Goal: Contribute content: Contribute content

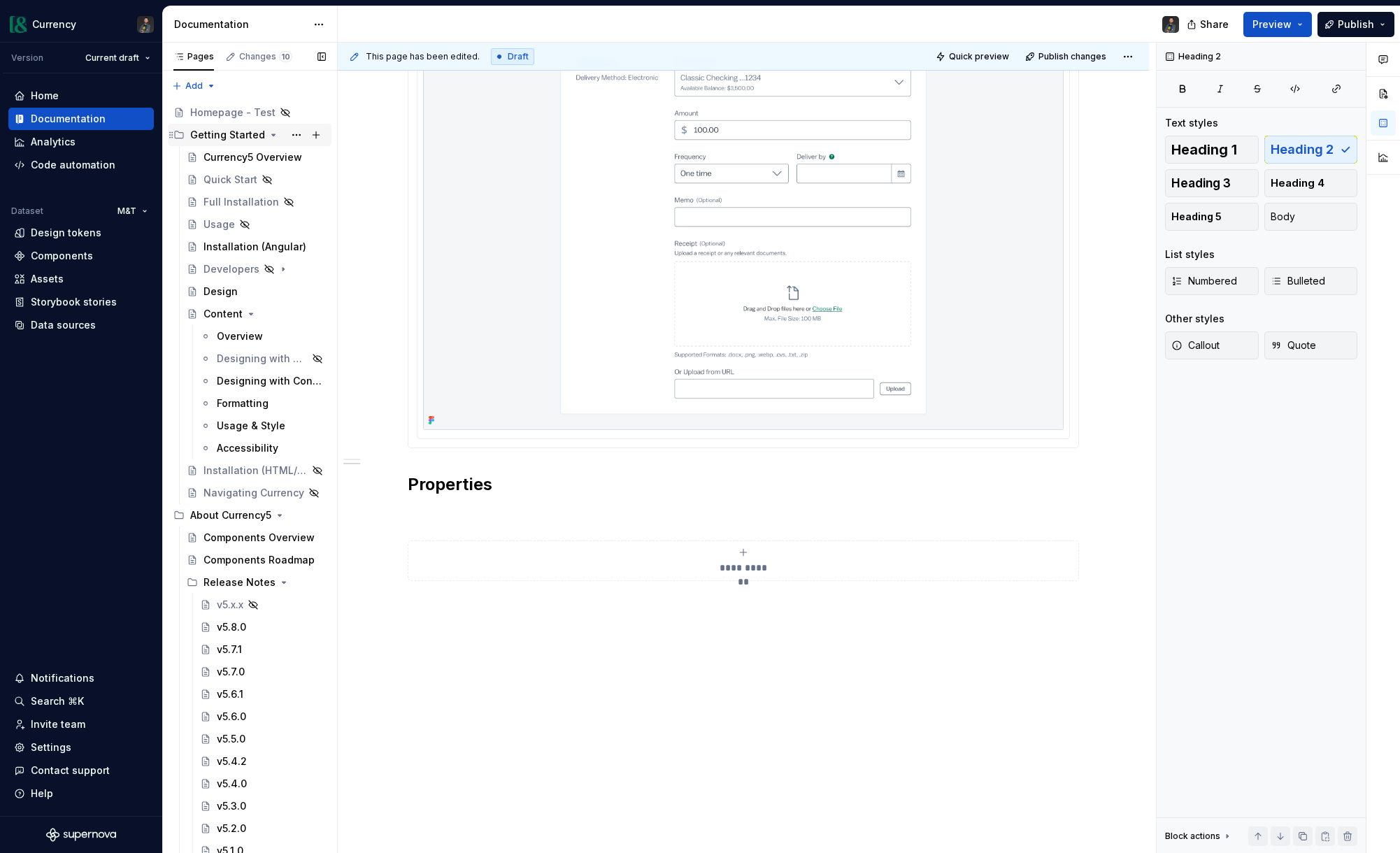
click at [270, 133] on icon "Page tree" at bounding box center [273, 134] width 11 height 11
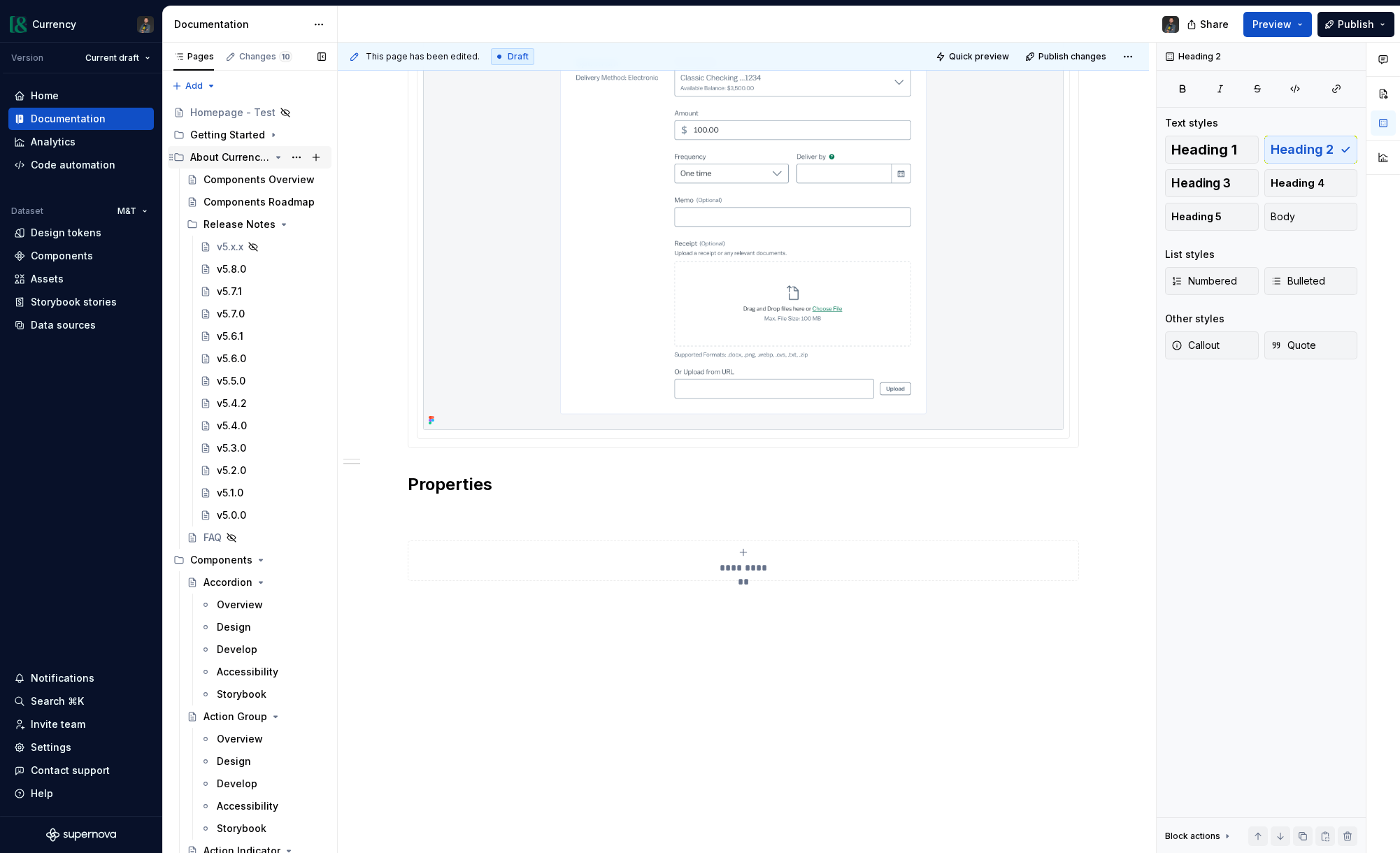
click at [276, 156] on icon "Page tree" at bounding box center [278, 157] width 11 height 11
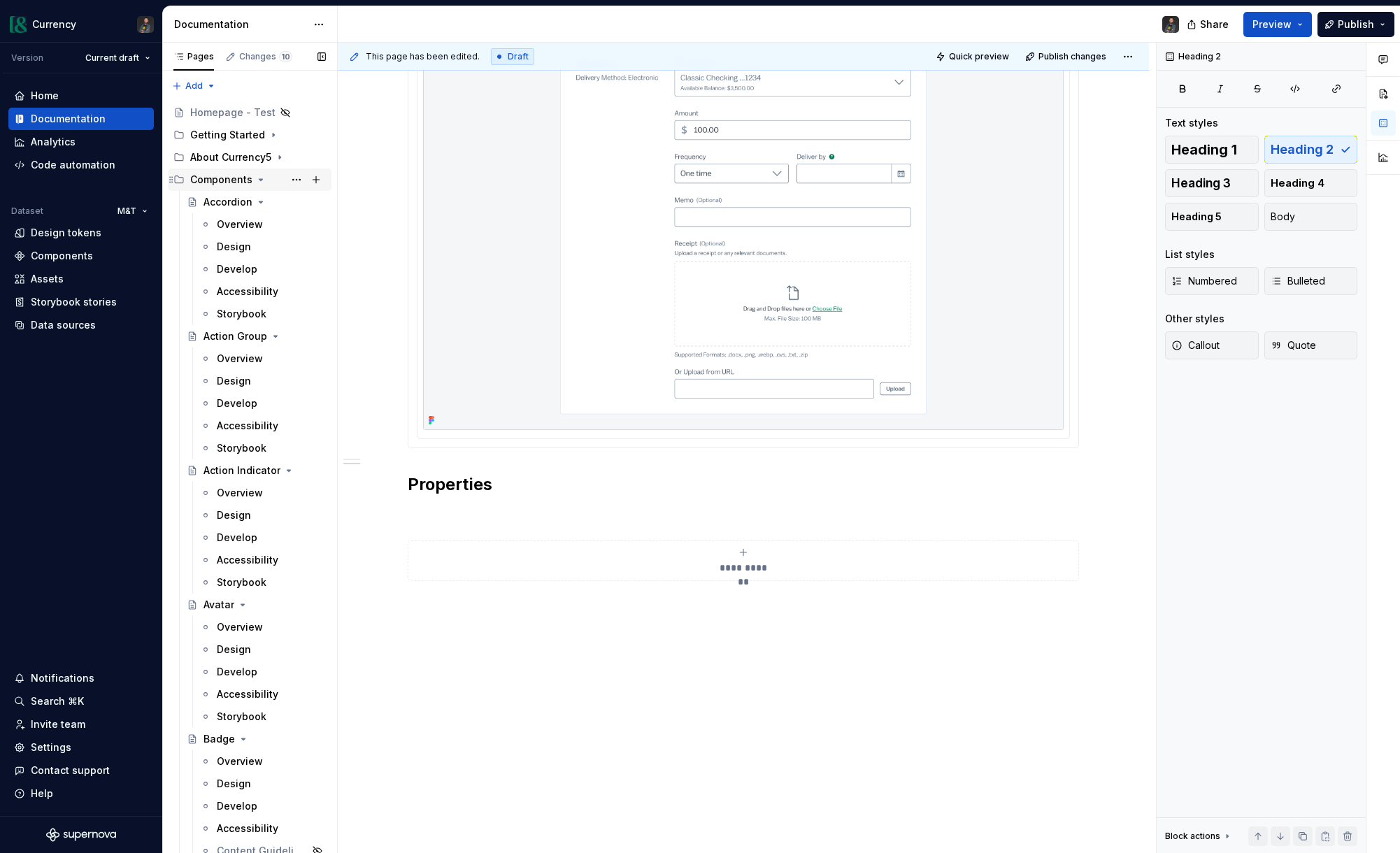
click at [260, 179] on icon "Page tree" at bounding box center [260, 179] width 11 height 11
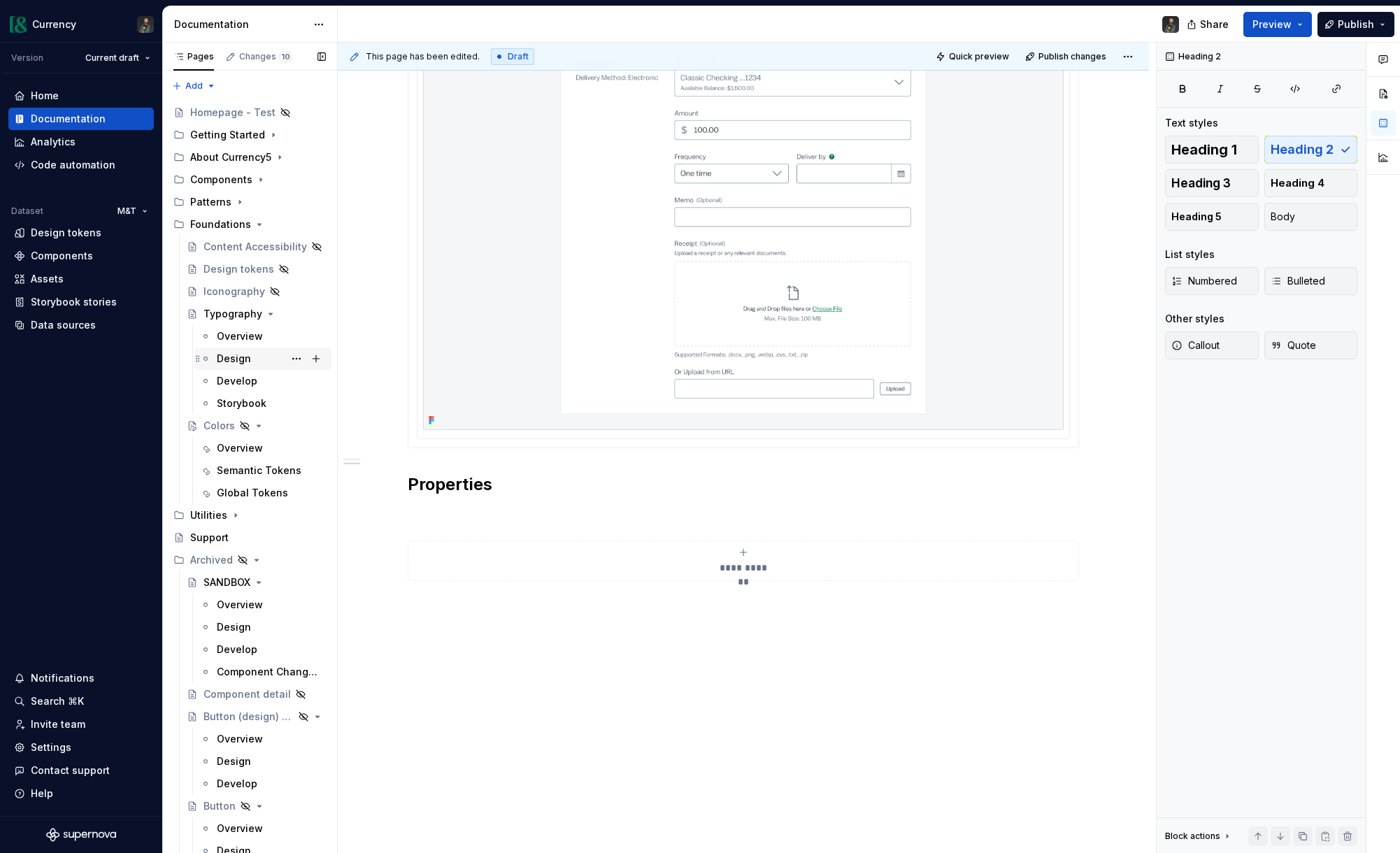
click at [246, 359] on div "Design" at bounding box center [234, 358] width 34 height 14
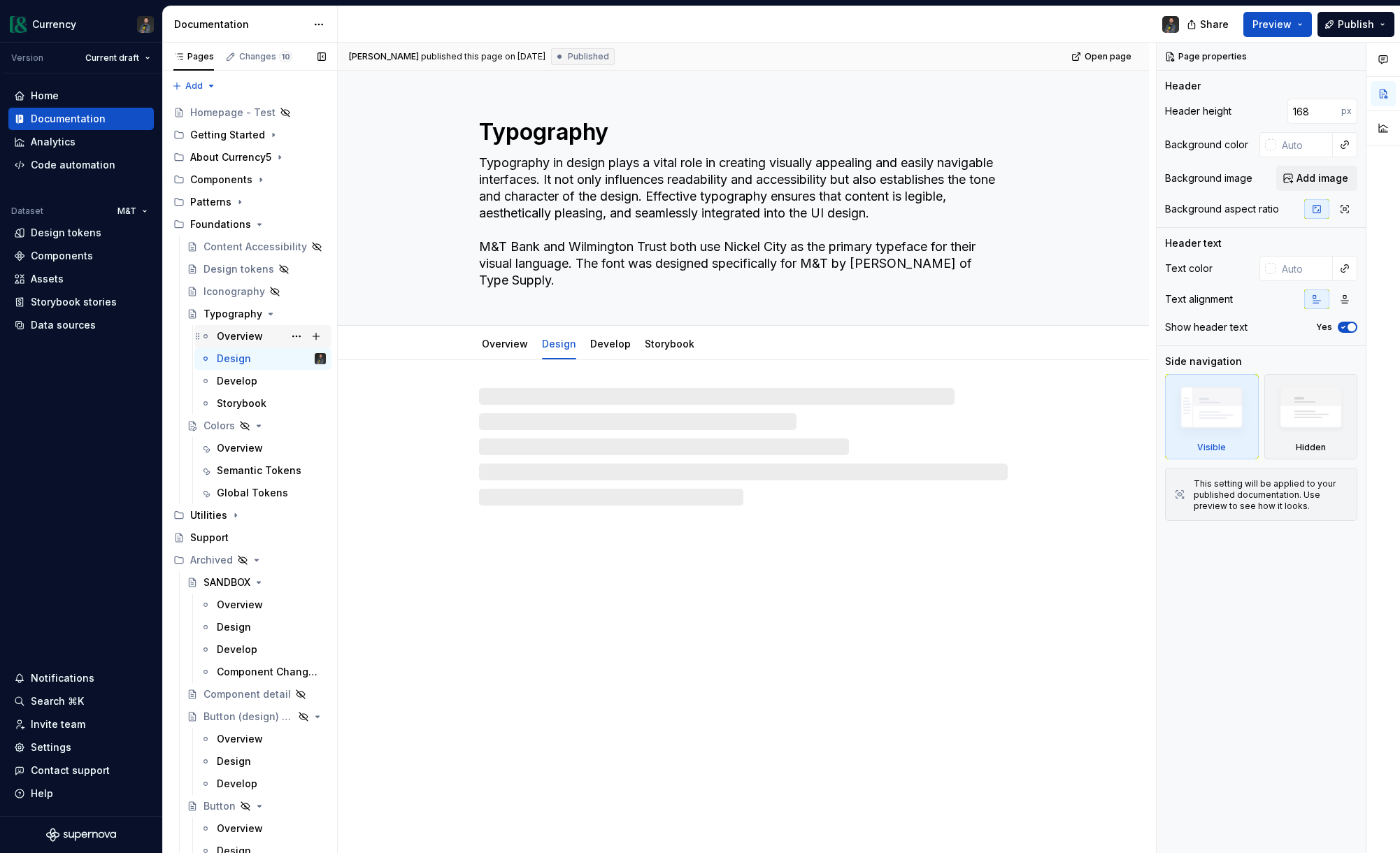
click at [241, 337] on div "Overview" at bounding box center [240, 336] width 46 height 14
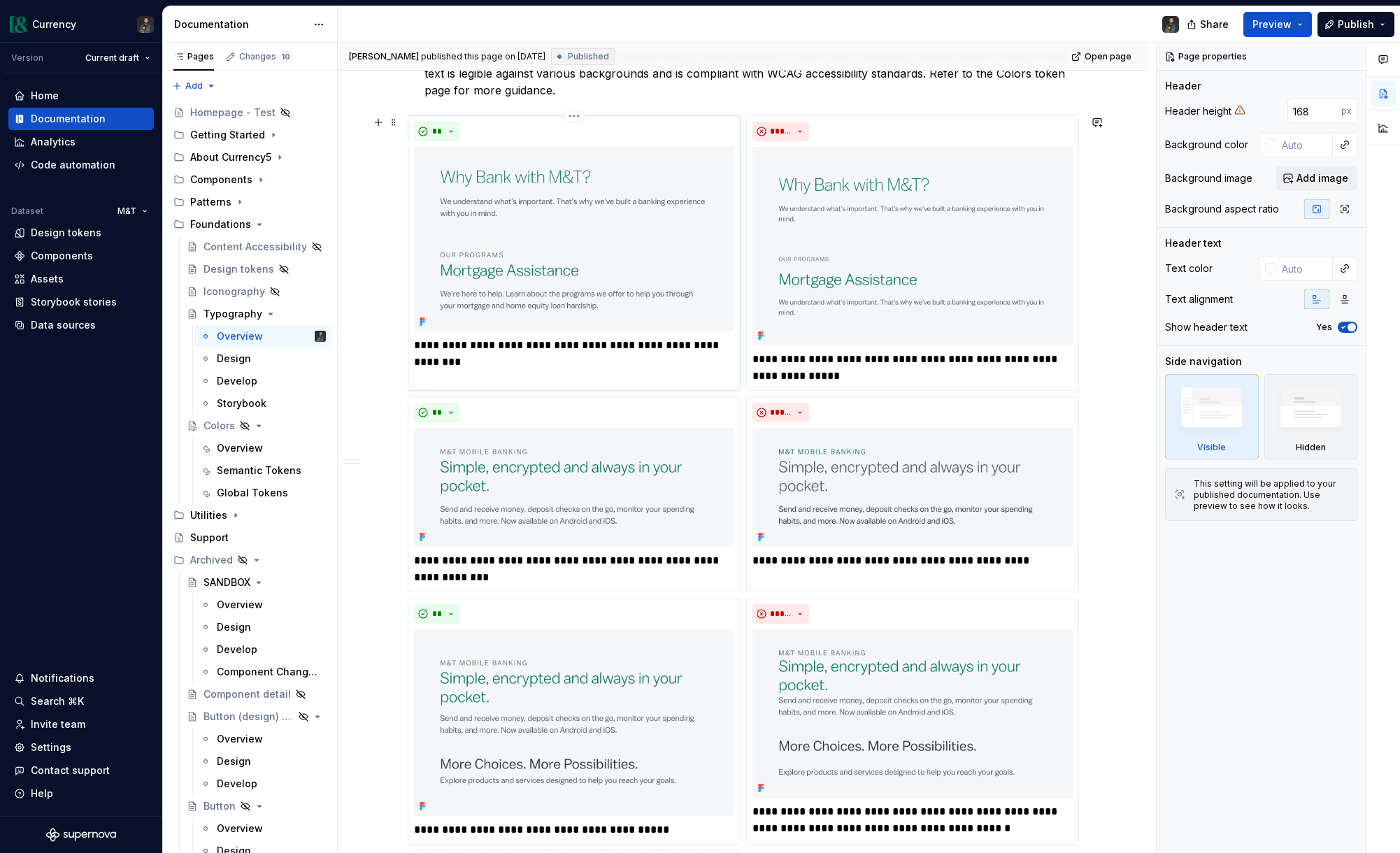
type textarea "*"
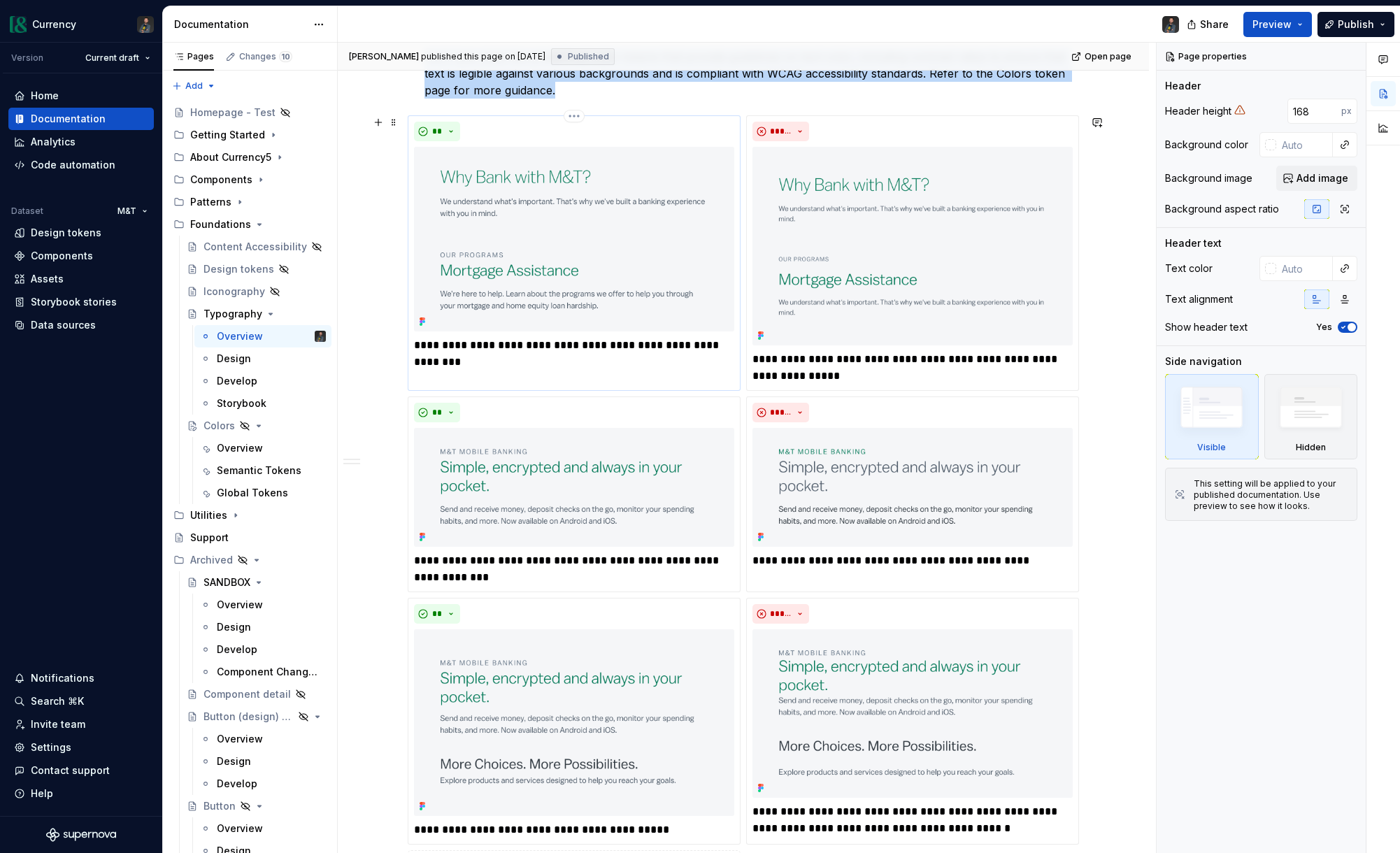
click at [629, 371] on div "**********" at bounding box center [574, 253] width 333 height 275
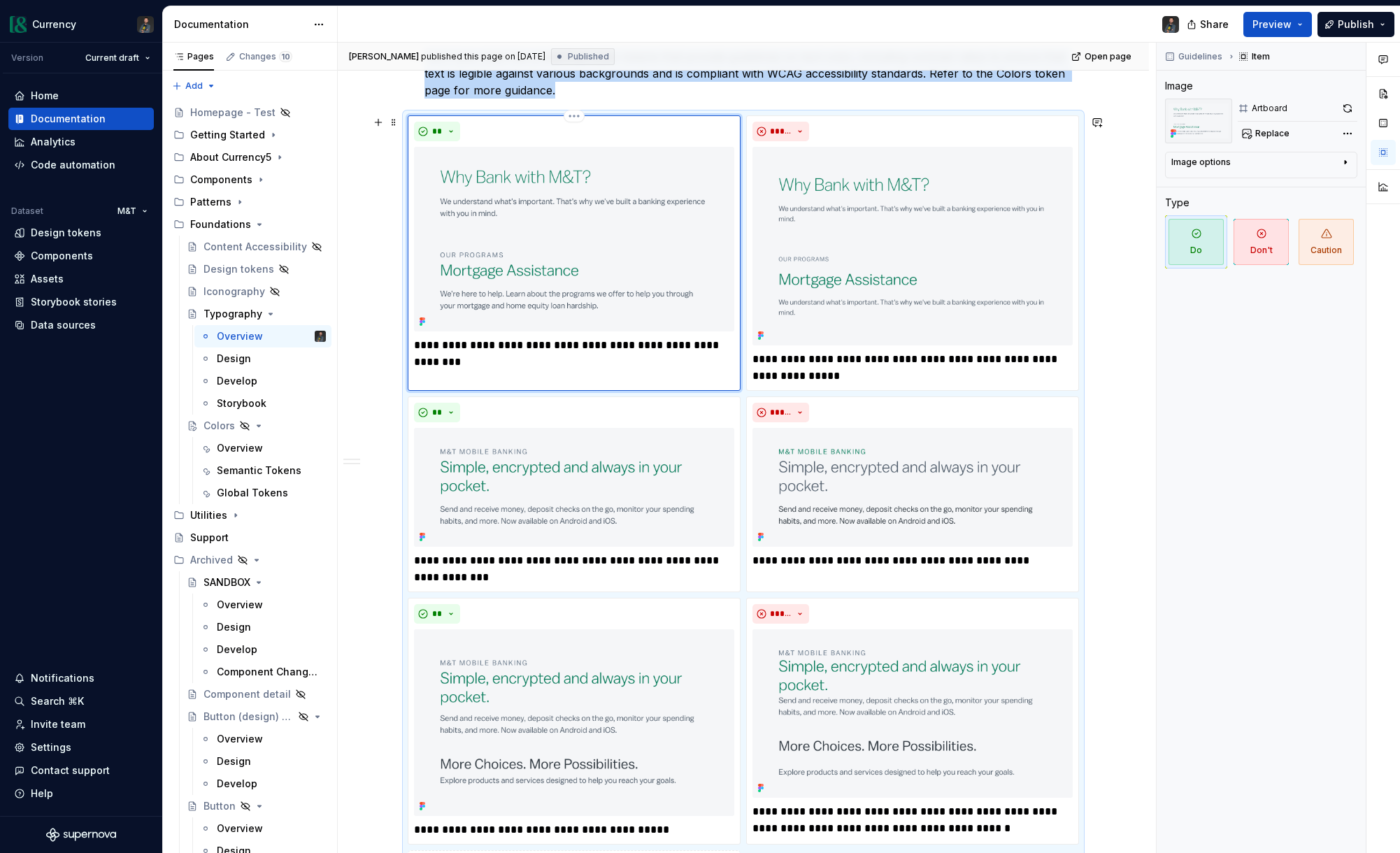
scroll to position [622, 0]
click at [397, 127] on span at bounding box center [393, 123] width 11 height 19
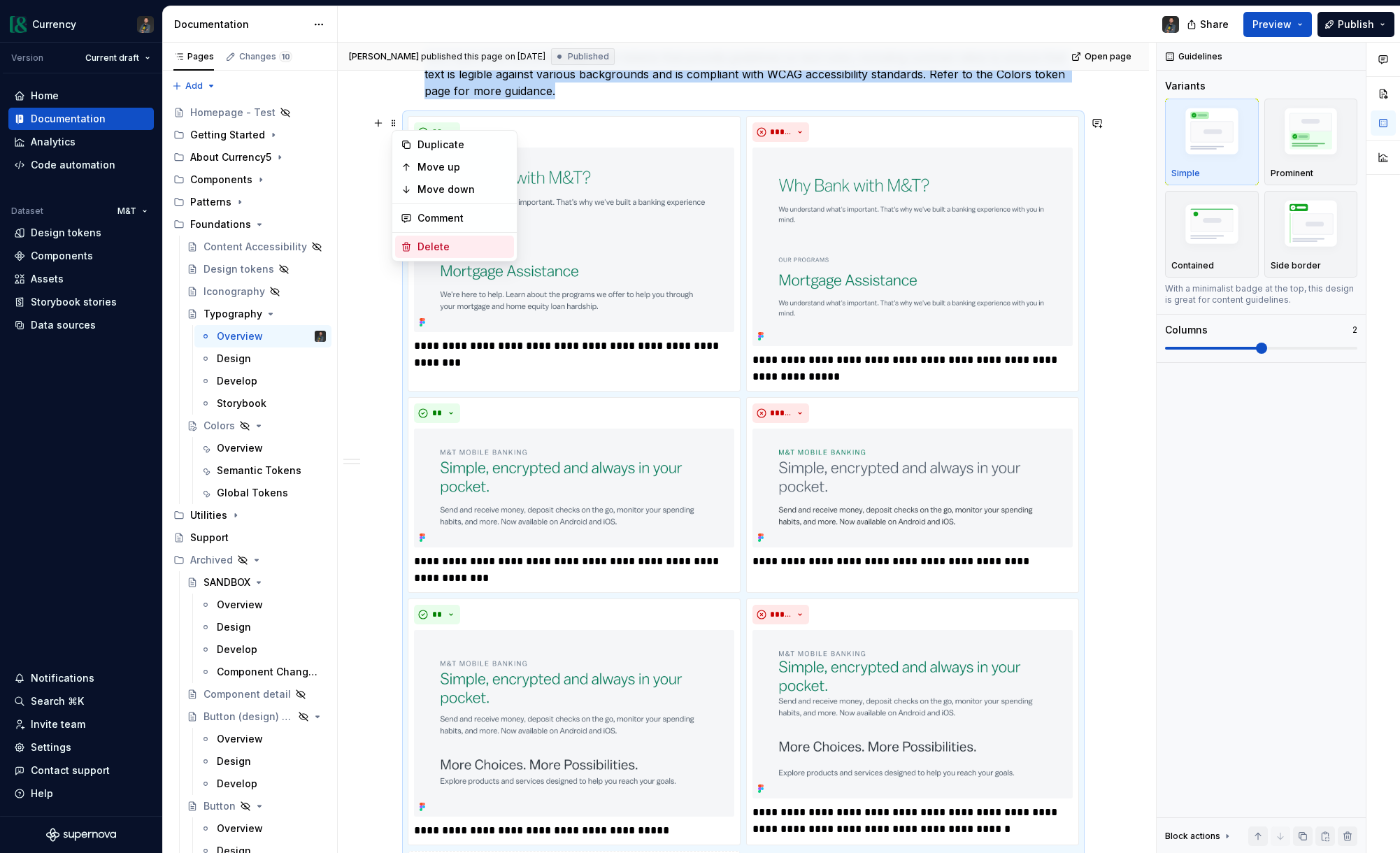
click at [451, 250] on div "Delete" at bounding box center [462, 246] width 91 height 14
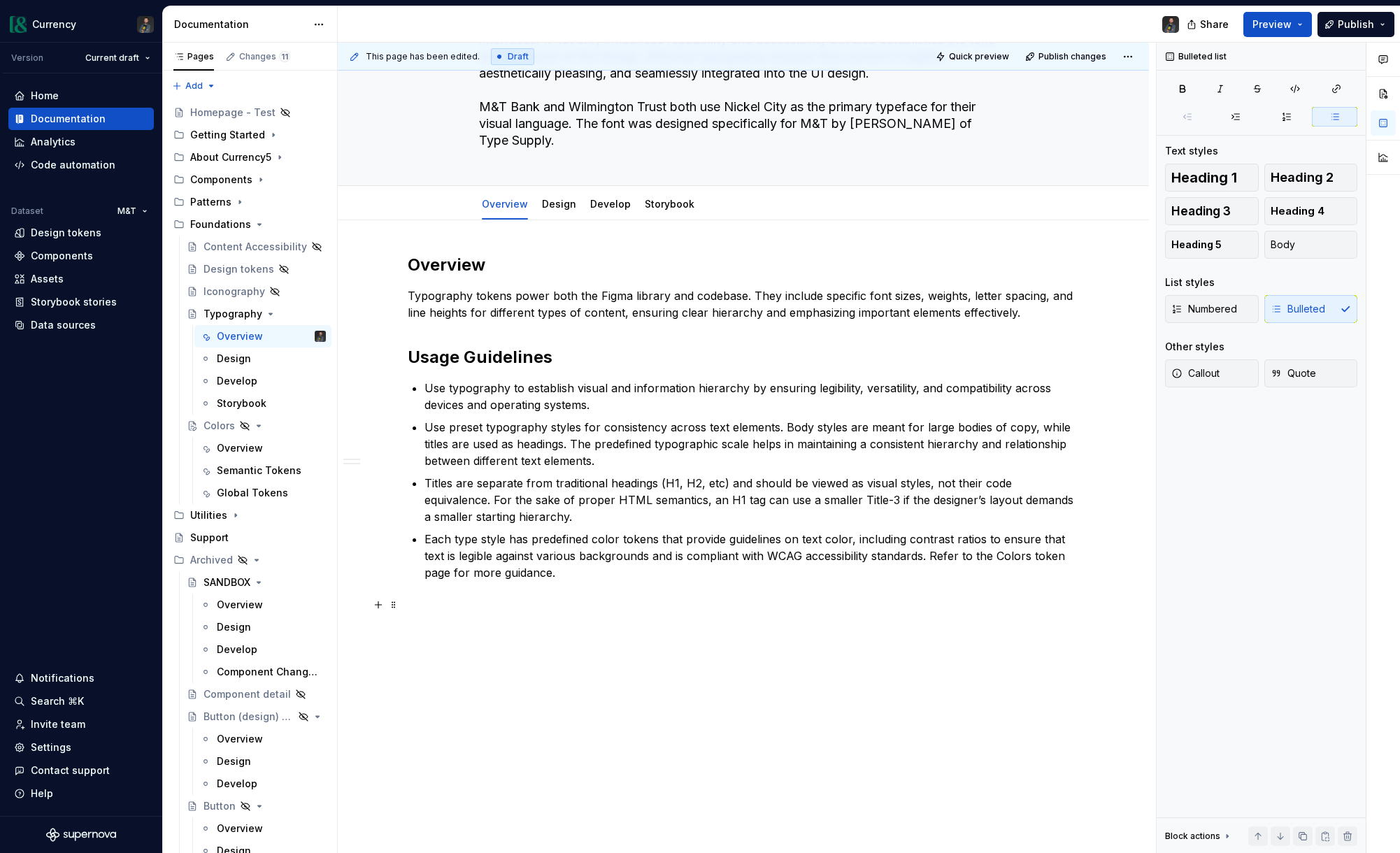
scroll to position [140, 0]
click at [1049, 317] on p "Typography tokens power both the Figma library and codebase. They include speci…" at bounding box center [743, 304] width 671 height 33
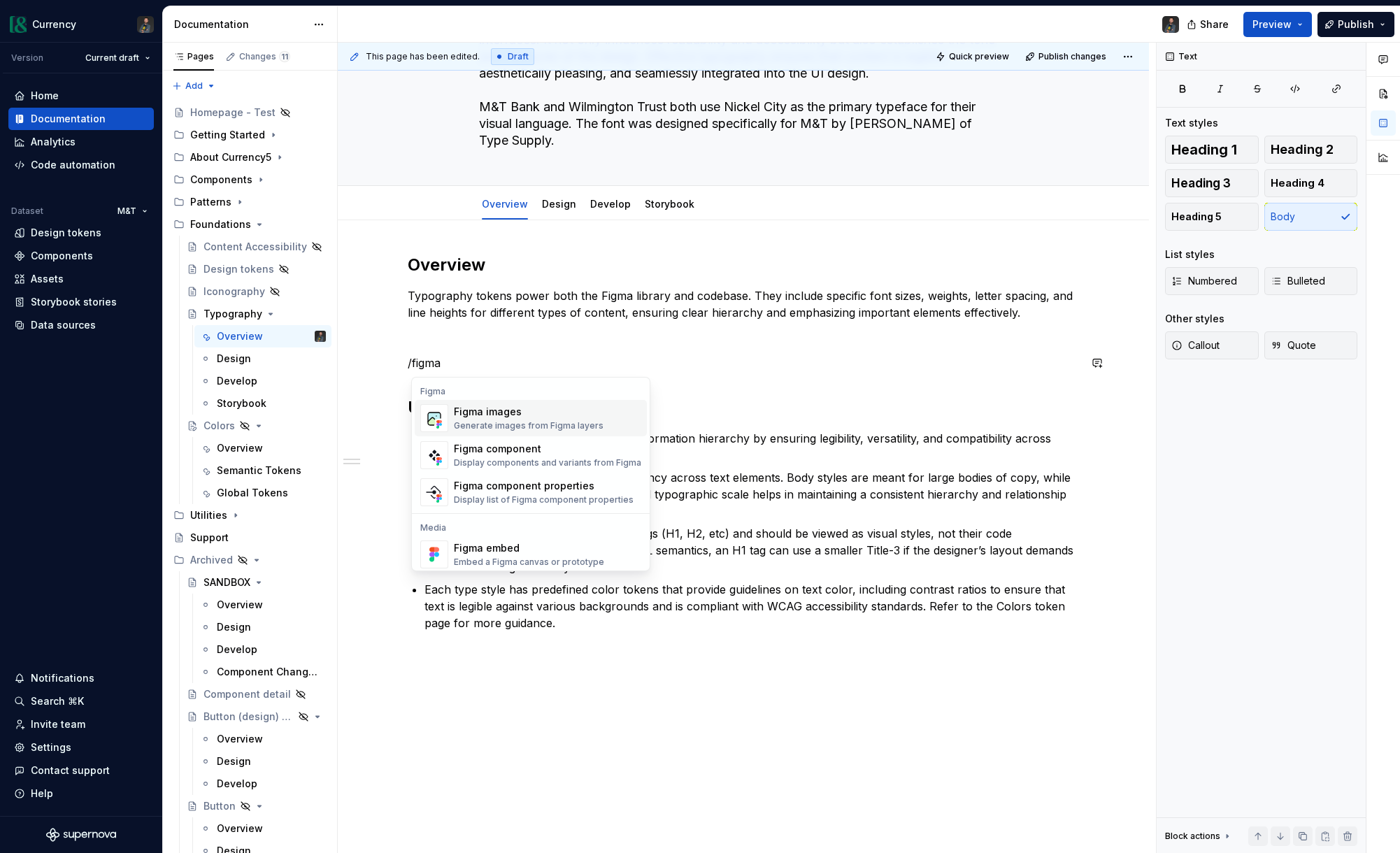
click at [481, 408] on div "Figma images" at bounding box center [528, 411] width 149 height 14
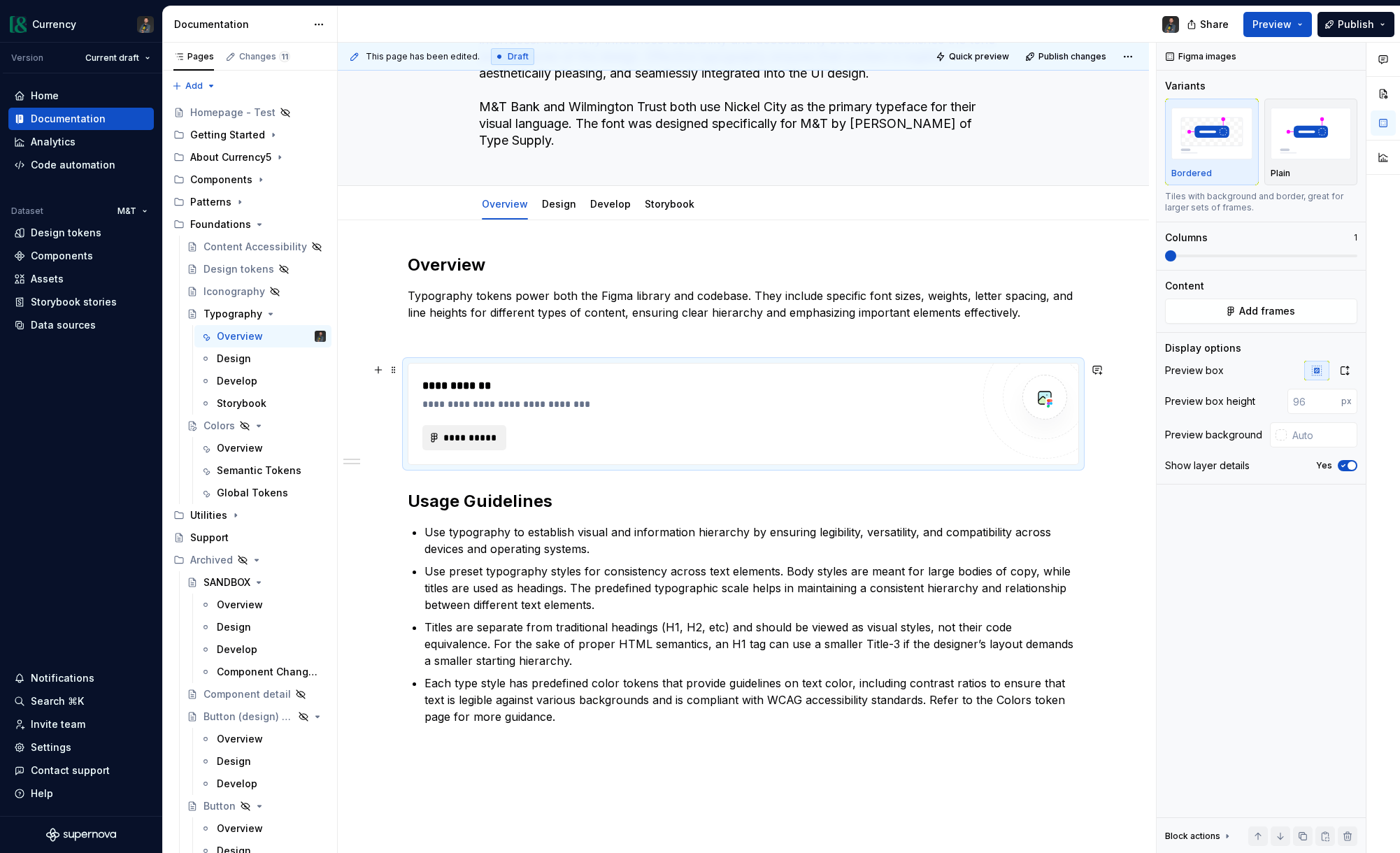
click at [482, 429] on button "**********" at bounding box center [464, 437] width 84 height 25
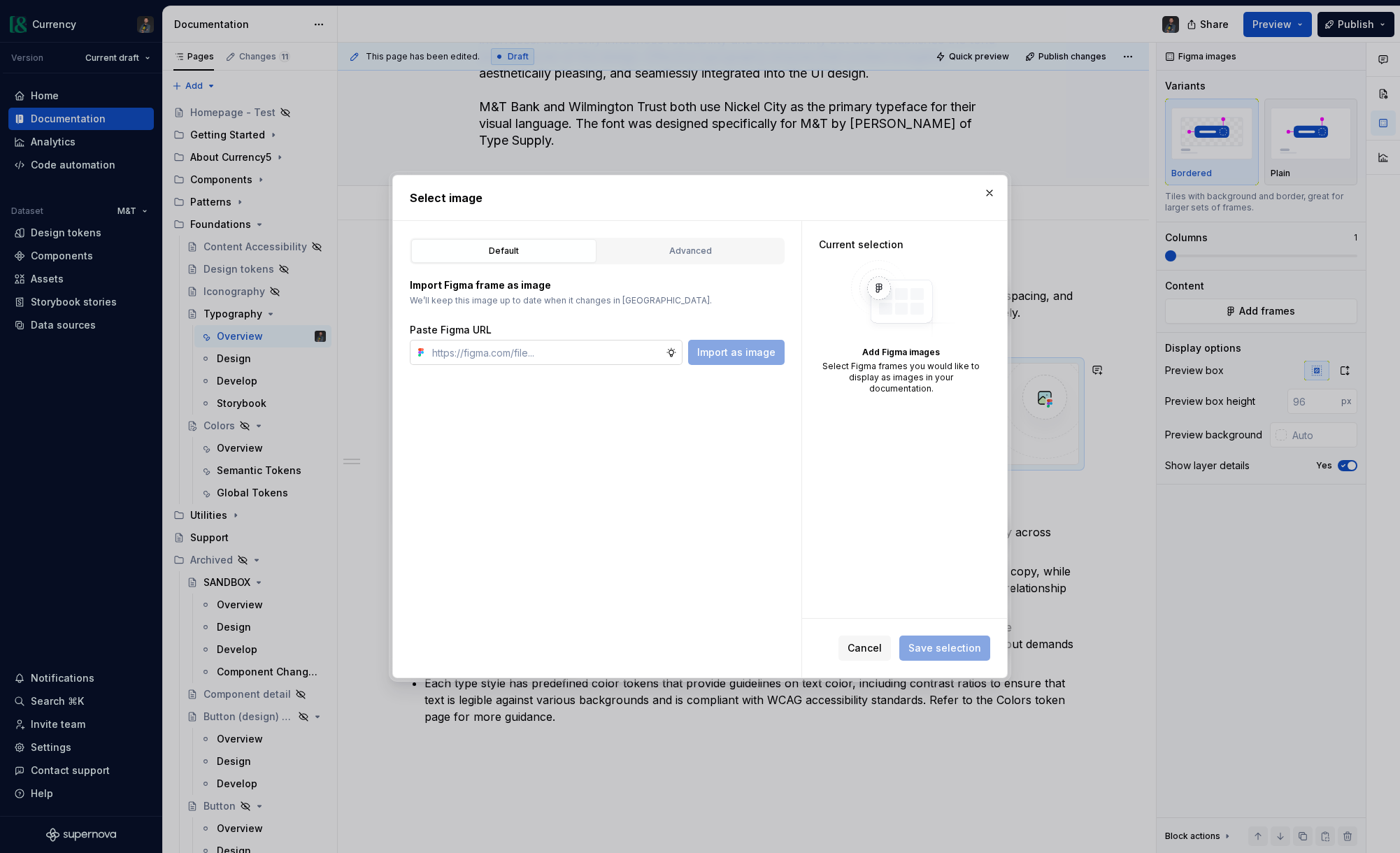
click at [489, 347] on input "text" at bounding box center [546, 352] width 240 height 25
type input "[URL][DOMAIN_NAME]"
click at [939, 647] on span "Save selection" at bounding box center [944, 648] width 73 height 14
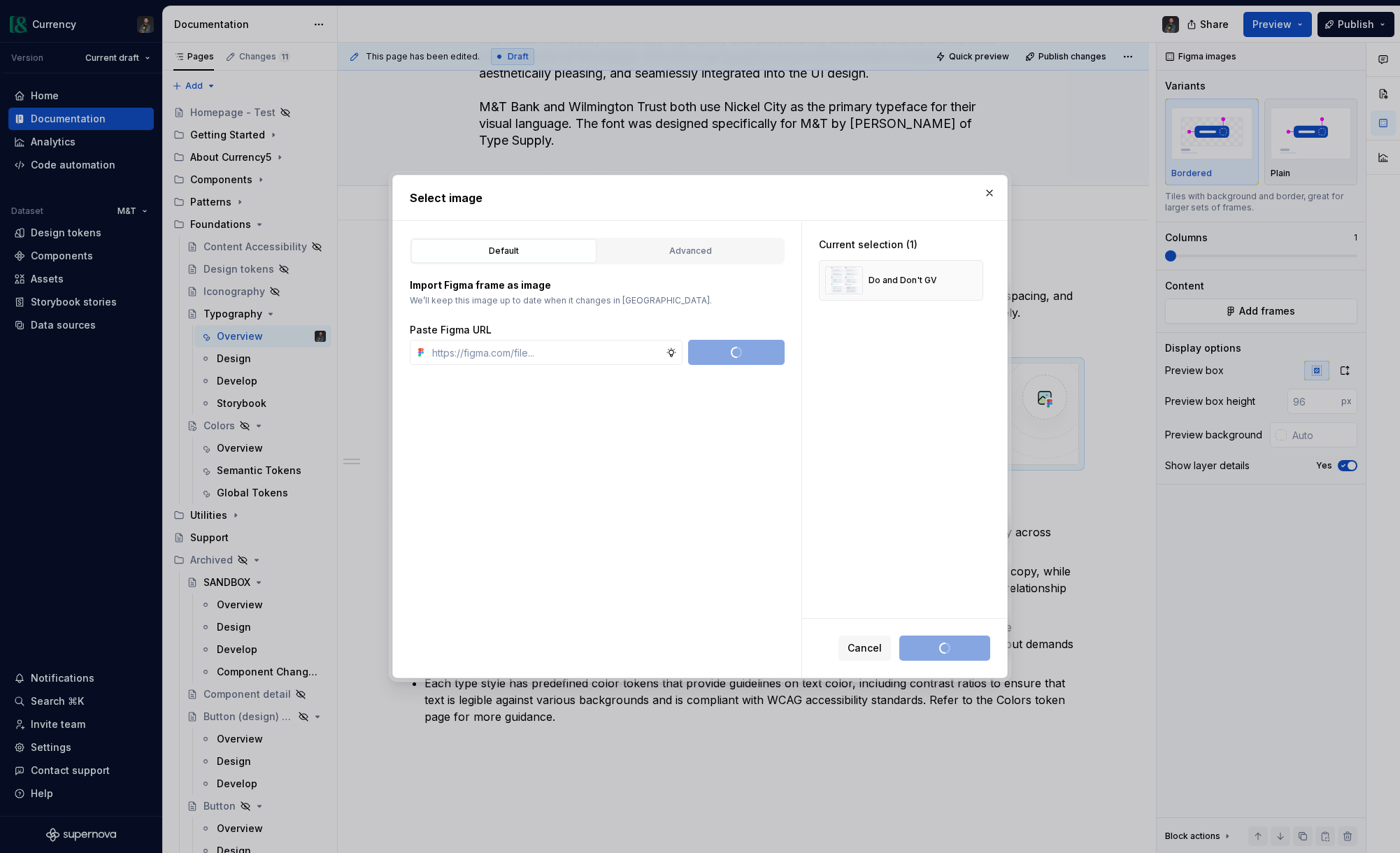
type textarea "*"
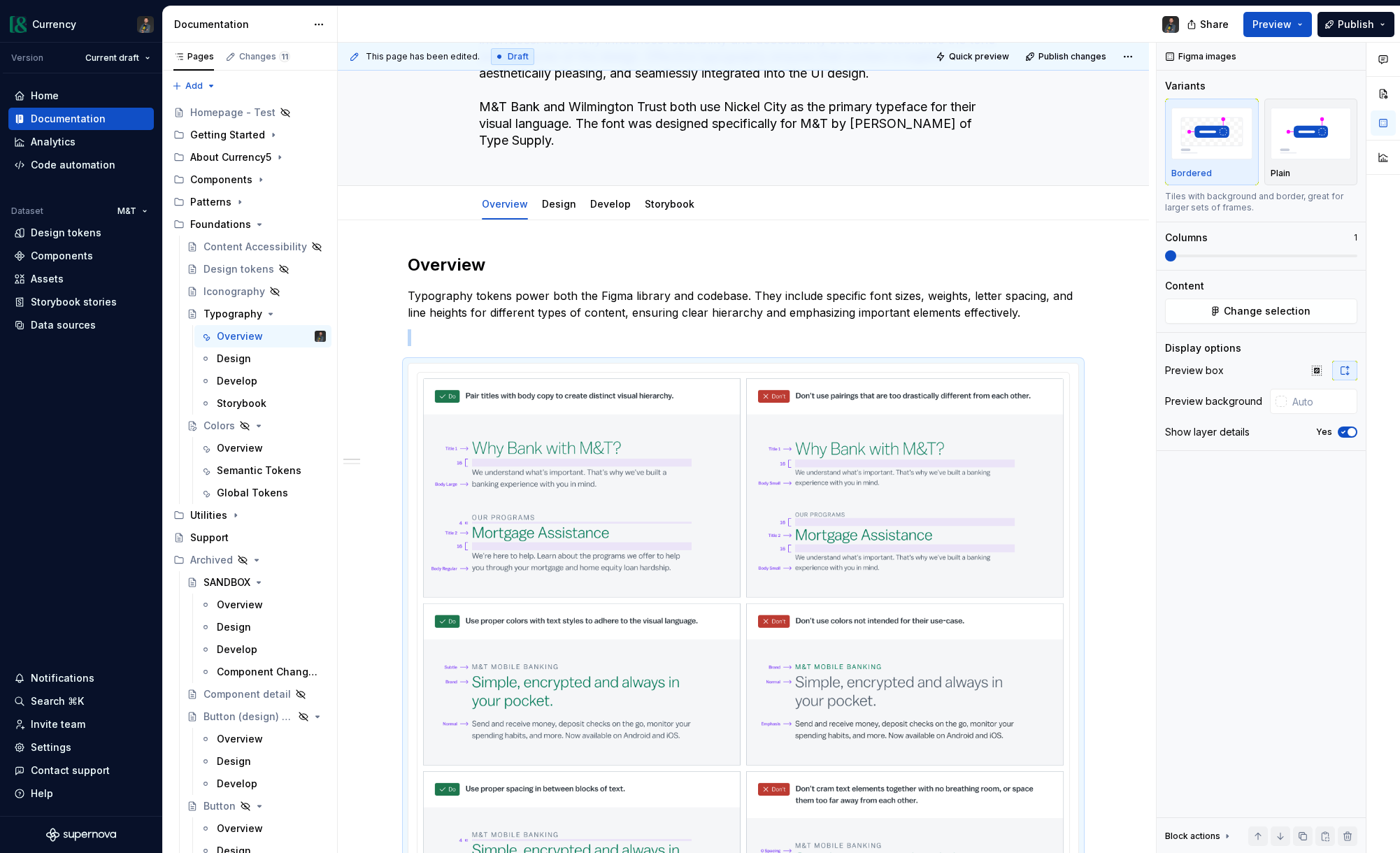
scroll to position [350, 0]
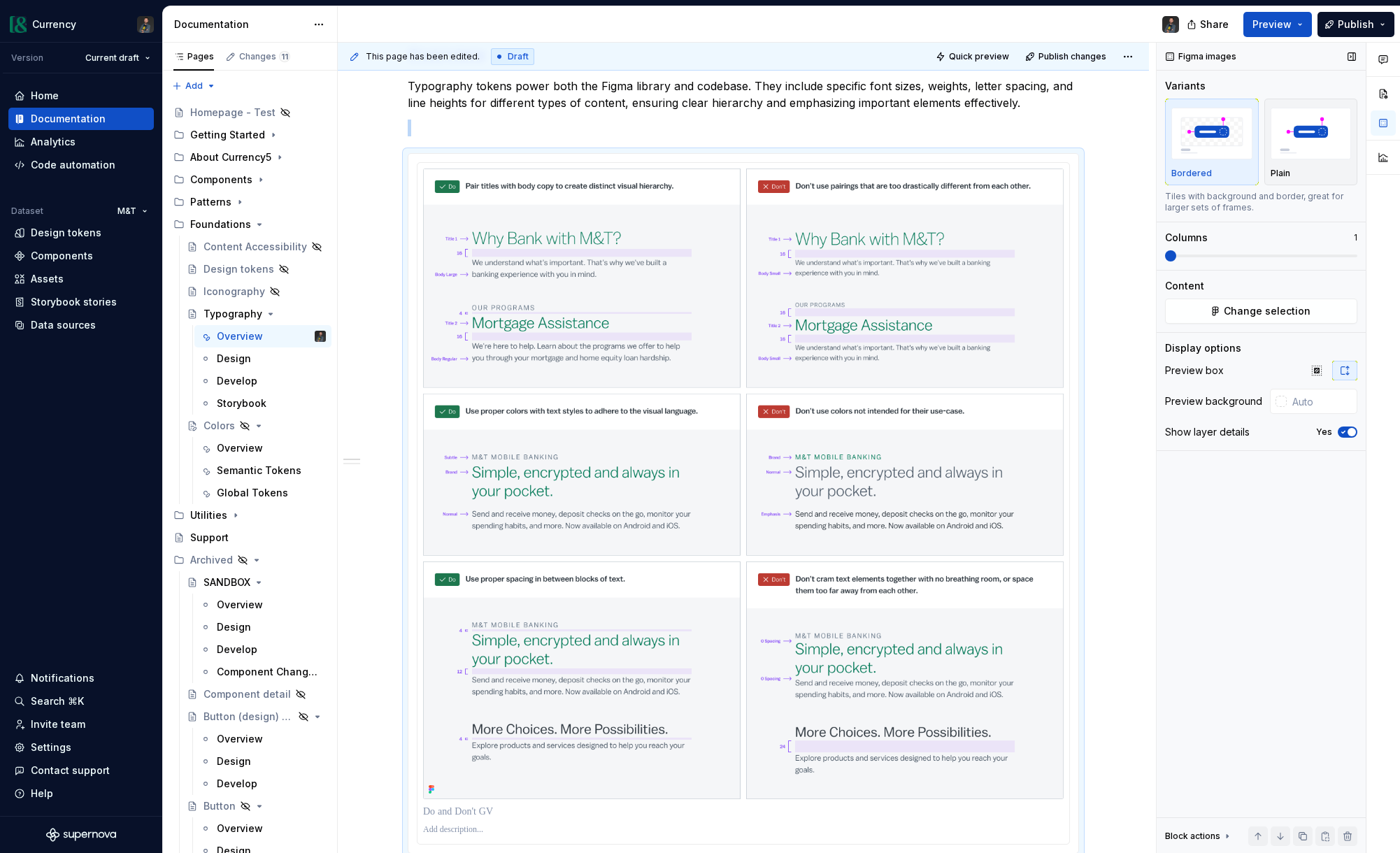
click at [1347, 434] on icon "button" at bounding box center [1343, 432] width 11 height 8
click at [1318, 398] on input "text" at bounding box center [1322, 401] width 71 height 25
type input "#FFFFFF"
click at [1274, 490] on div "Figma images Variants Bordered Plain Tiles with background and border, great fo…" at bounding box center [1261, 448] width 209 height 811
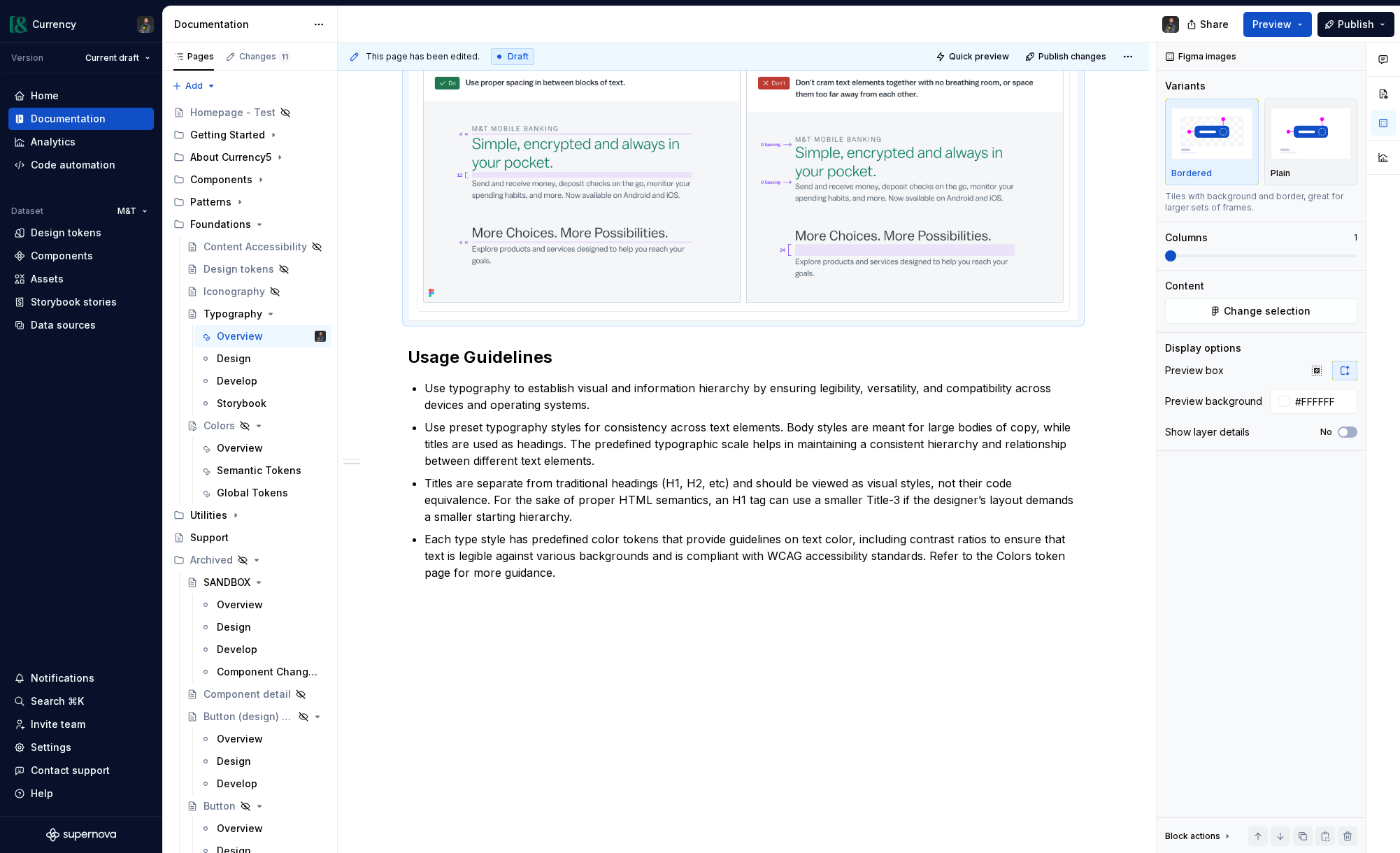
scroll to position [0, 0]
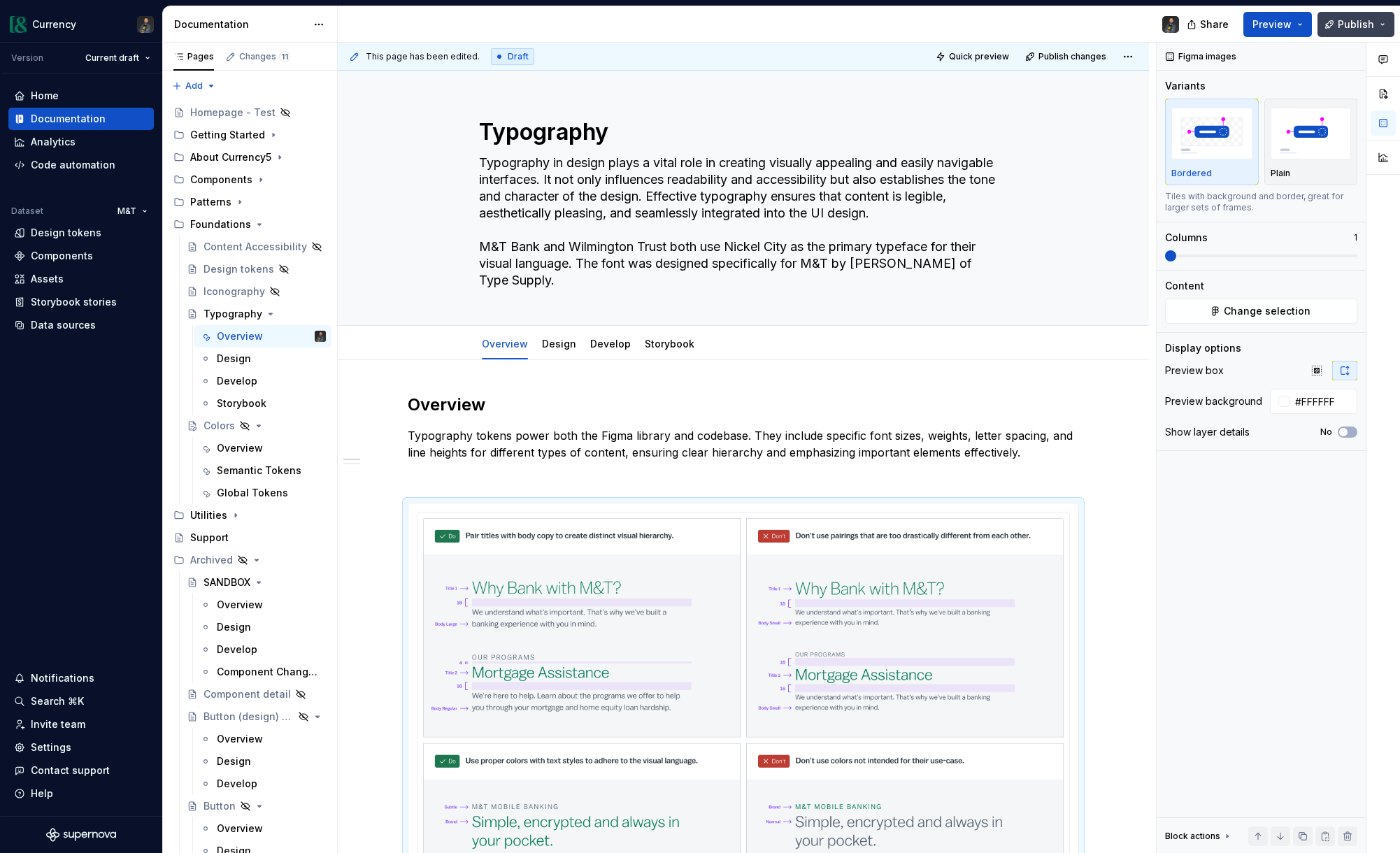
click at [1346, 19] on span "Publish" at bounding box center [1357, 24] width 37 height 14
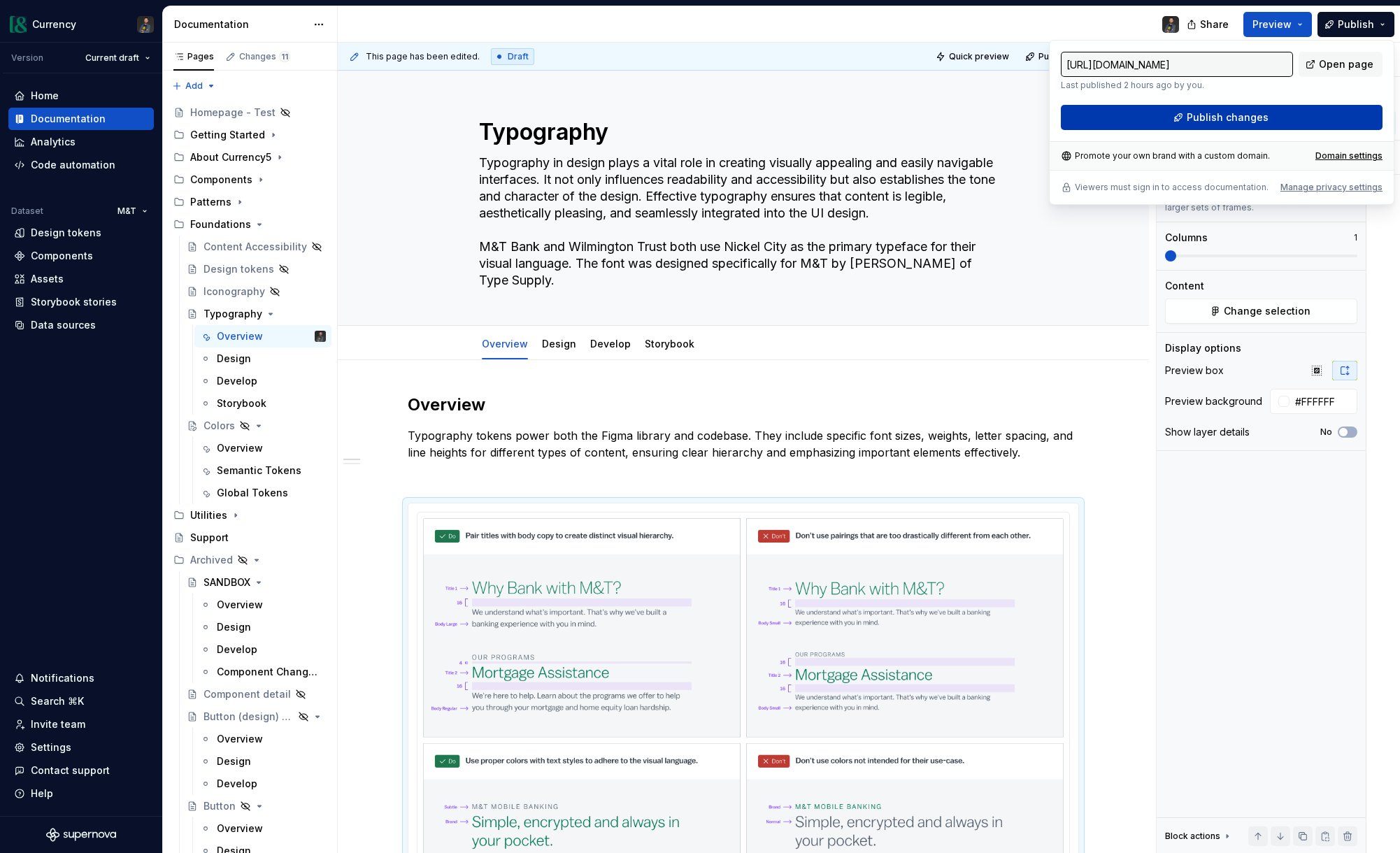
click at [1198, 114] on span "Publish changes" at bounding box center [1228, 117] width 82 height 14
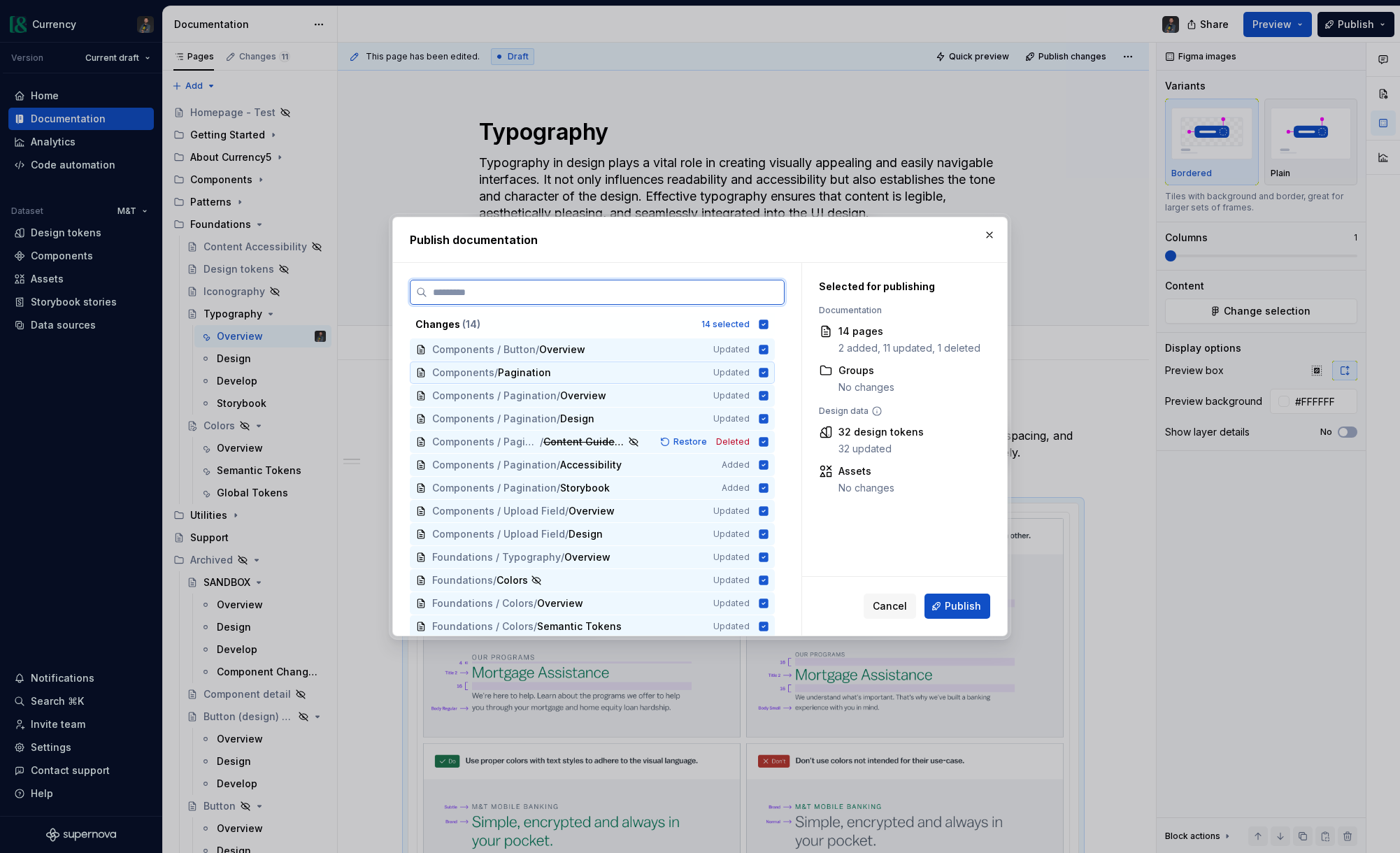
click at [769, 371] on icon at bounding box center [764, 372] width 9 height 9
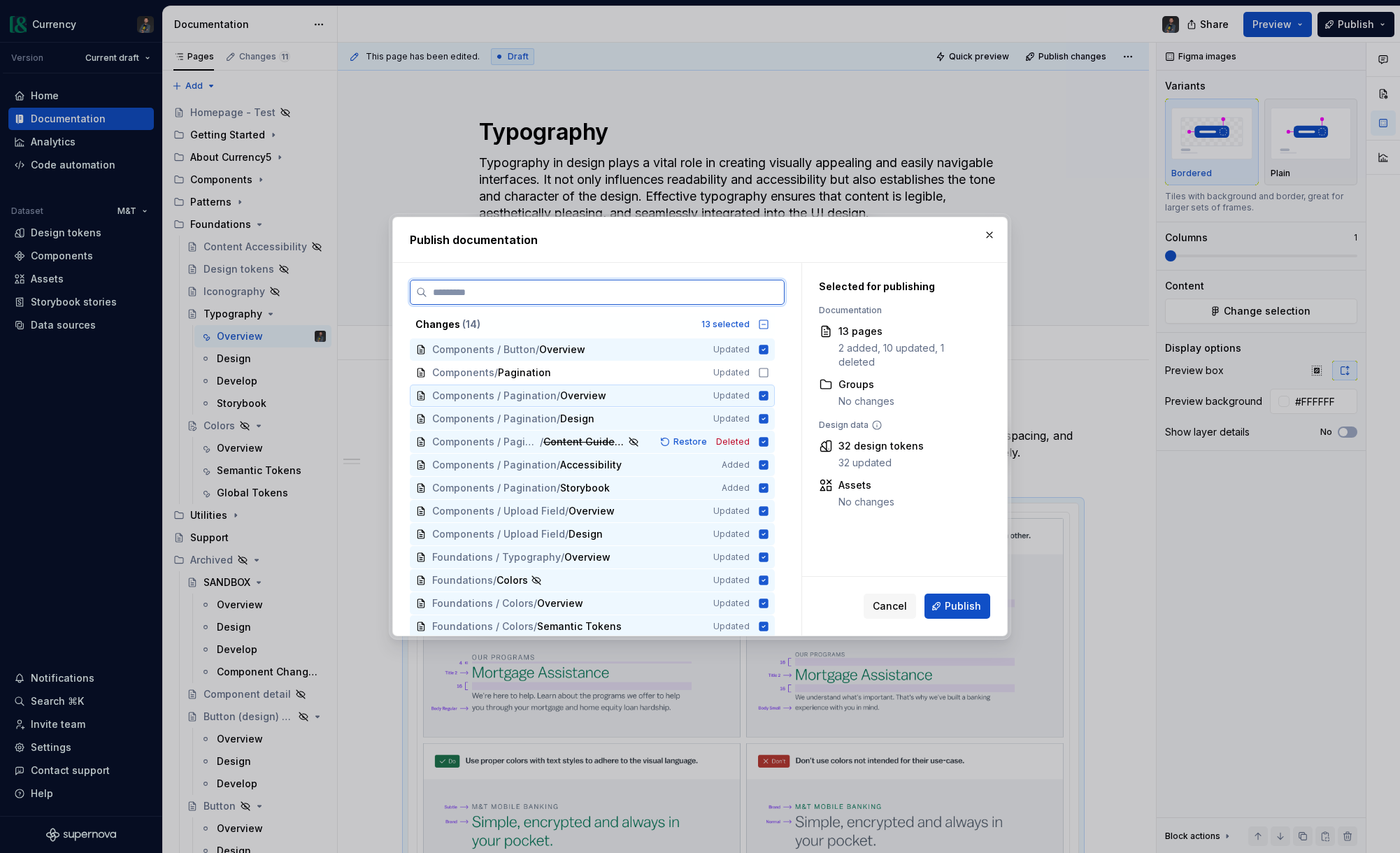
click at [769, 396] on icon at bounding box center [764, 395] width 9 height 9
click at [769, 416] on icon at bounding box center [764, 418] width 9 height 9
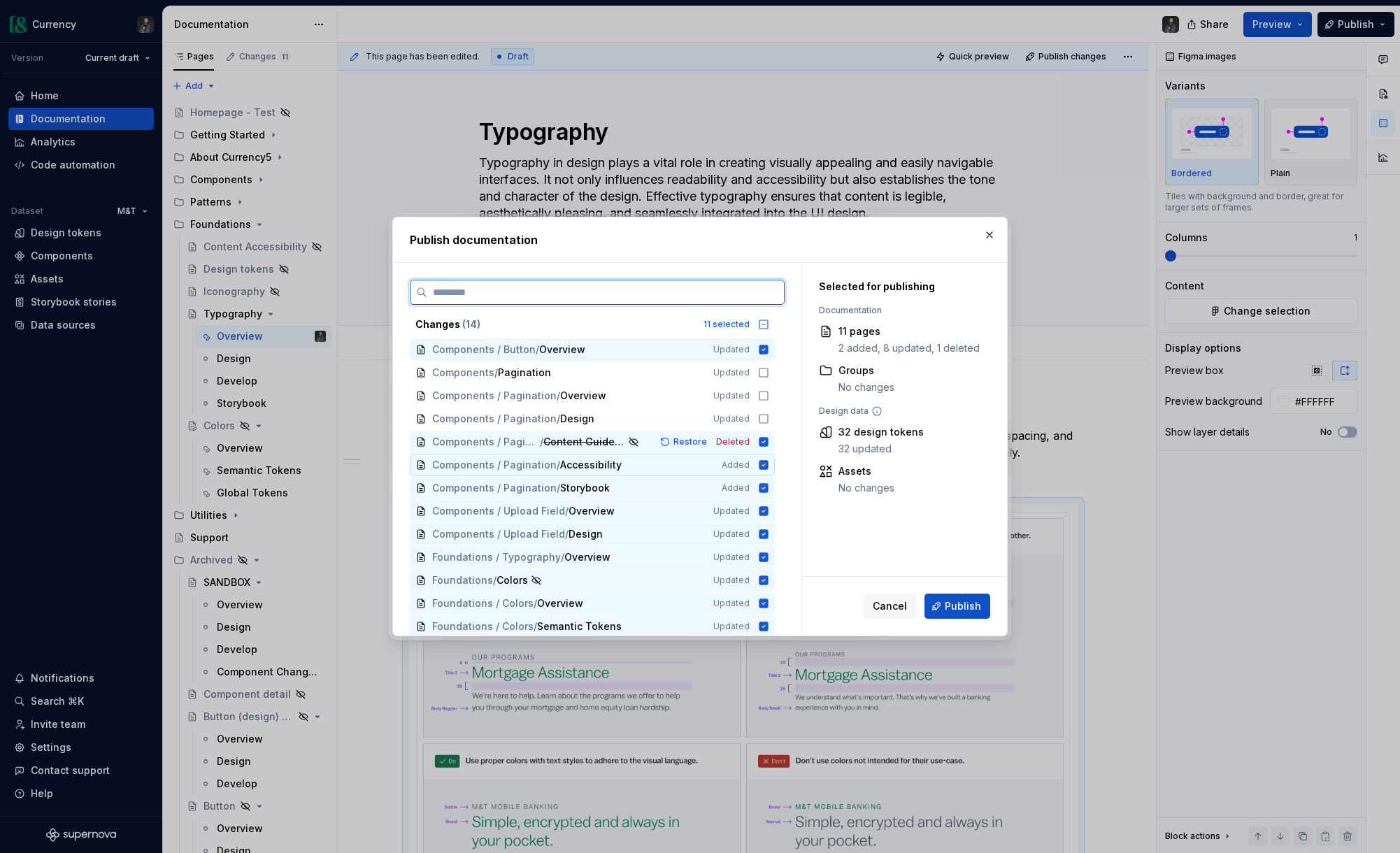
click at [769, 463] on icon at bounding box center [764, 464] width 9 height 9
click at [770, 488] on icon at bounding box center [763, 487] width 11 height 11
click at [769, 512] on icon at bounding box center [764, 511] width 9 height 9
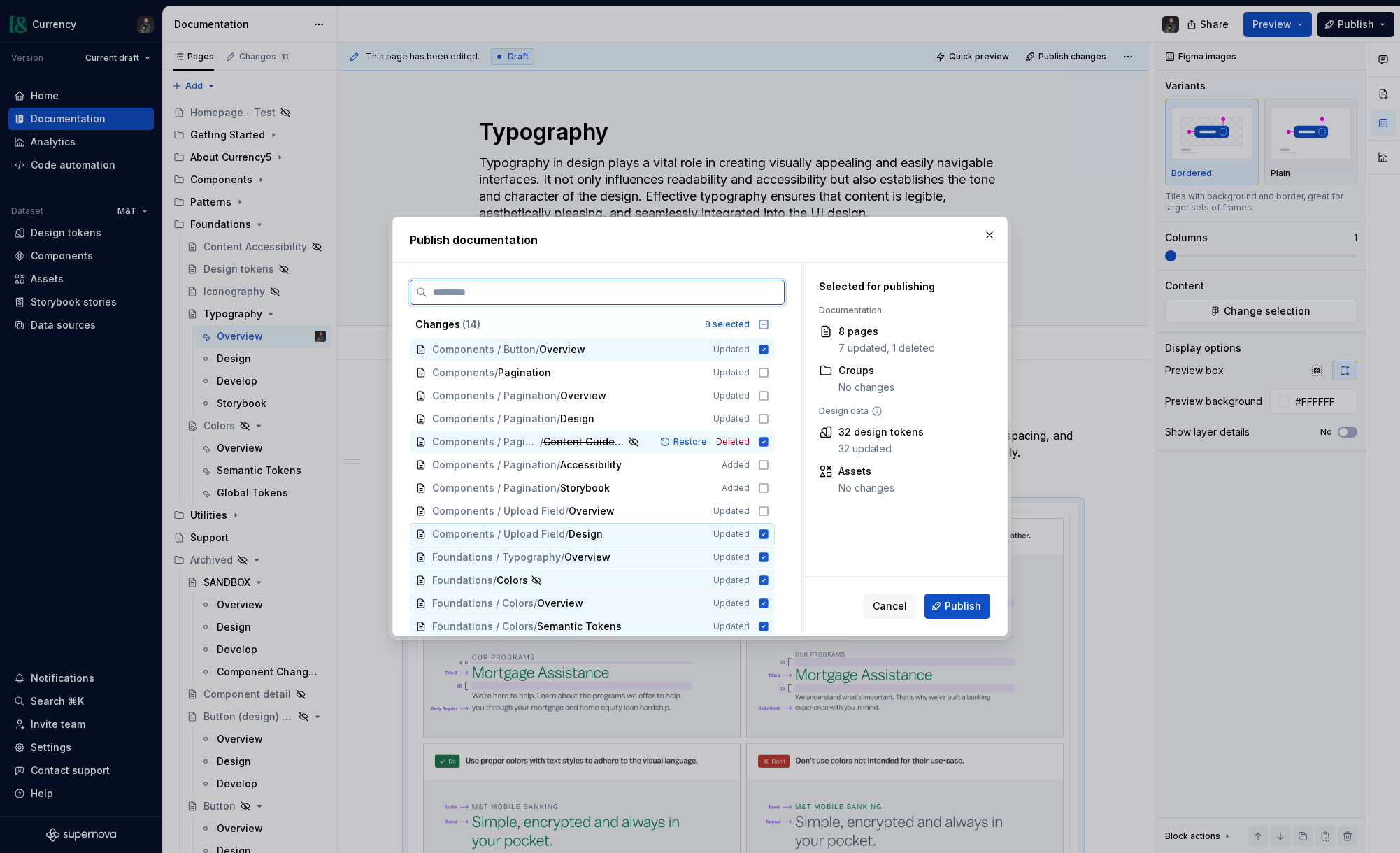
click at [769, 533] on icon at bounding box center [764, 533] width 9 height 9
click at [769, 560] on icon at bounding box center [764, 557] width 9 height 9
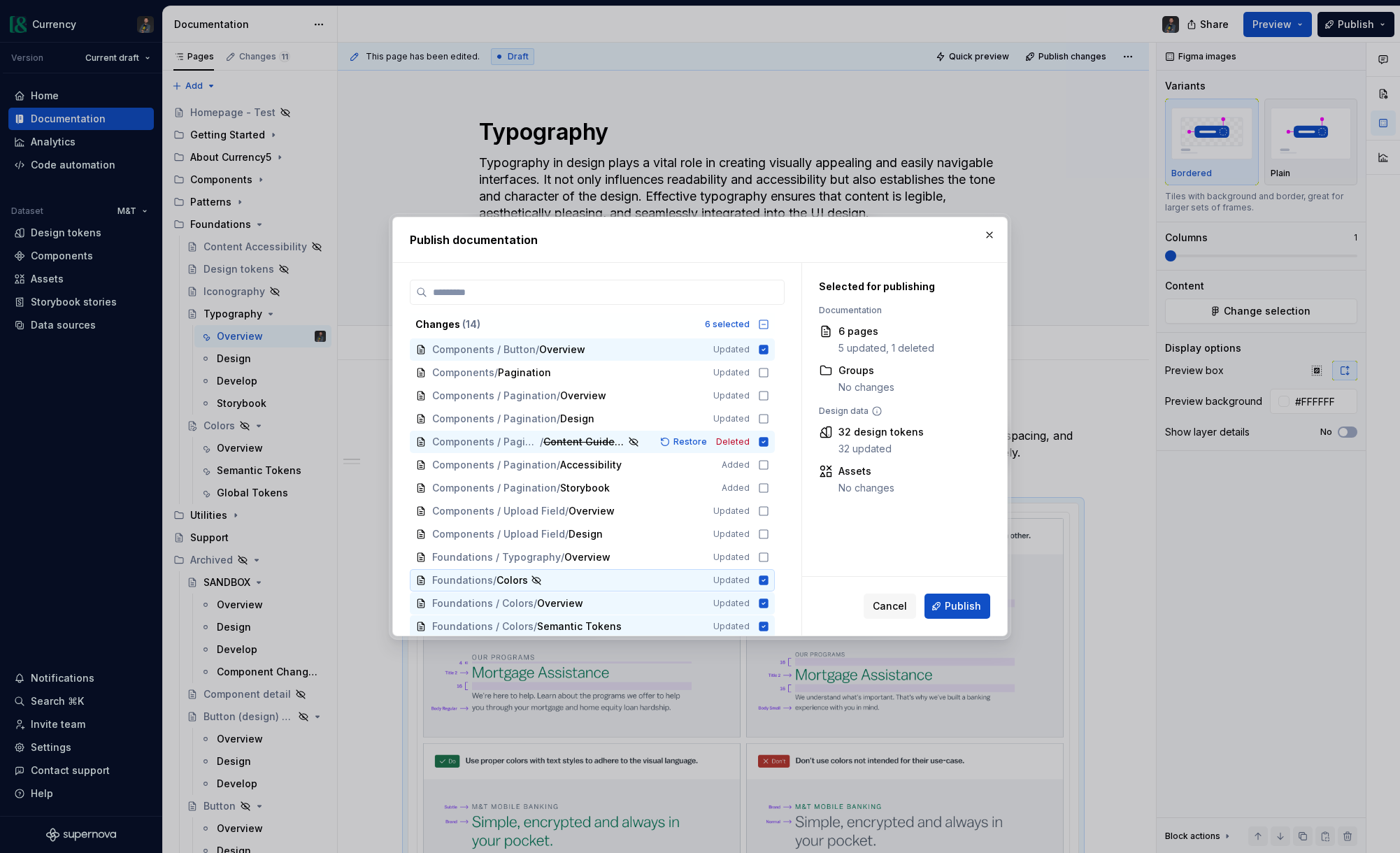
scroll to position [26, 0]
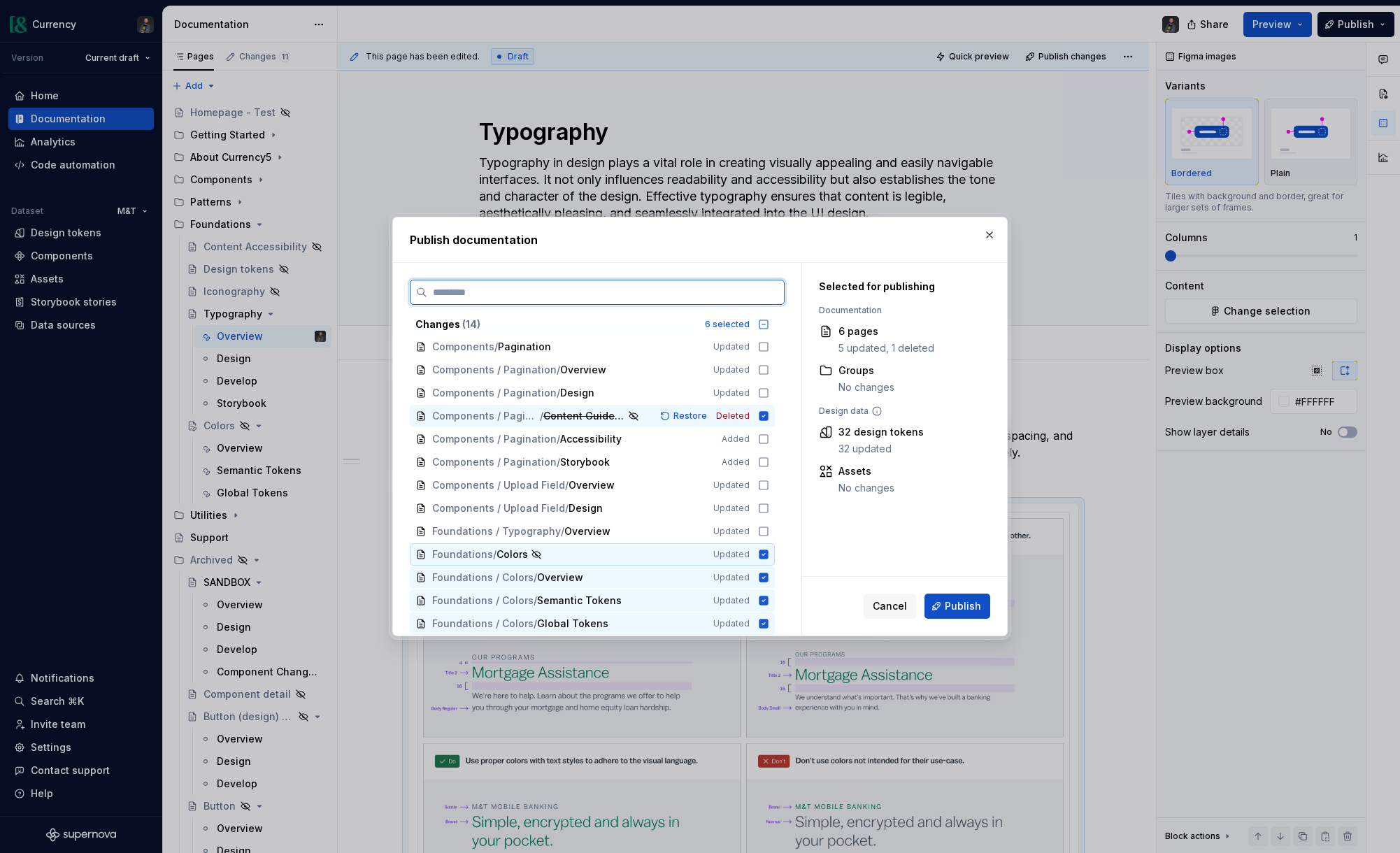
click at [767, 553] on icon at bounding box center [764, 553] width 9 height 9
click at [768, 575] on icon at bounding box center [764, 577] width 9 height 9
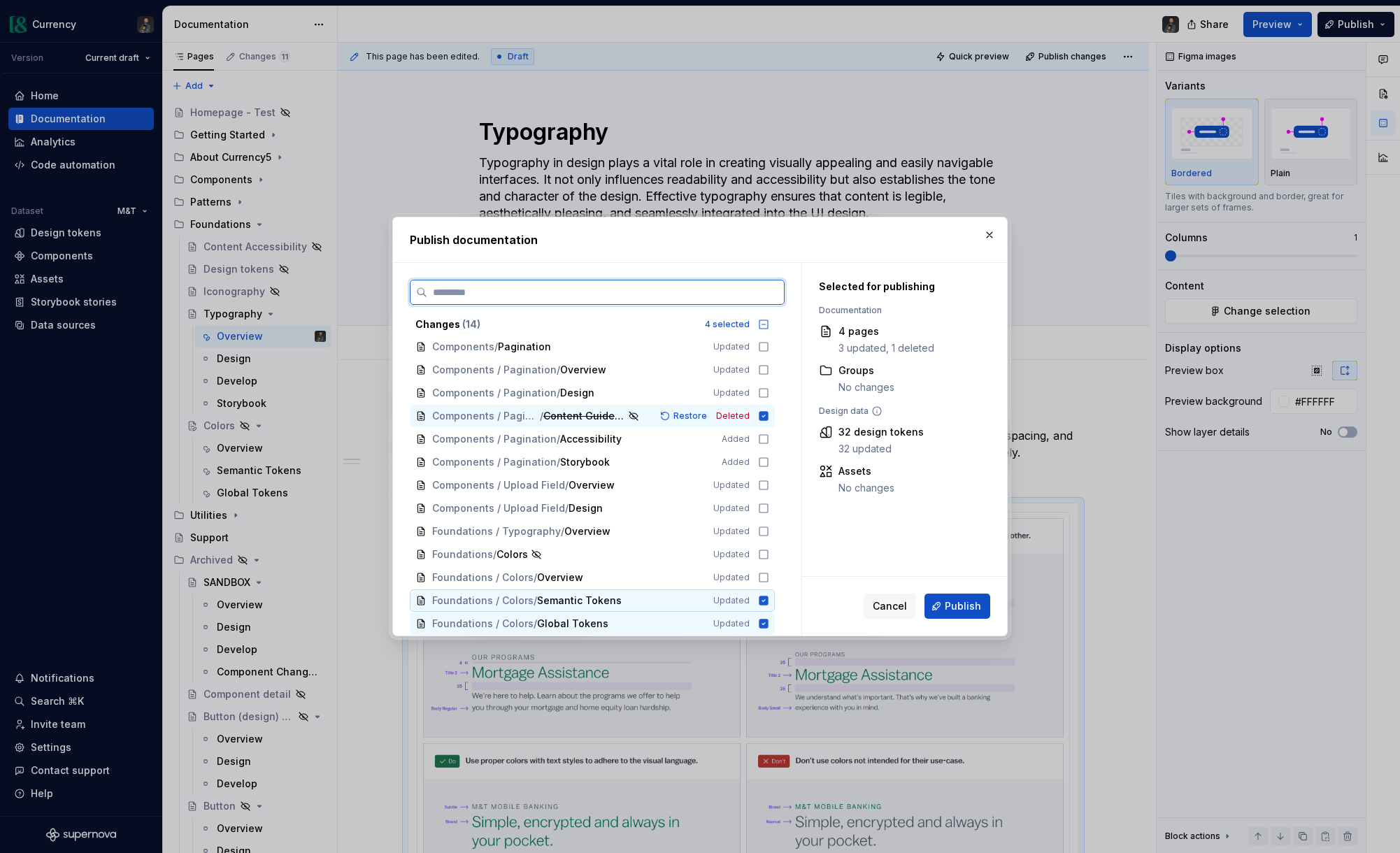
click at [769, 603] on icon at bounding box center [764, 600] width 9 height 9
click at [766, 623] on icon at bounding box center [764, 623] width 9 height 9
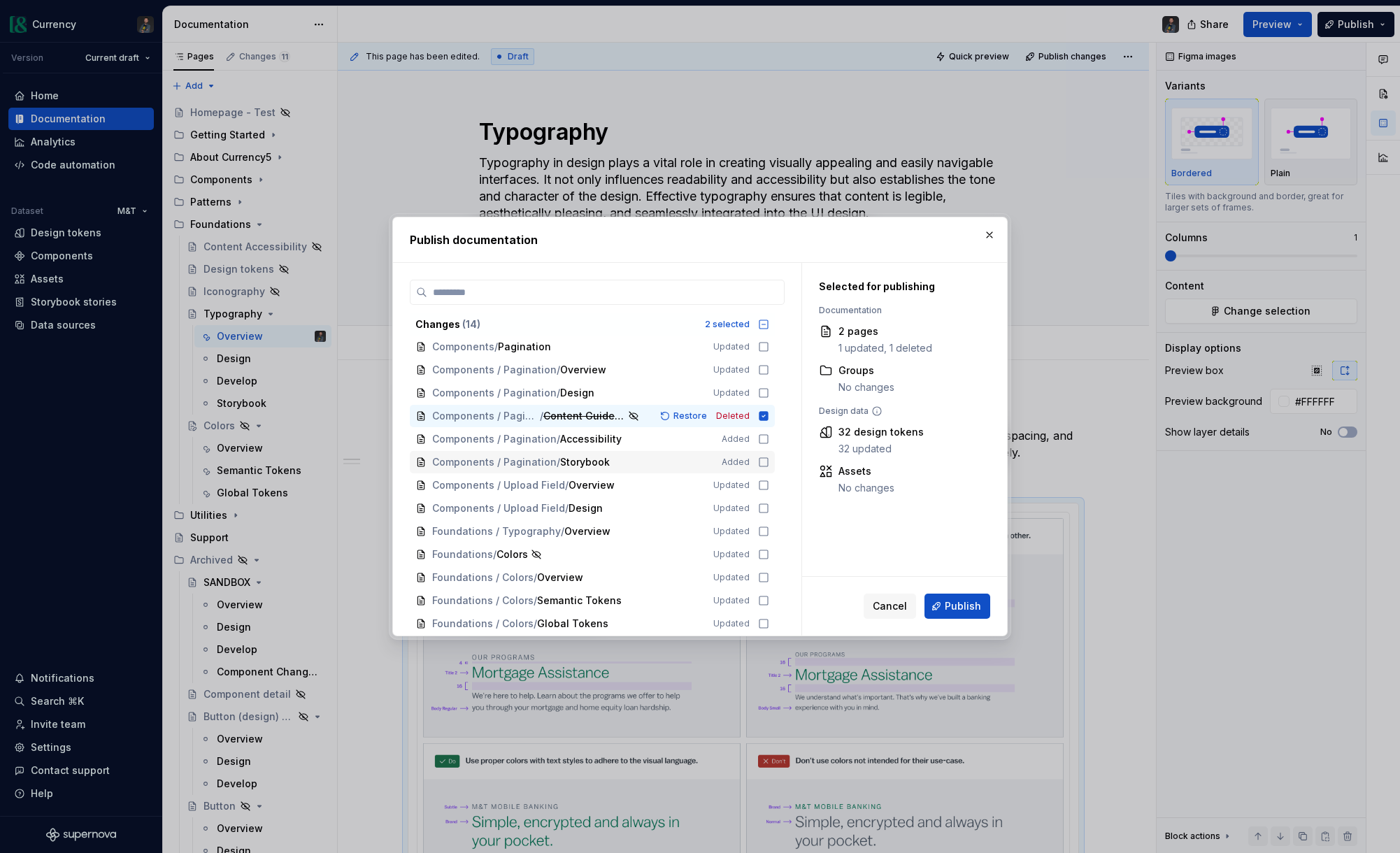
scroll to position [0, 0]
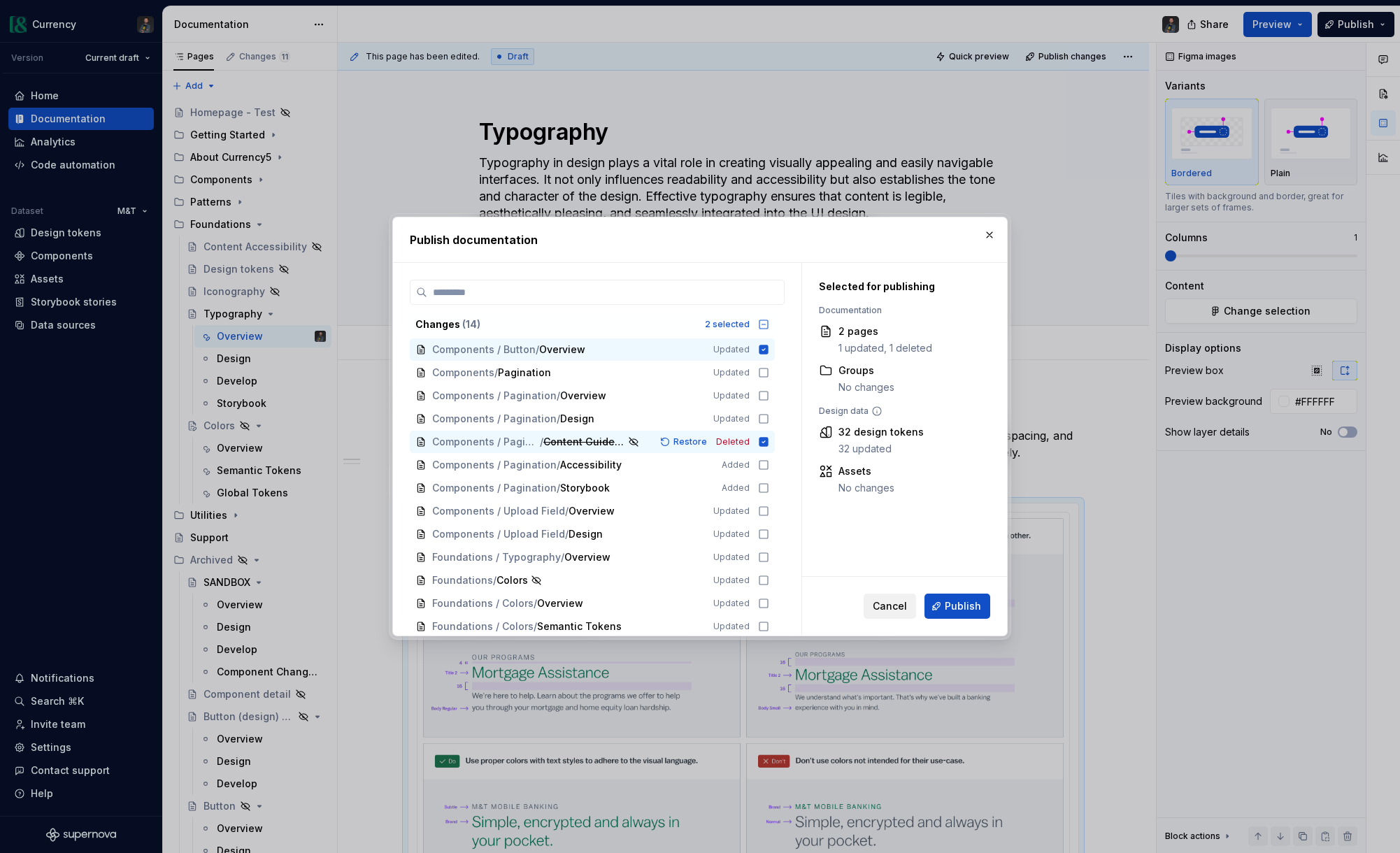
click at [896, 602] on span "Cancel" at bounding box center [890, 606] width 34 height 14
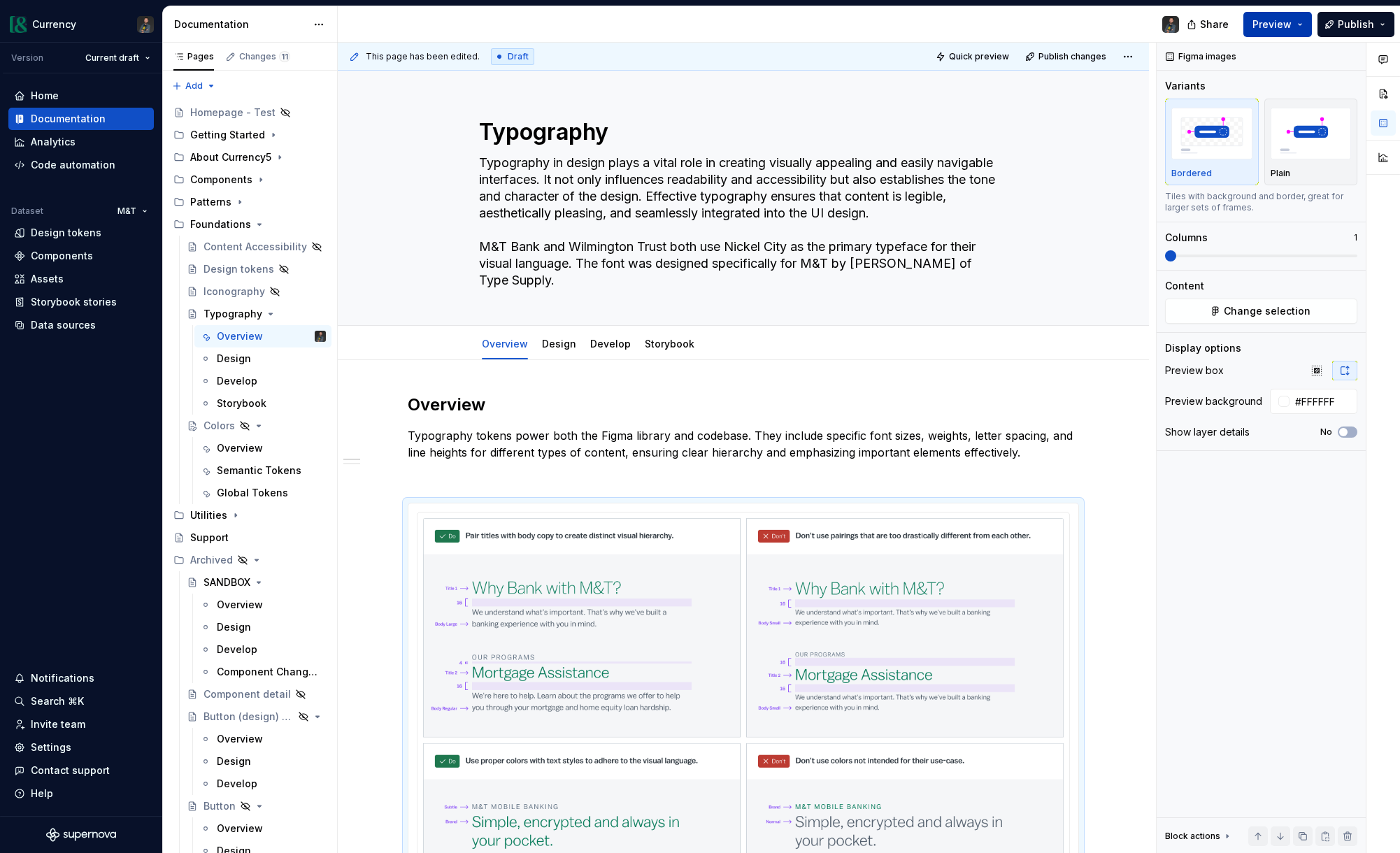
click at [1295, 28] on button "Preview" at bounding box center [1278, 24] width 68 height 25
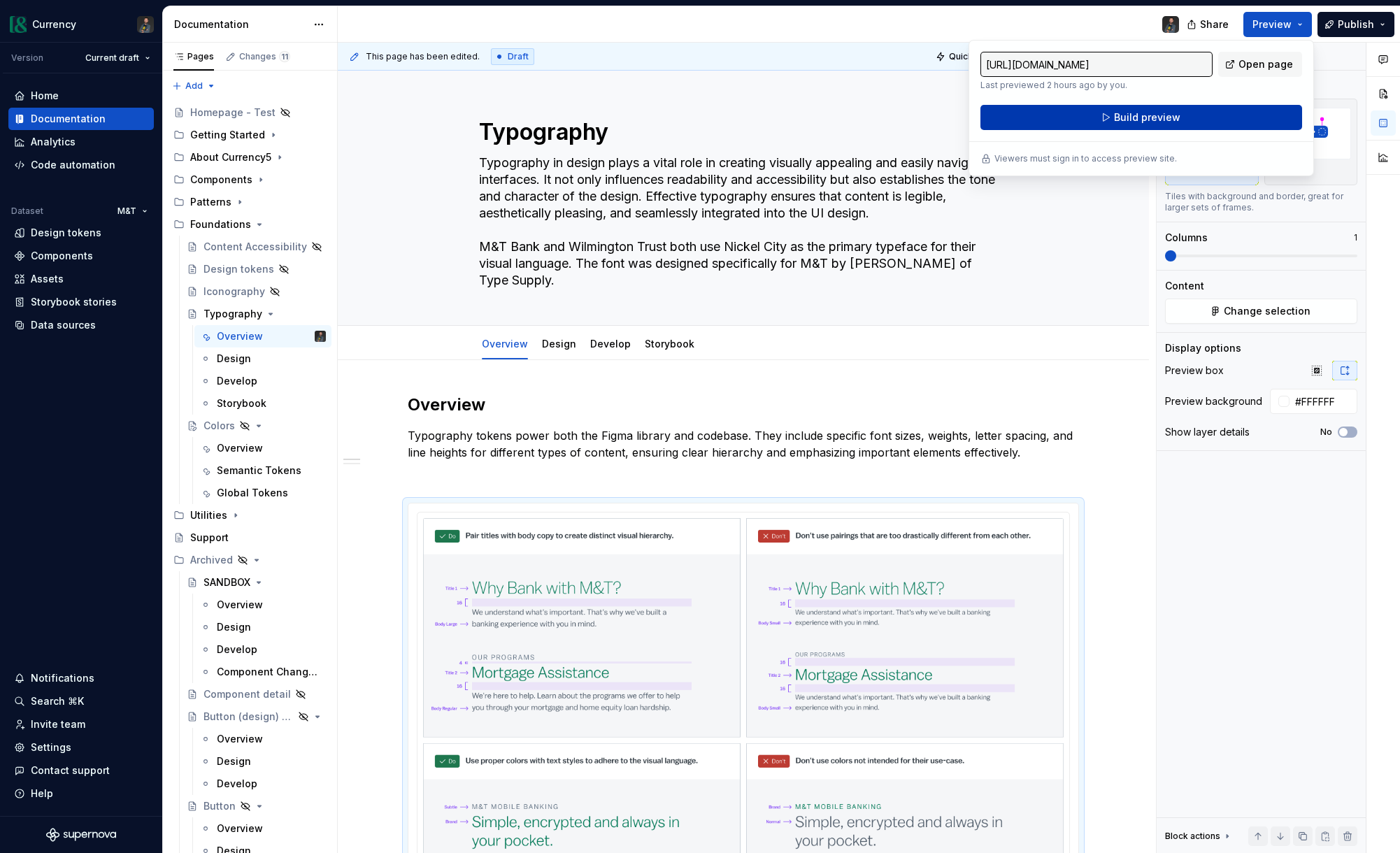
click at [1141, 121] on span "Build preview" at bounding box center [1148, 117] width 67 height 14
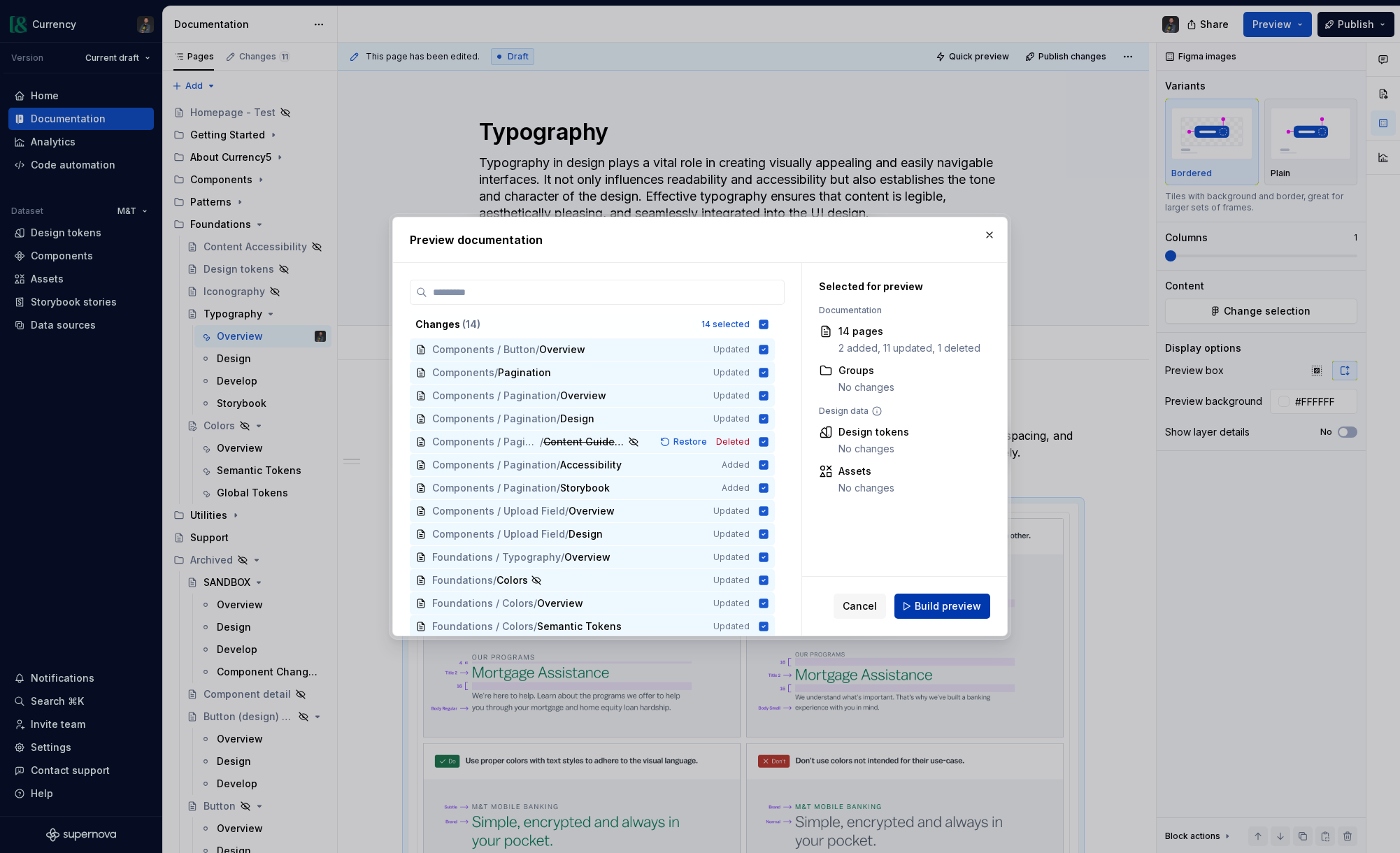
click at [951, 601] on span "Build preview" at bounding box center [948, 606] width 67 height 14
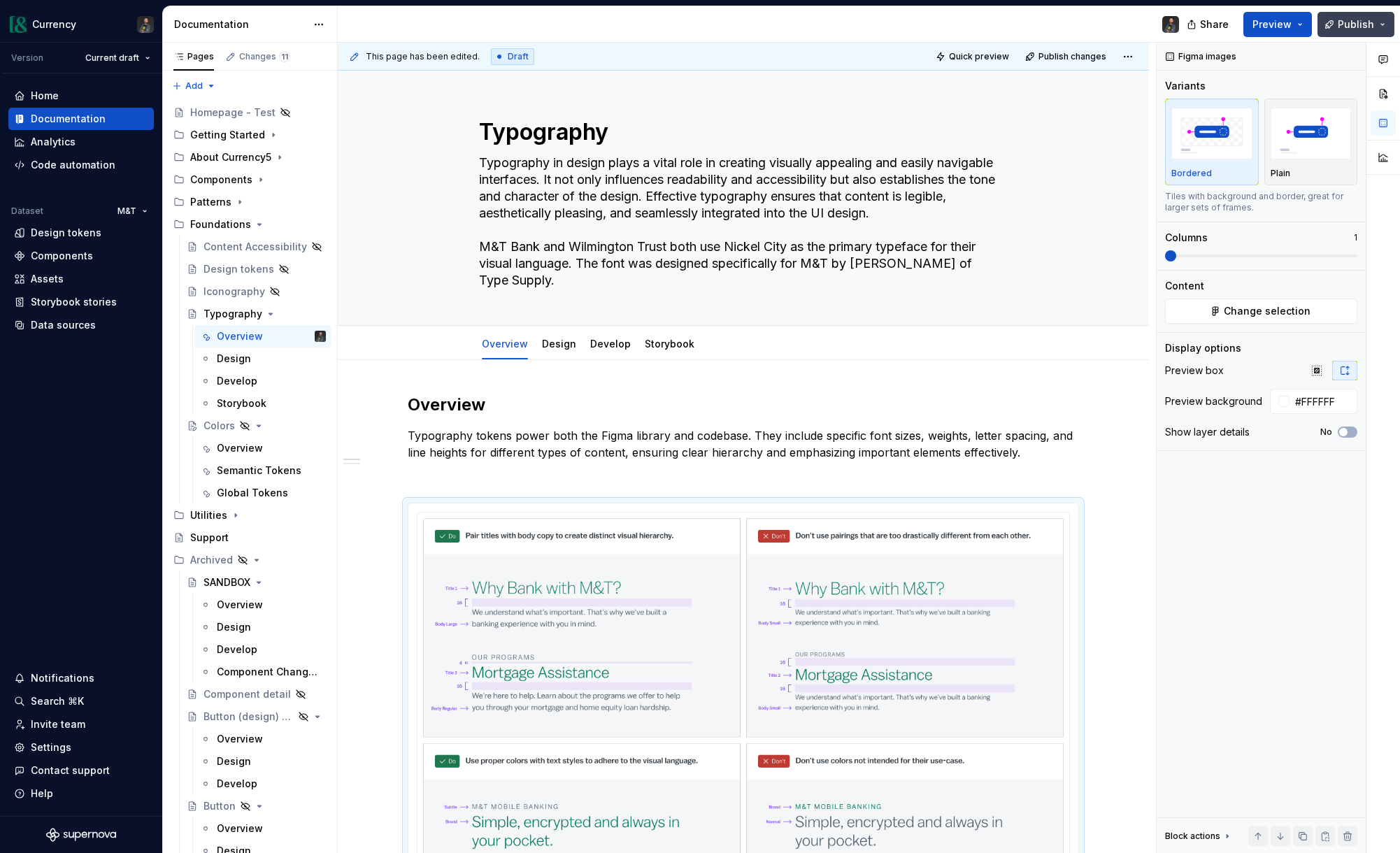
click at [1368, 26] on span "Publish" at bounding box center [1357, 24] width 37 height 14
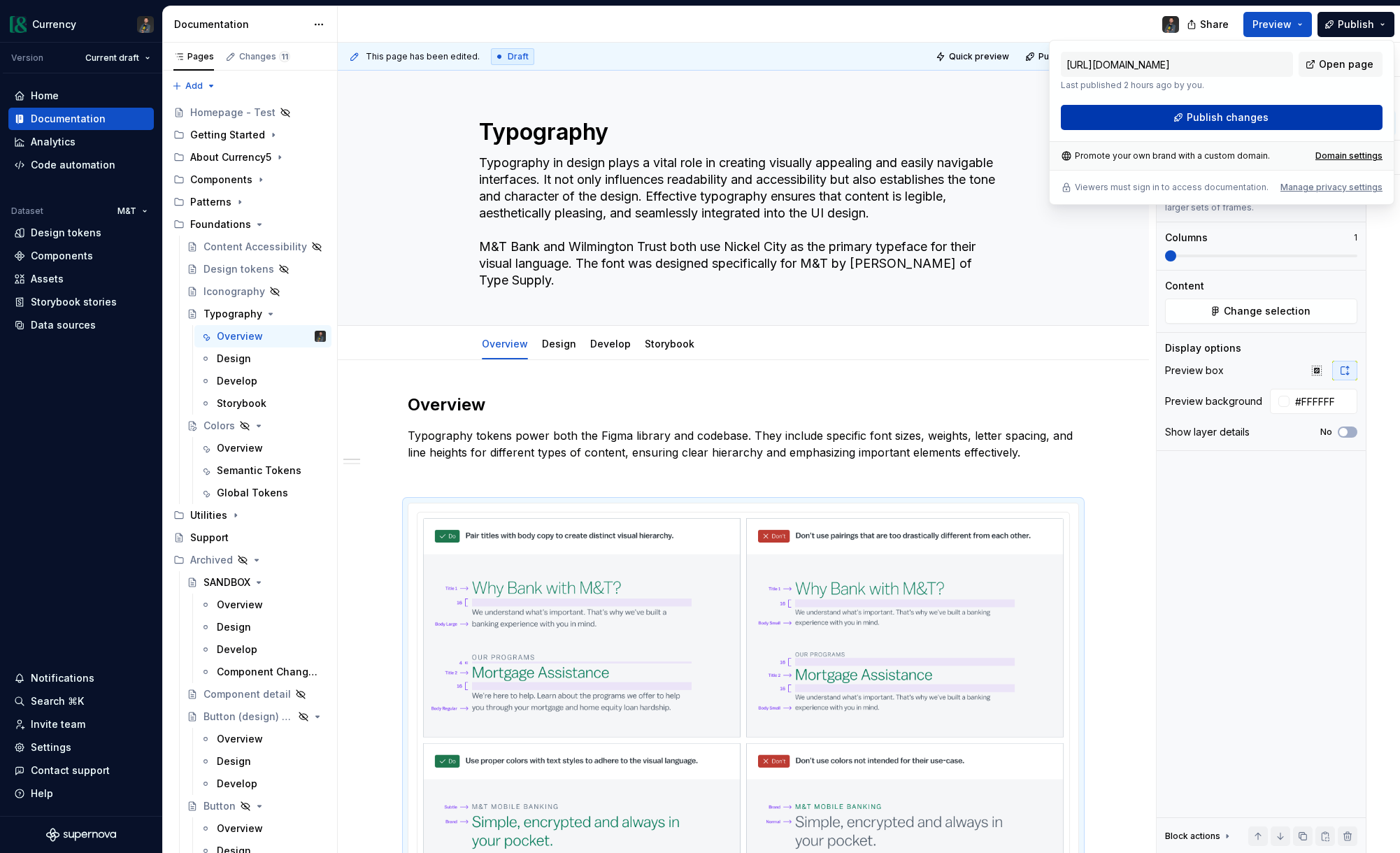
click at [1181, 116] on button "Publish changes" at bounding box center [1221, 118] width 321 height 25
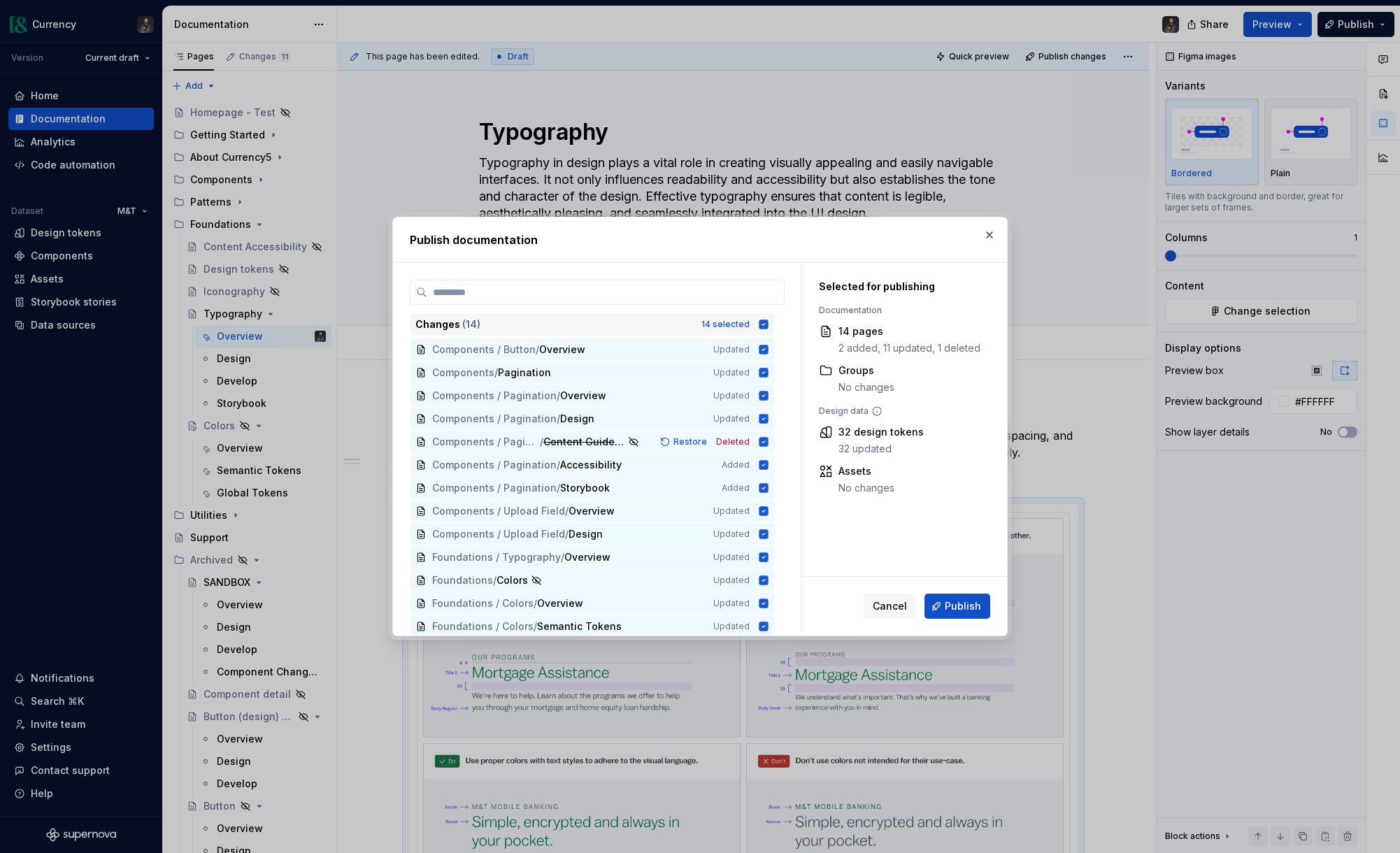
click at [769, 321] on icon at bounding box center [764, 324] width 9 height 9
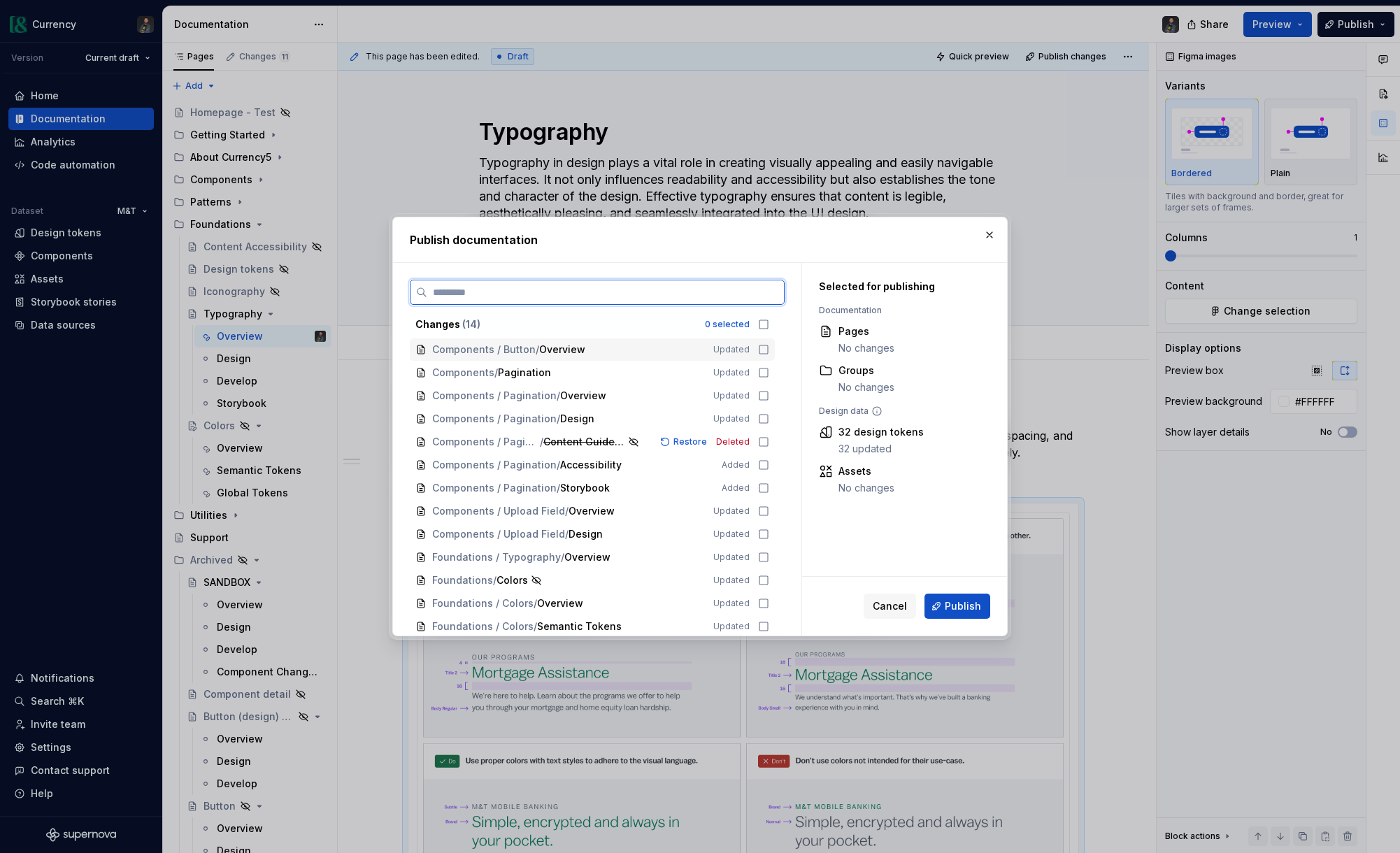
click at [770, 349] on icon at bounding box center [763, 349] width 11 height 11
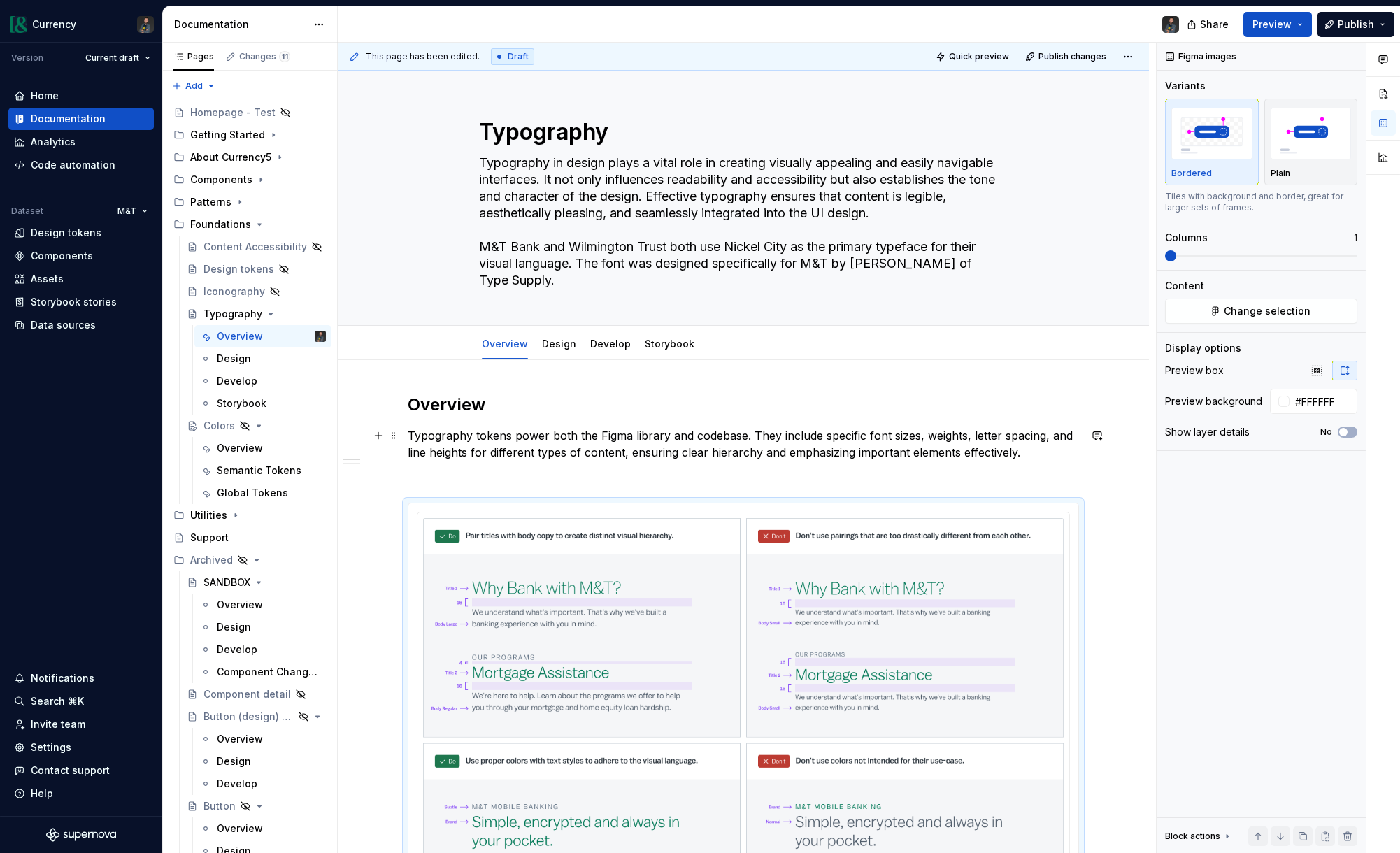
drag, startPoint x: 834, startPoint y: 443, endPoint x: 780, endPoint y: 442, distance: 54.0
click at [826, 442] on p "Typography tokens power both the Figma library and codebase. They include speci…" at bounding box center [743, 444] width 671 height 33
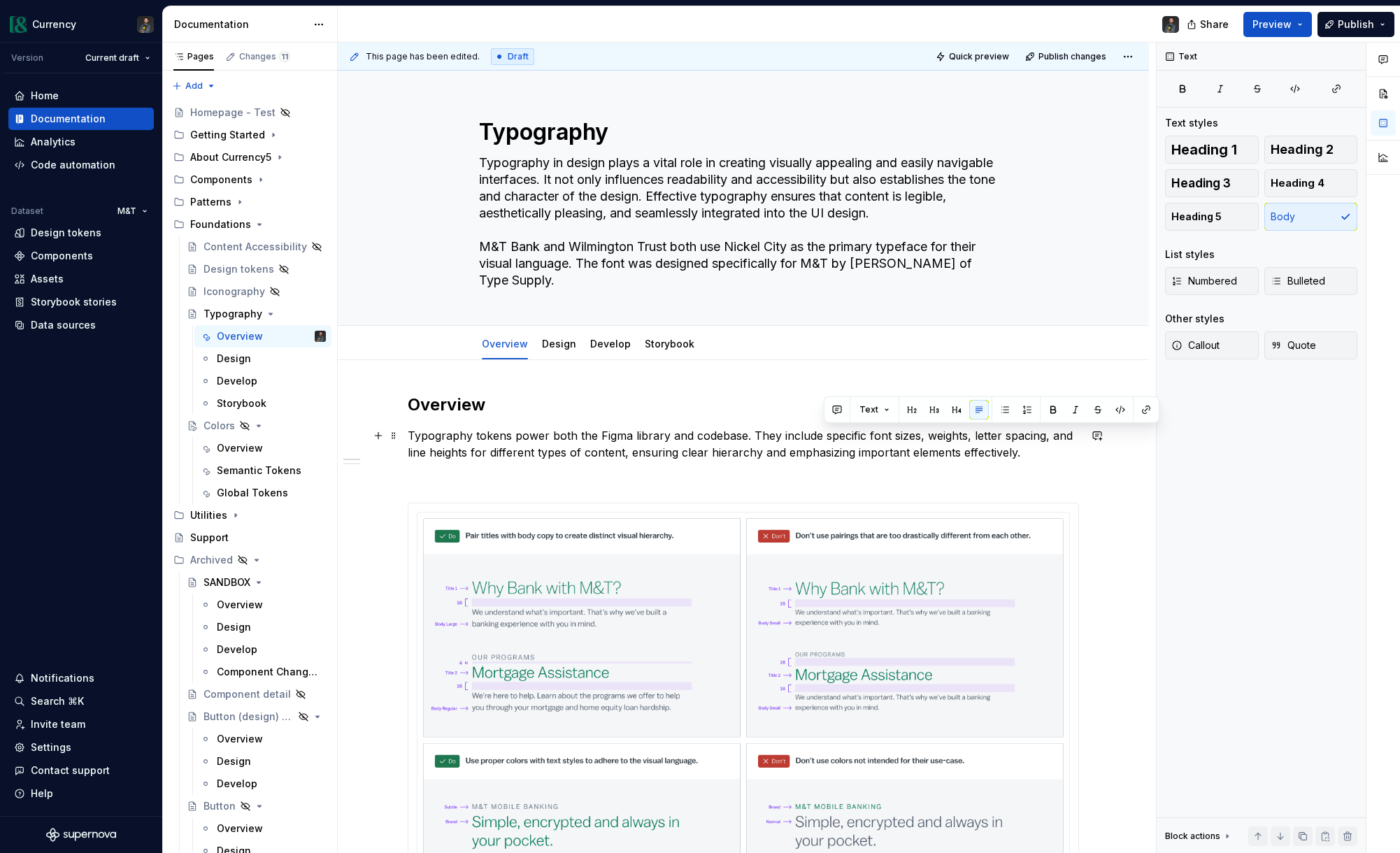
drag, startPoint x: 472, startPoint y: 448, endPoint x: 451, endPoint y: 479, distance: 37.4
click at [472, 448] on p "Typography tokens power both the Figma library and codebase. They include speci…" at bounding box center [743, 444] width 671 height 33
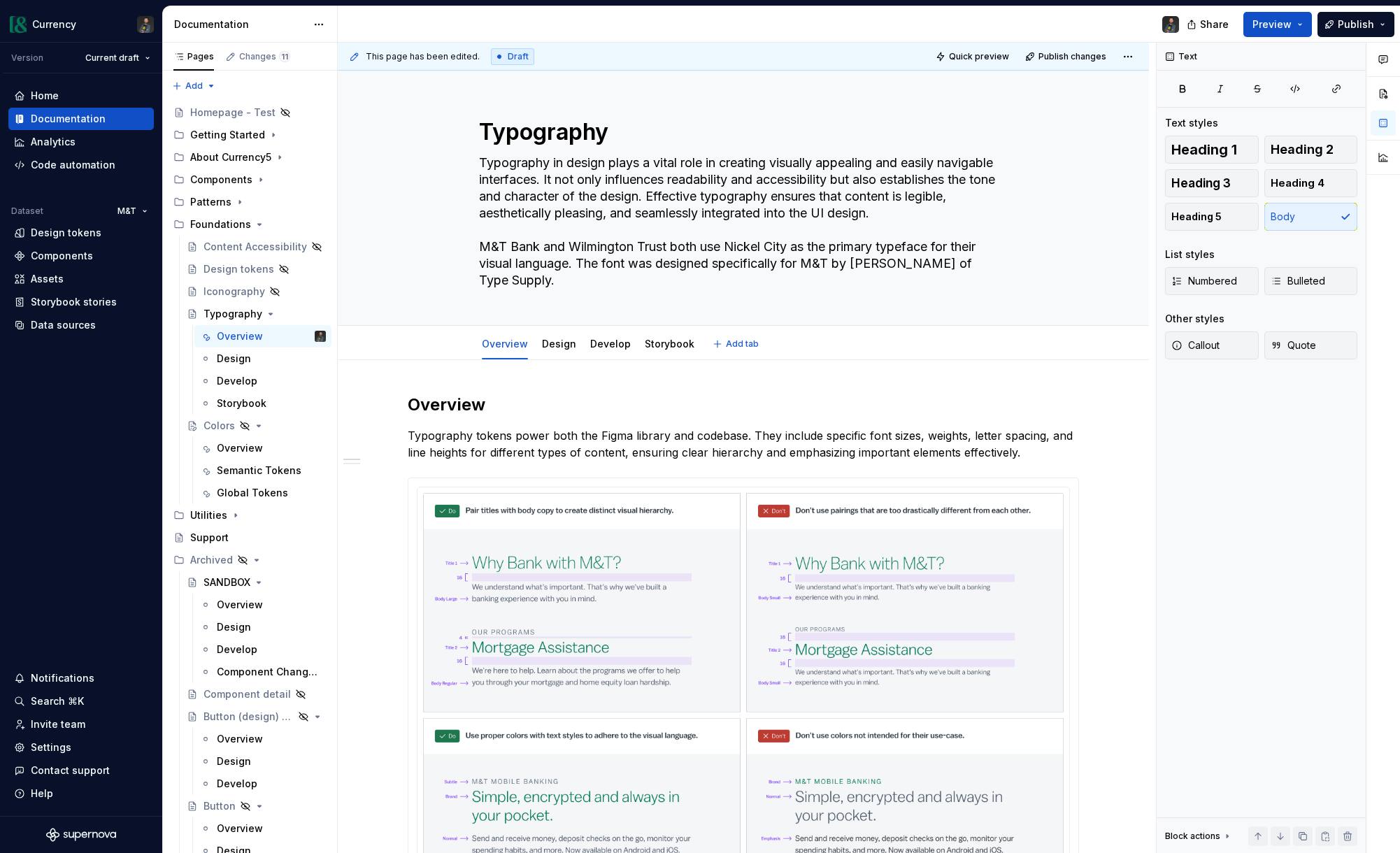
type textarea "*"
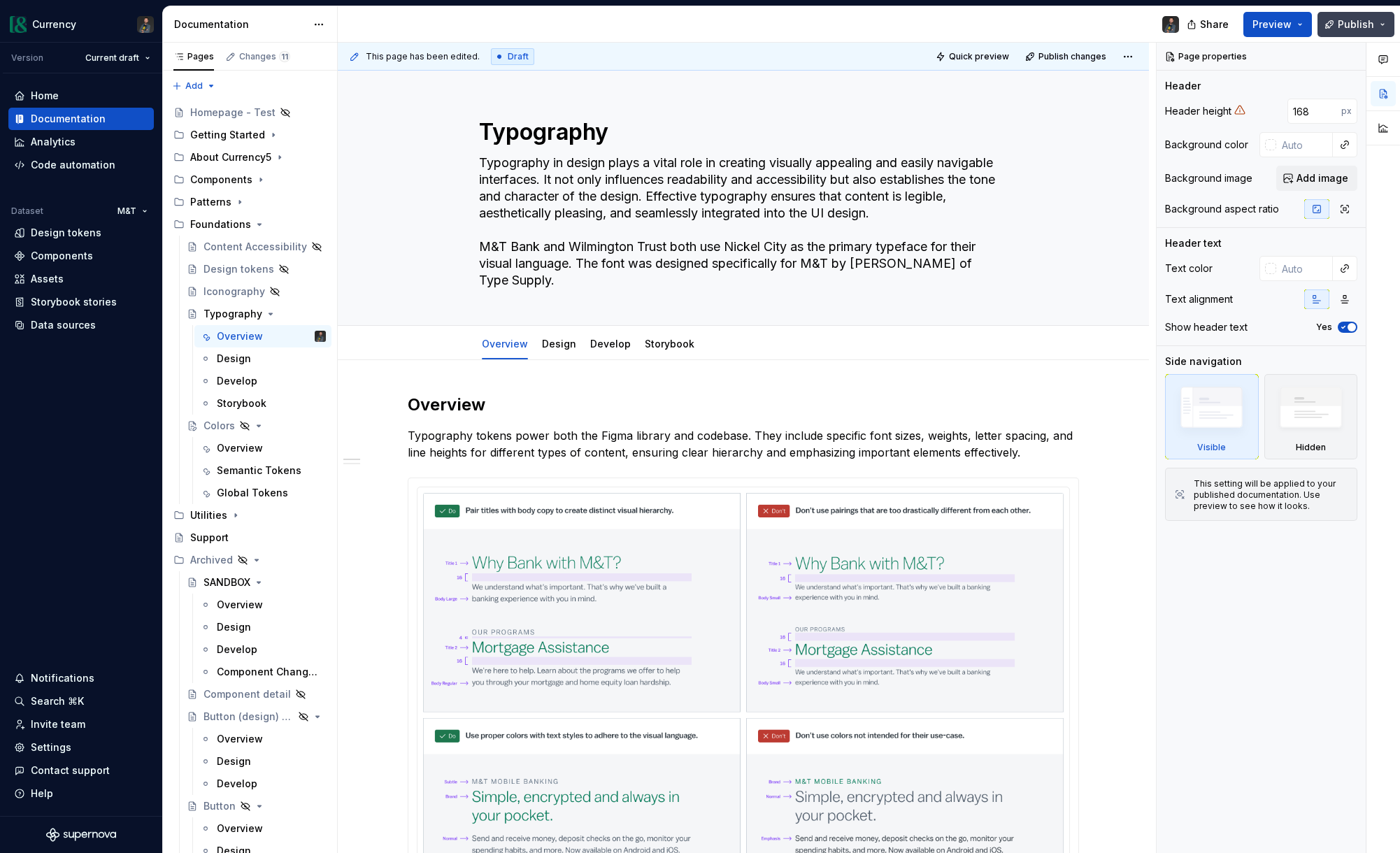
click at [1361, 18] on span "Publish" at bounding box center [1357, 24] width 37 height 14
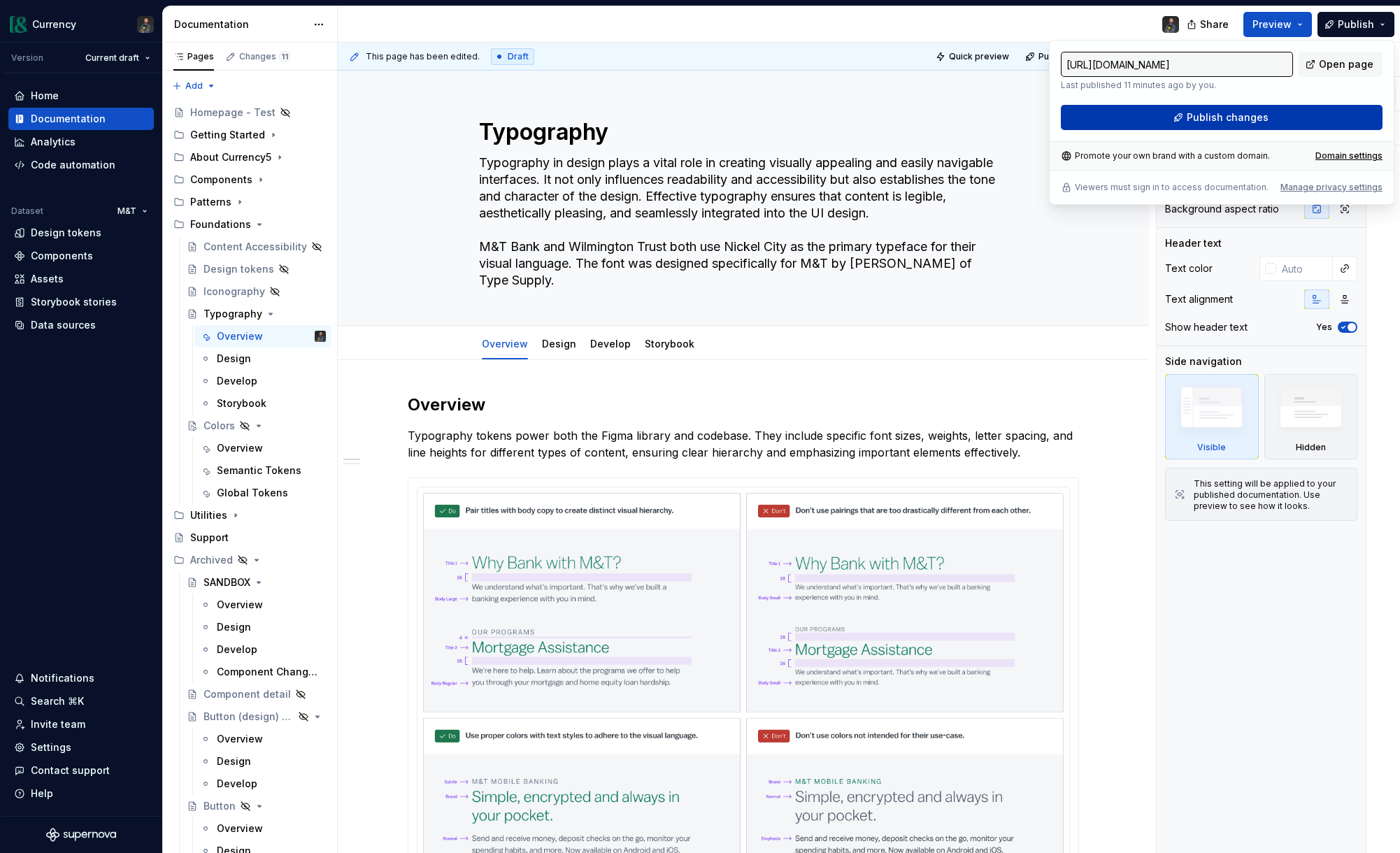
click at [1186, 120] on button "Publish changes" at bounding box center [1221, 118] width 321 height 25
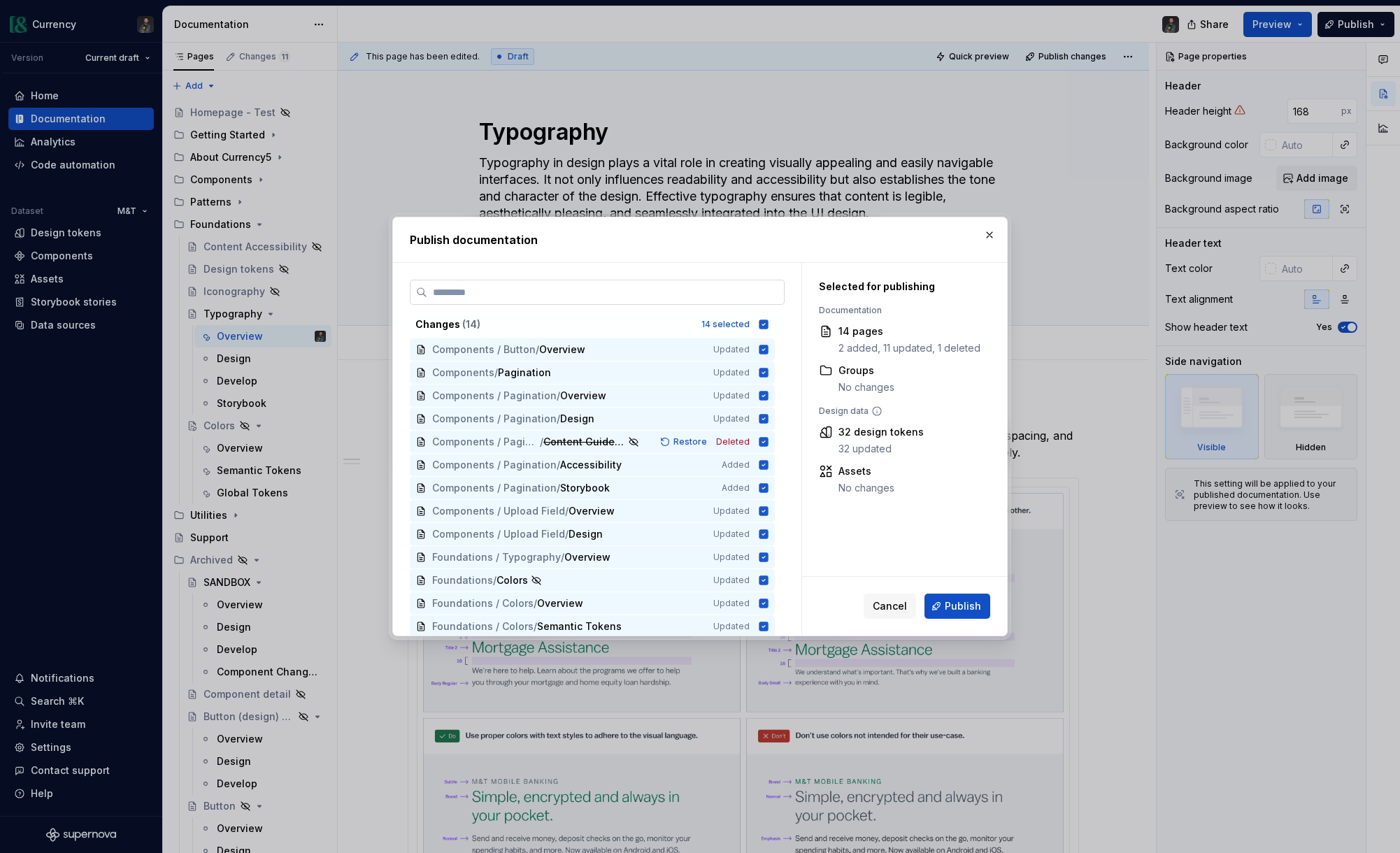
click at [597, 299] on input "search" at bounding box center [605, 292] width 356 height 14
click at [766, 322] on icon at bounding box center [763, 324] width 11 height 11
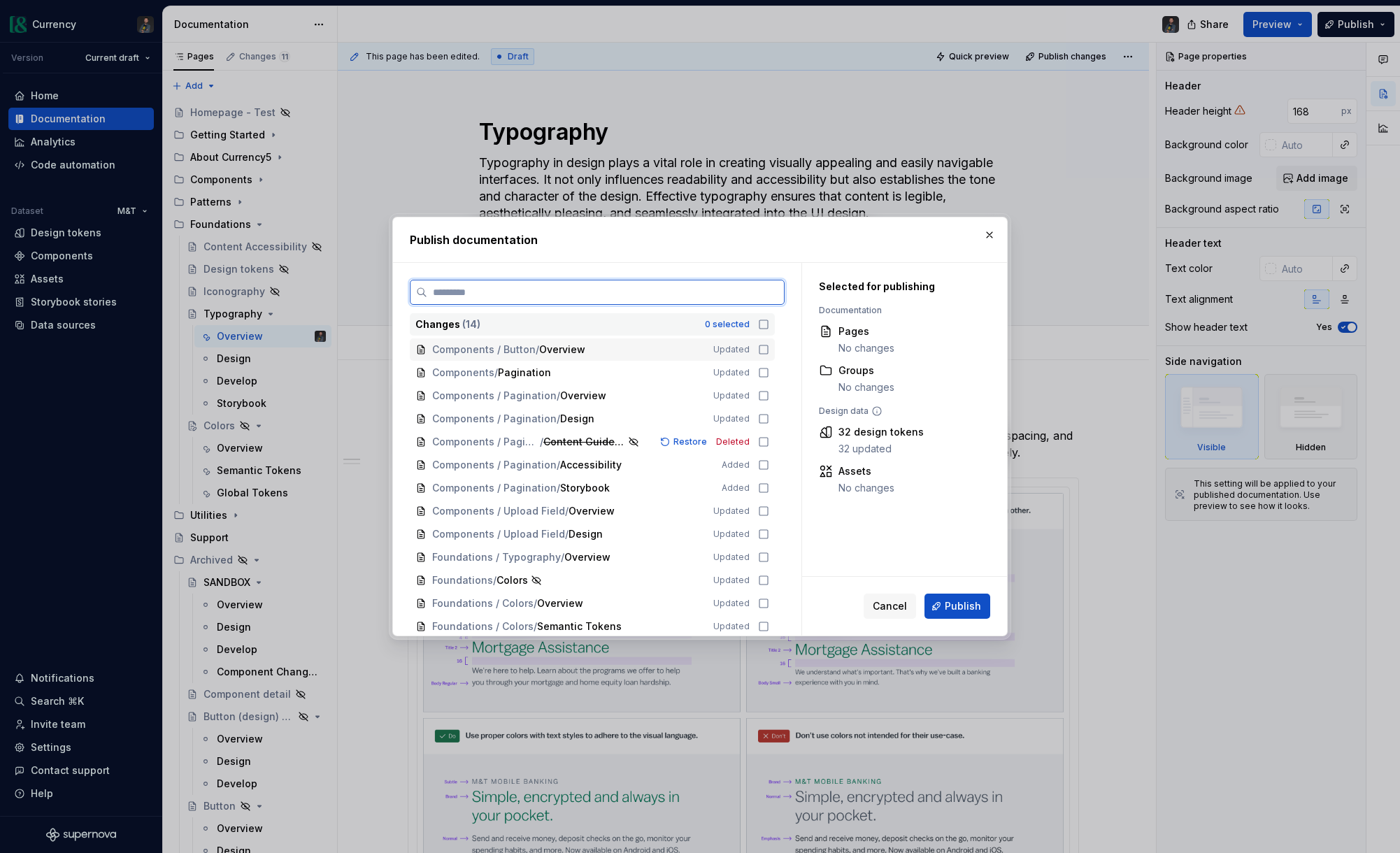
click at [775, 346] on div "Components / Button / Overview Updated" at bounding box center [592, 349] width 365 height 23
click at [771, 562] on div "Foundations / Typography / Overview Updated" at bounding box center [592, 557] width 365 height 23
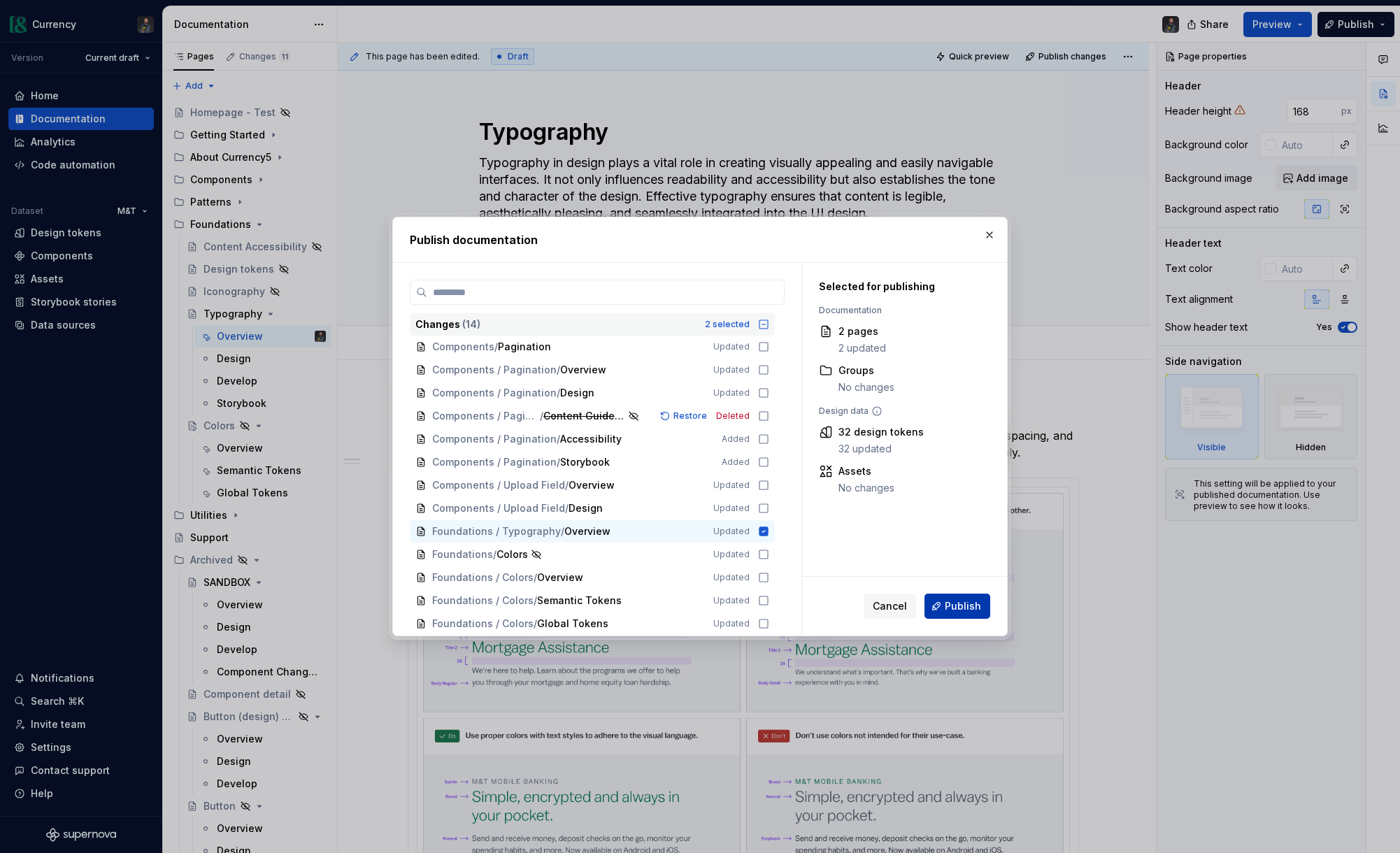
click at [955, 607] on span "Publish" at bounding box center [963, 606] width 37 height 14
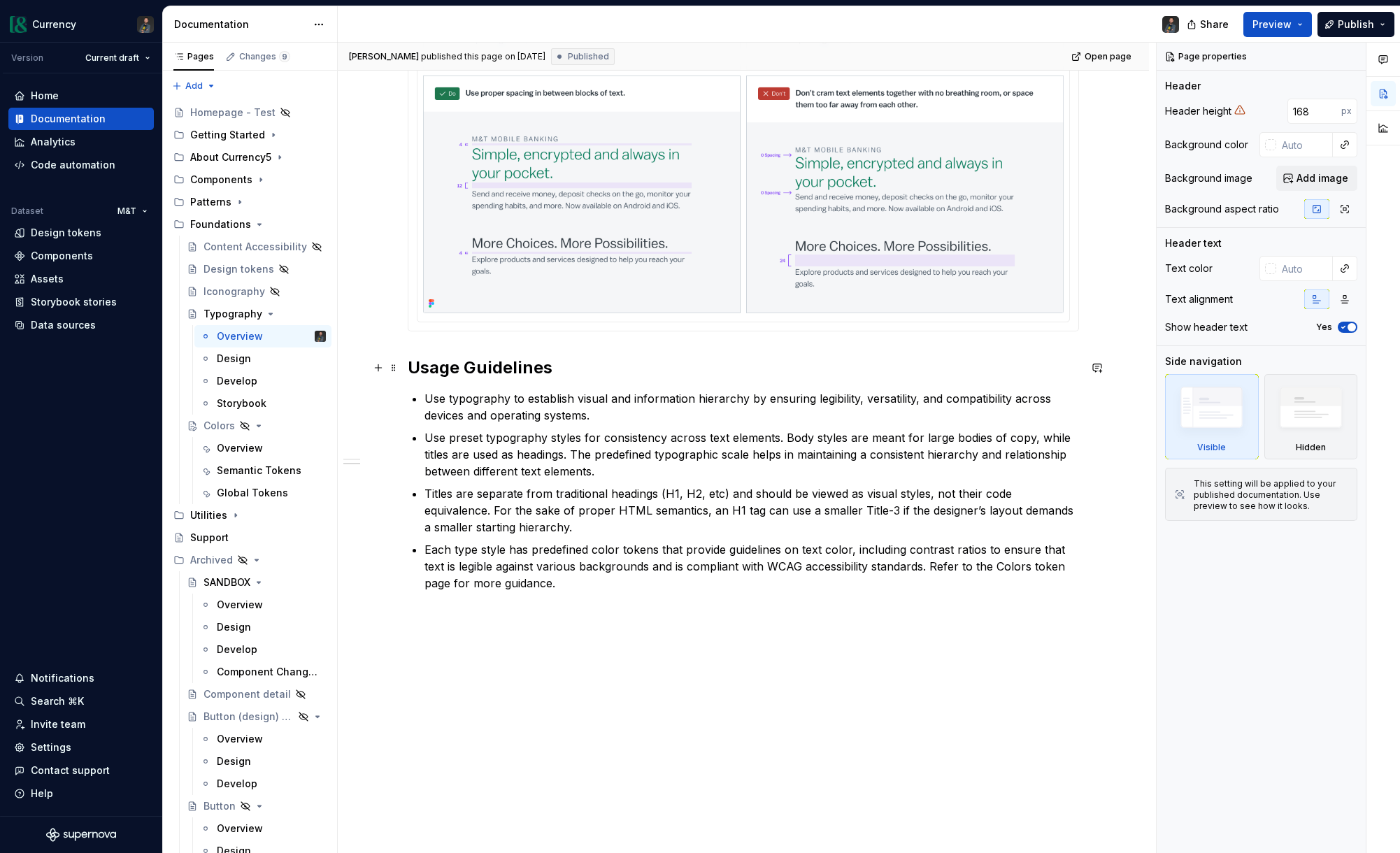
scroll to position [821, 0]
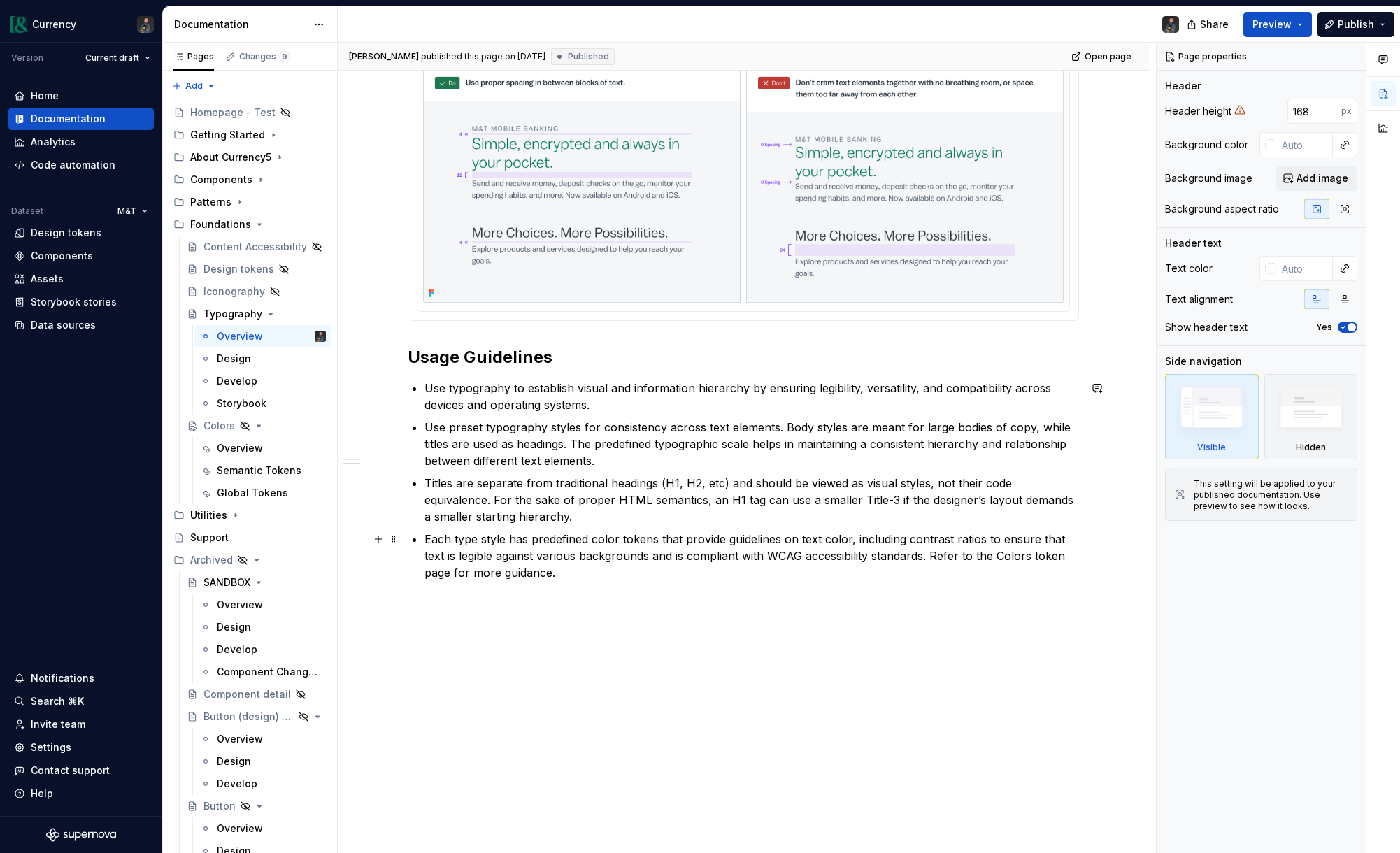
click at [610, 574] on p "Each type style has predefined color tokens that provide guidelines on text col…" at bounding box center [752, 556] width 655 height 50
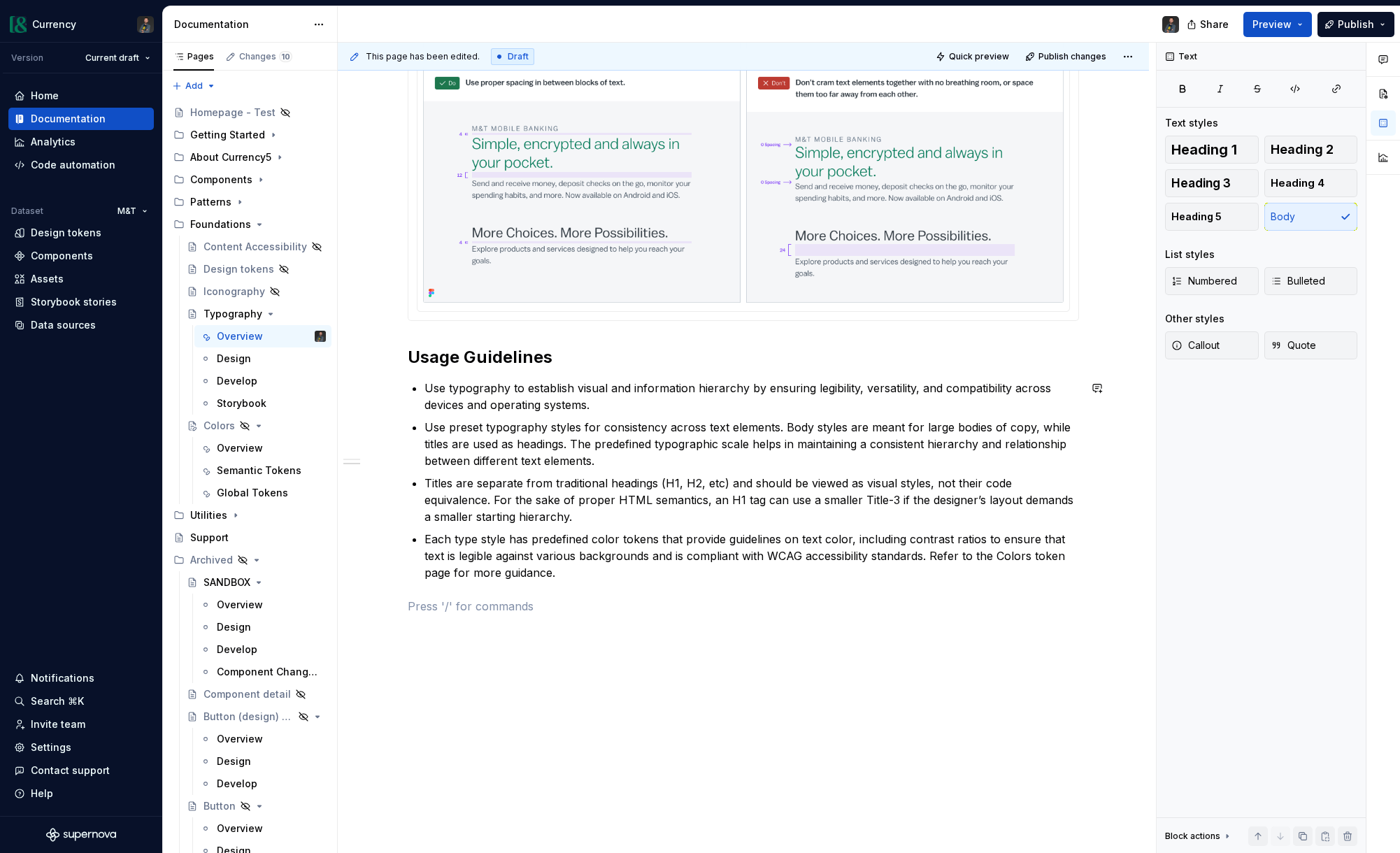
type textarea "*"
click at [477, 664] on div "Link to a page or external URL" at bounding box center [516, 669] width 124 height 11
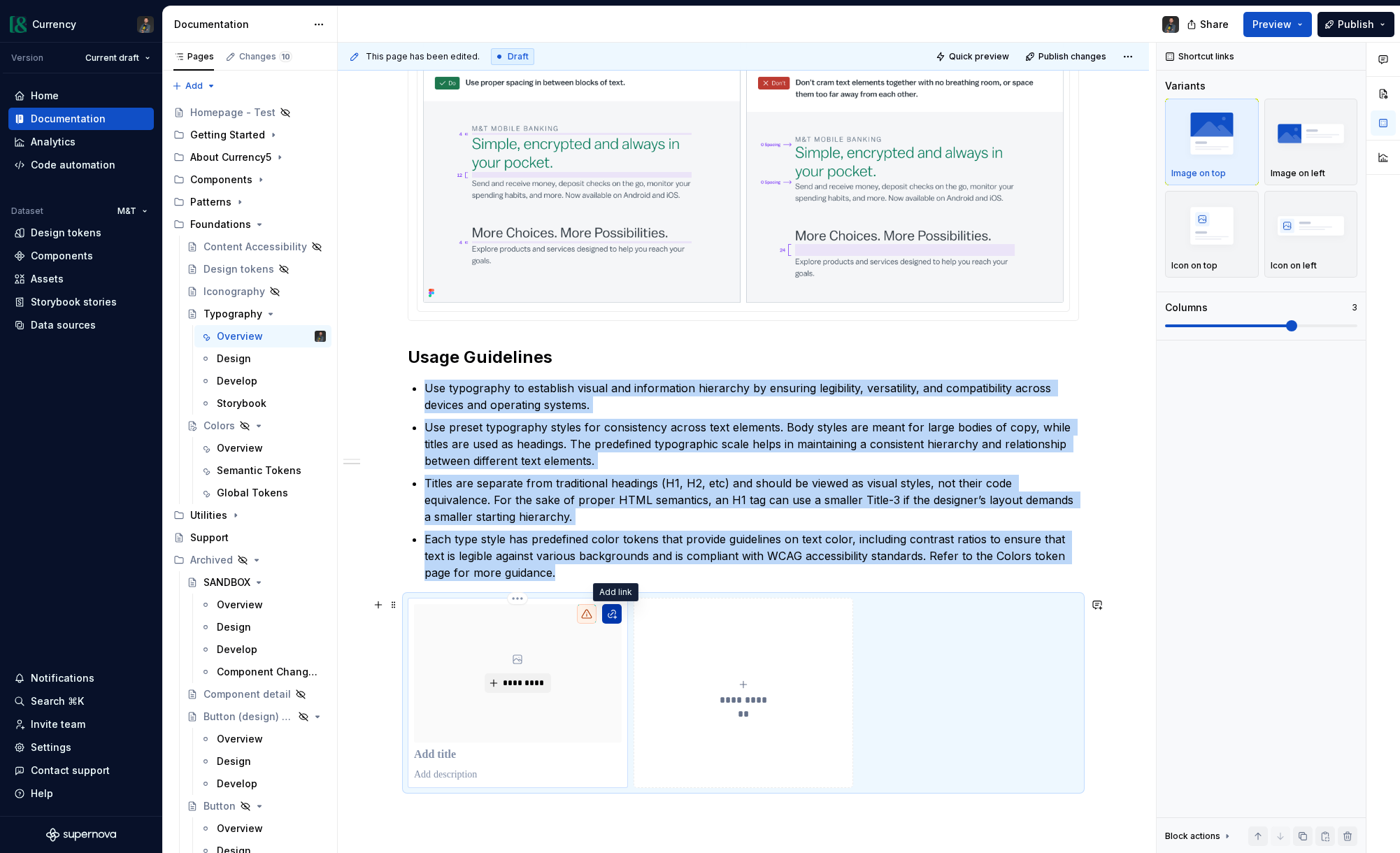
click at [615, 618] on button "button" at bounding box center [611, 613] width 19 height 19
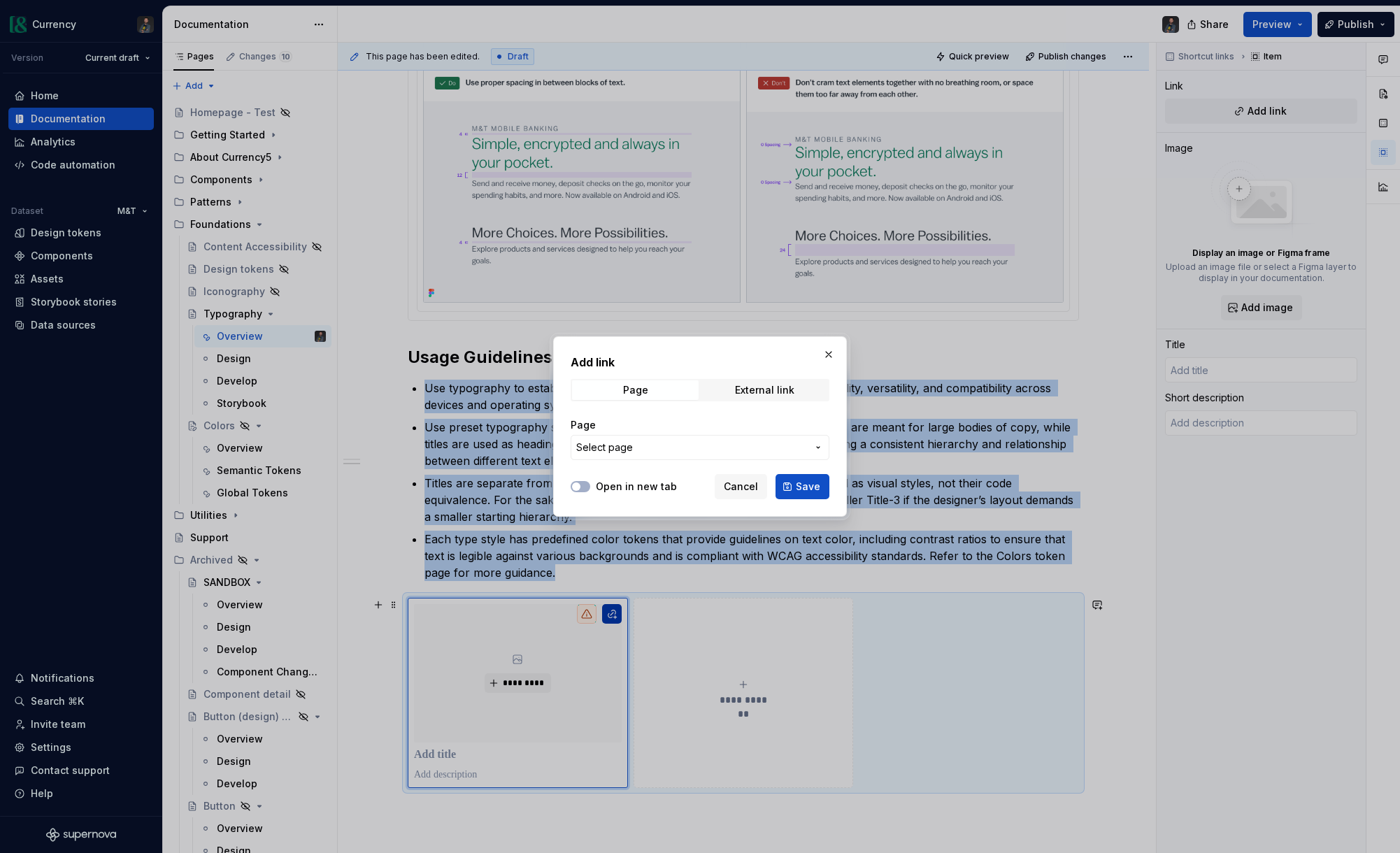
type textarea "*"
click at [778, 393] on div "External link" at bounding box center [765, 390] width 59 height 11
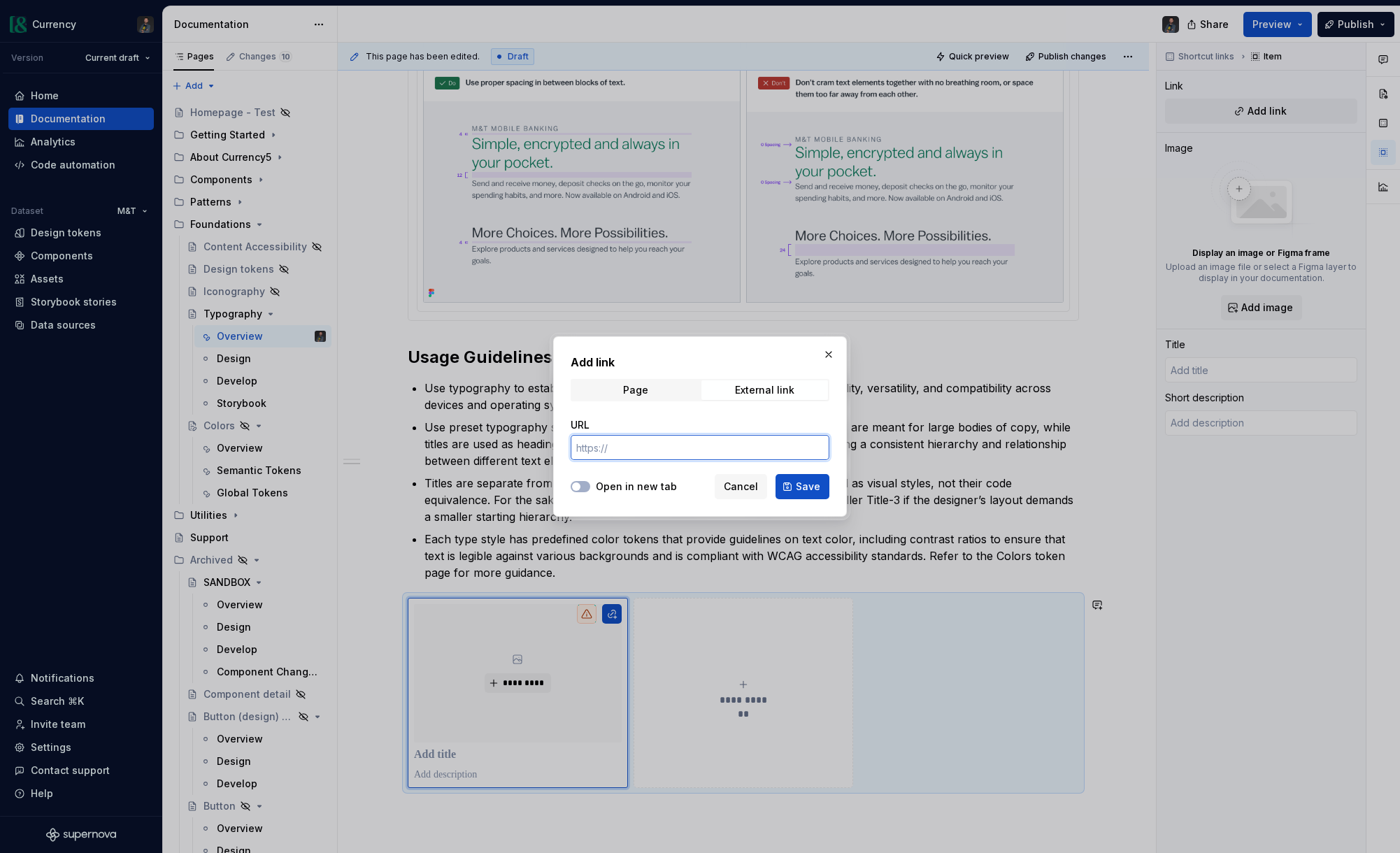
click at [665, 447] on input "URL" at bounding box center [700, 447] width 259 height 25
paste input "https://www.figma.com/design/gJtw8d0kI3KTyr9O2x0KGN/Currency5-BETA?node-id=446-…"
type input "https://www.figma.com/design/gJtw8d0kI3KTyr9O2x0KGN/Currency5-BETA?node-id=446-…"
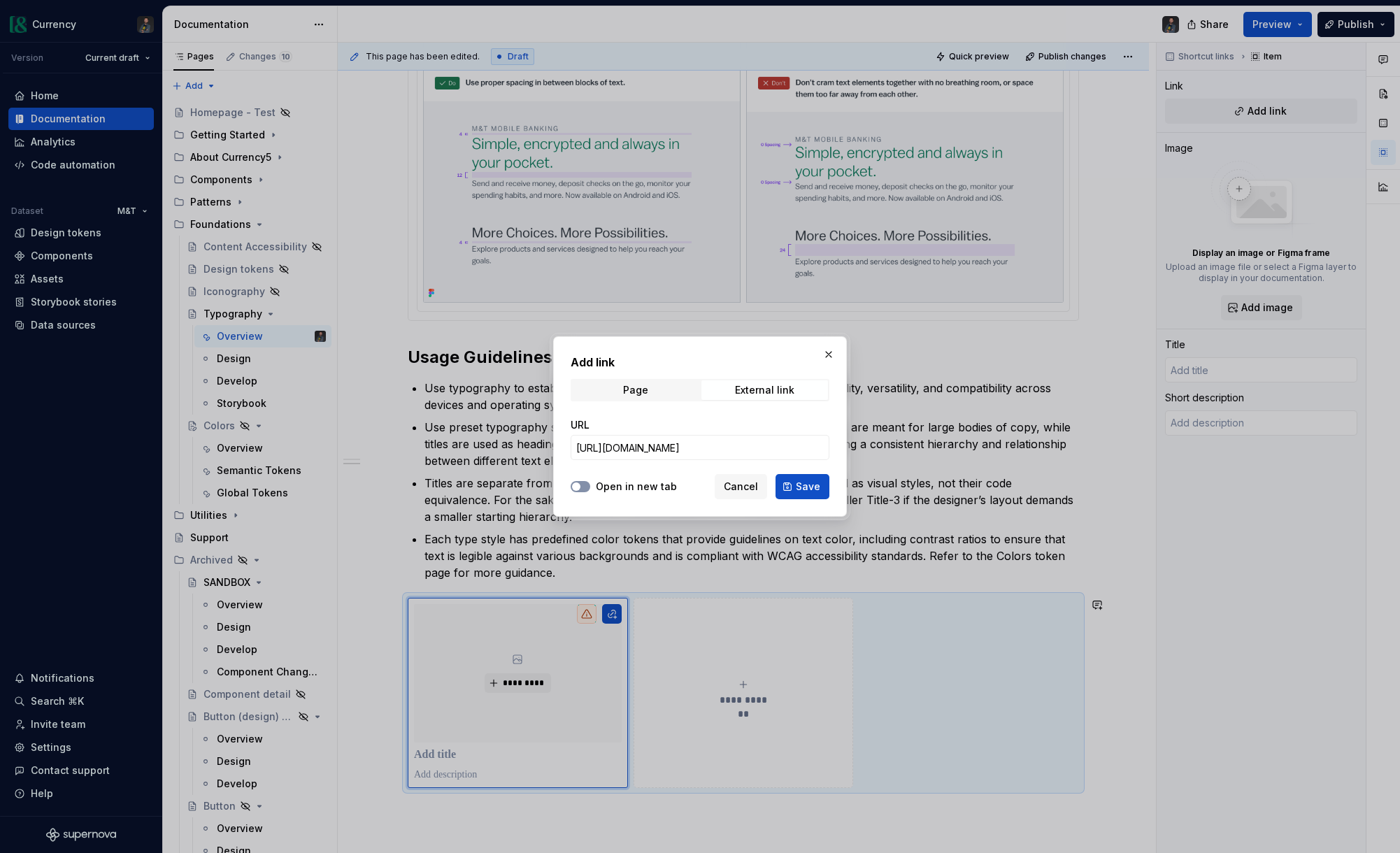
click at [585, 485] on button "Open in new tab" at bounding box center [580, 486] width 19 height 11
click at [803, 486] on span "Save" at bounding box center [807, 487] width 24 height 14
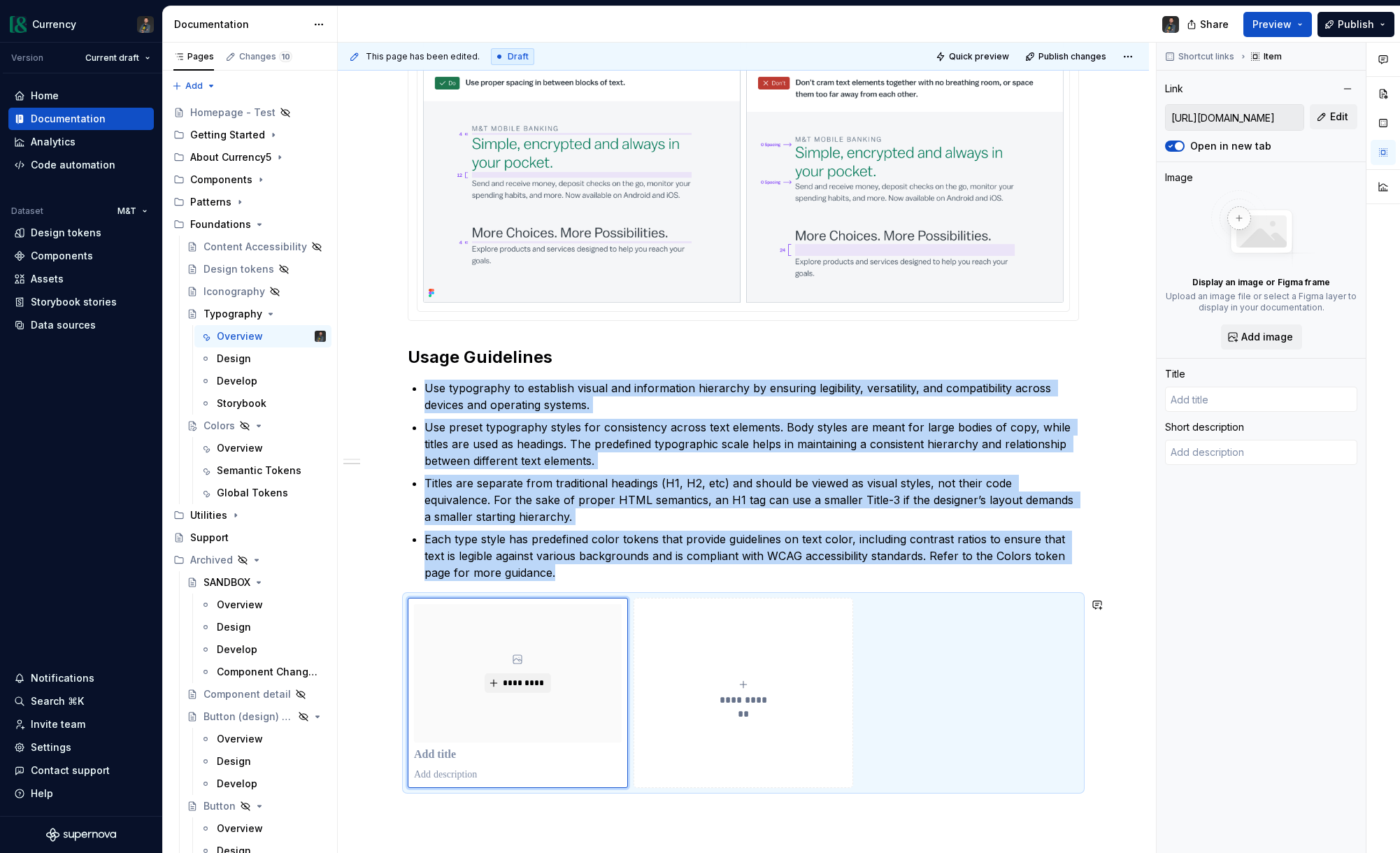
type textarea "*"
type input "Login | Figma"
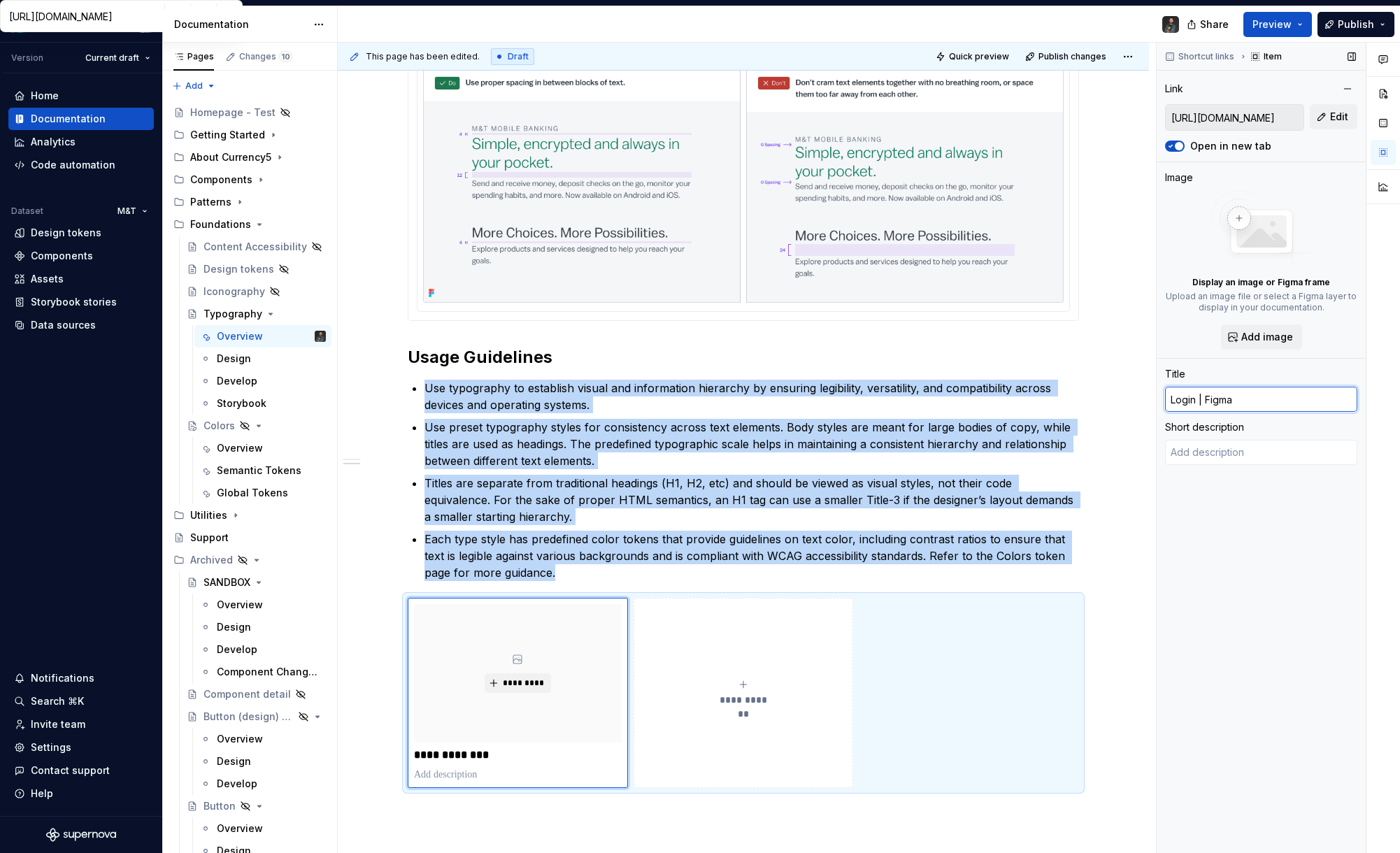
click at [1226, 400] on input "Login | Figma" at bounding box center [1261, 399] width 192 height 25
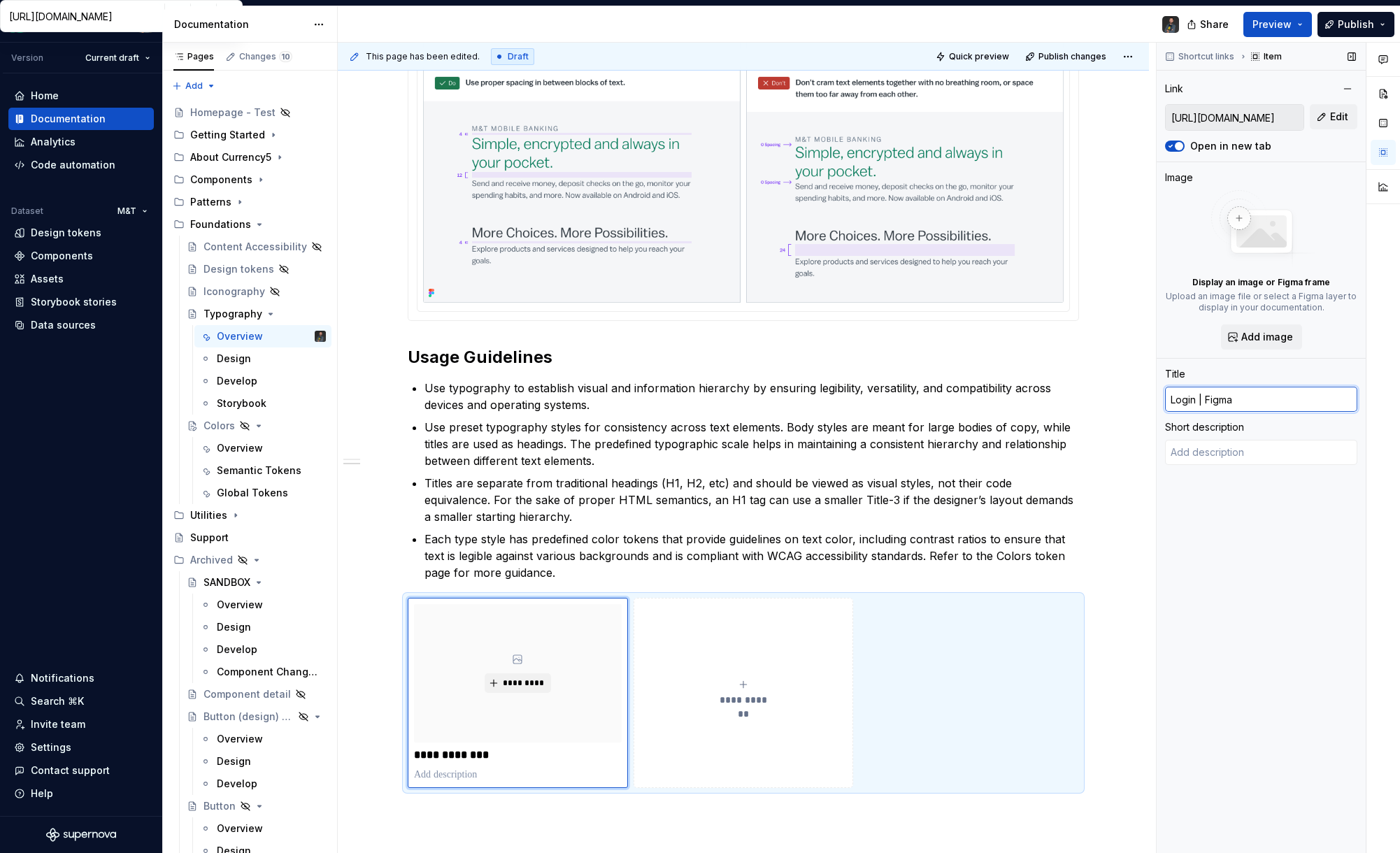
click at [1226, 400] on input "Login | Figma" at bounding box center [1261, 399] width 192 height 25
type textarea "*"
type input "T"
type textarea "*"
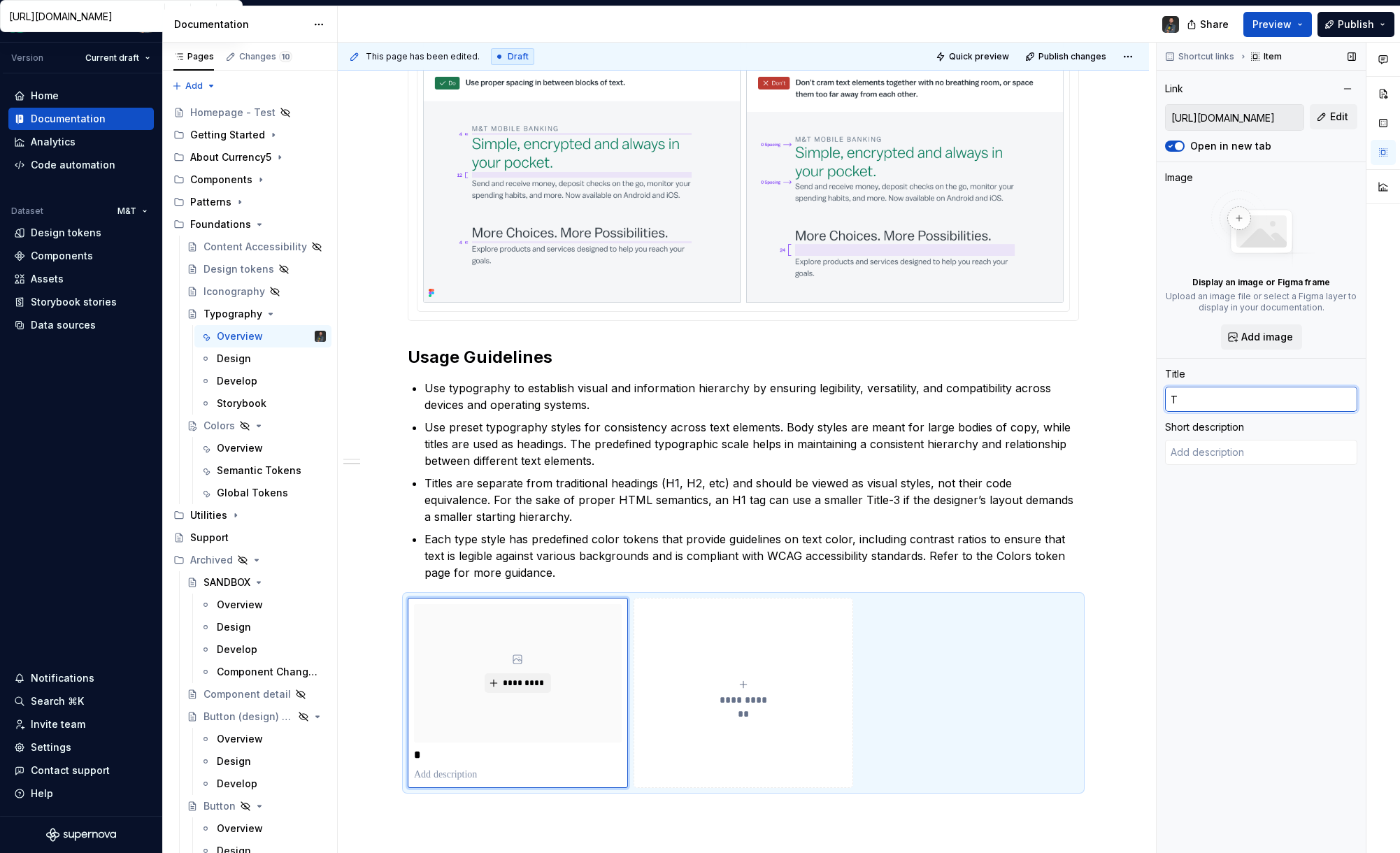
type input "Ty"
type textarea "*"
type input "Typ"
type textarea "*"
type input "Typo"
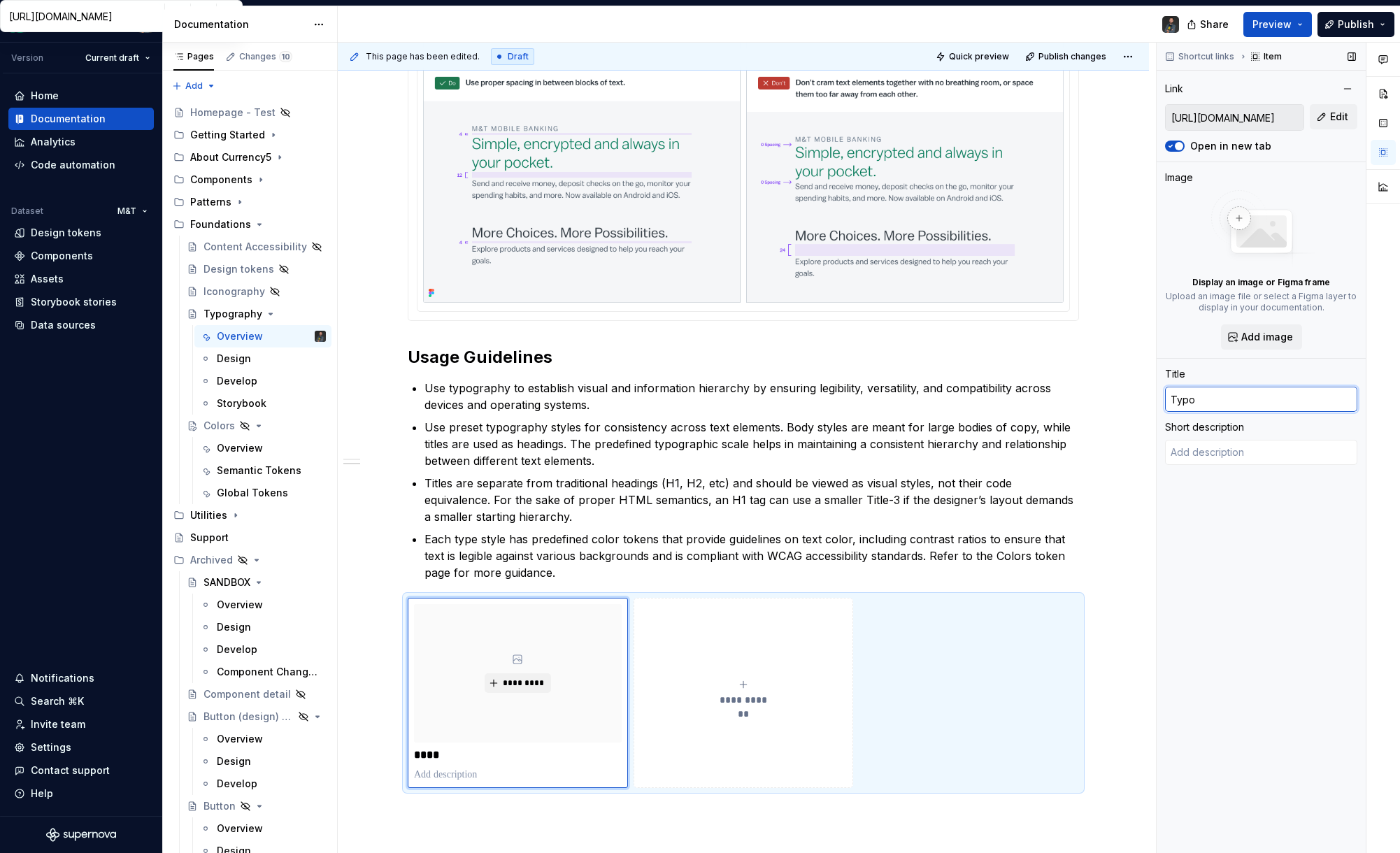
type textarea "*"
type input "Typog"
type textarea "*"
type input "Typogr"
type textarea "*"
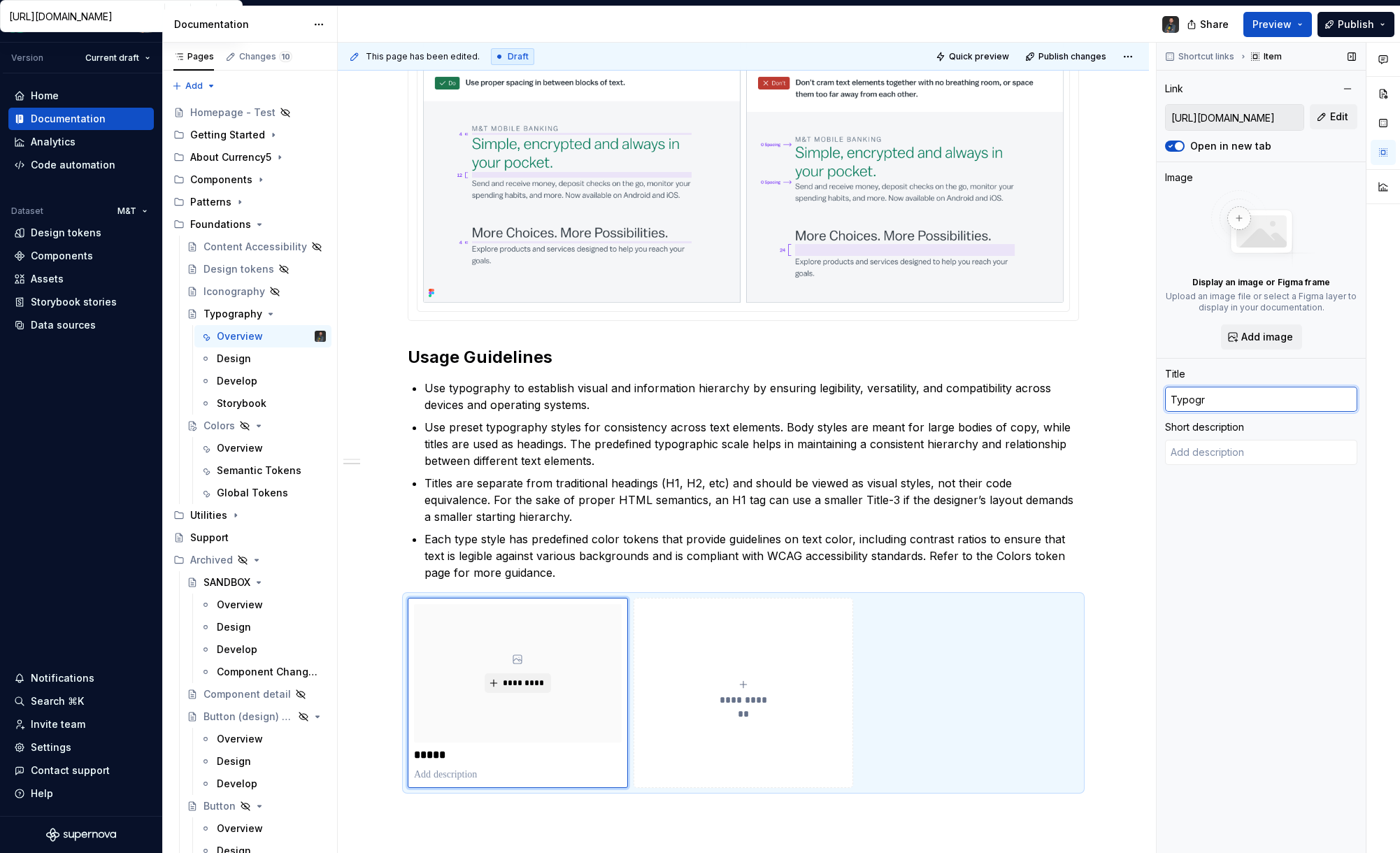
type input "Typogra"
type textarea "*"
type input "Typograh"
type textarea "*"
type input "Typograhy"
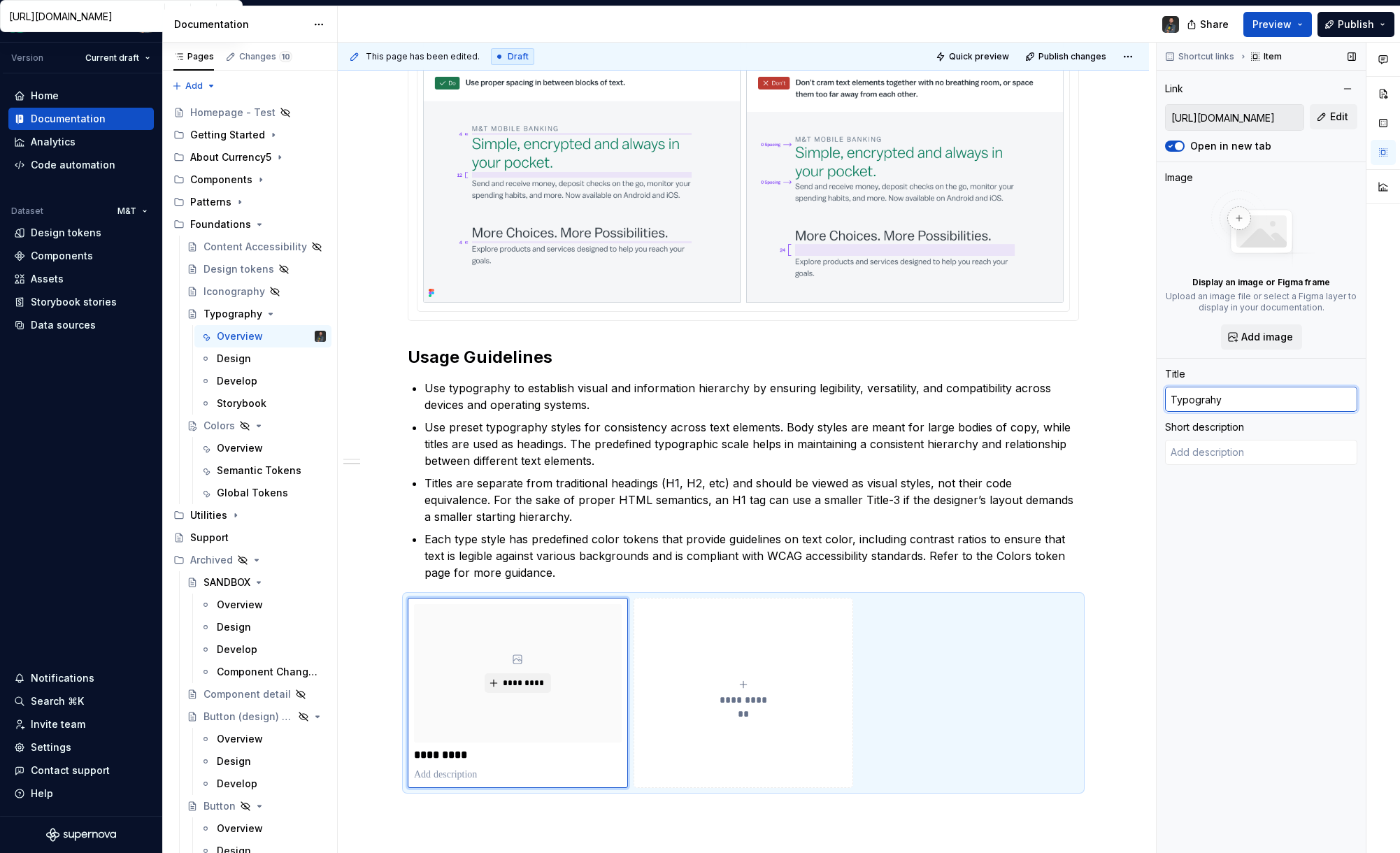
type textarea "*"
type input "Typograhy"
type textarea "*"
type input "Typograhy |"
type textarea "*"
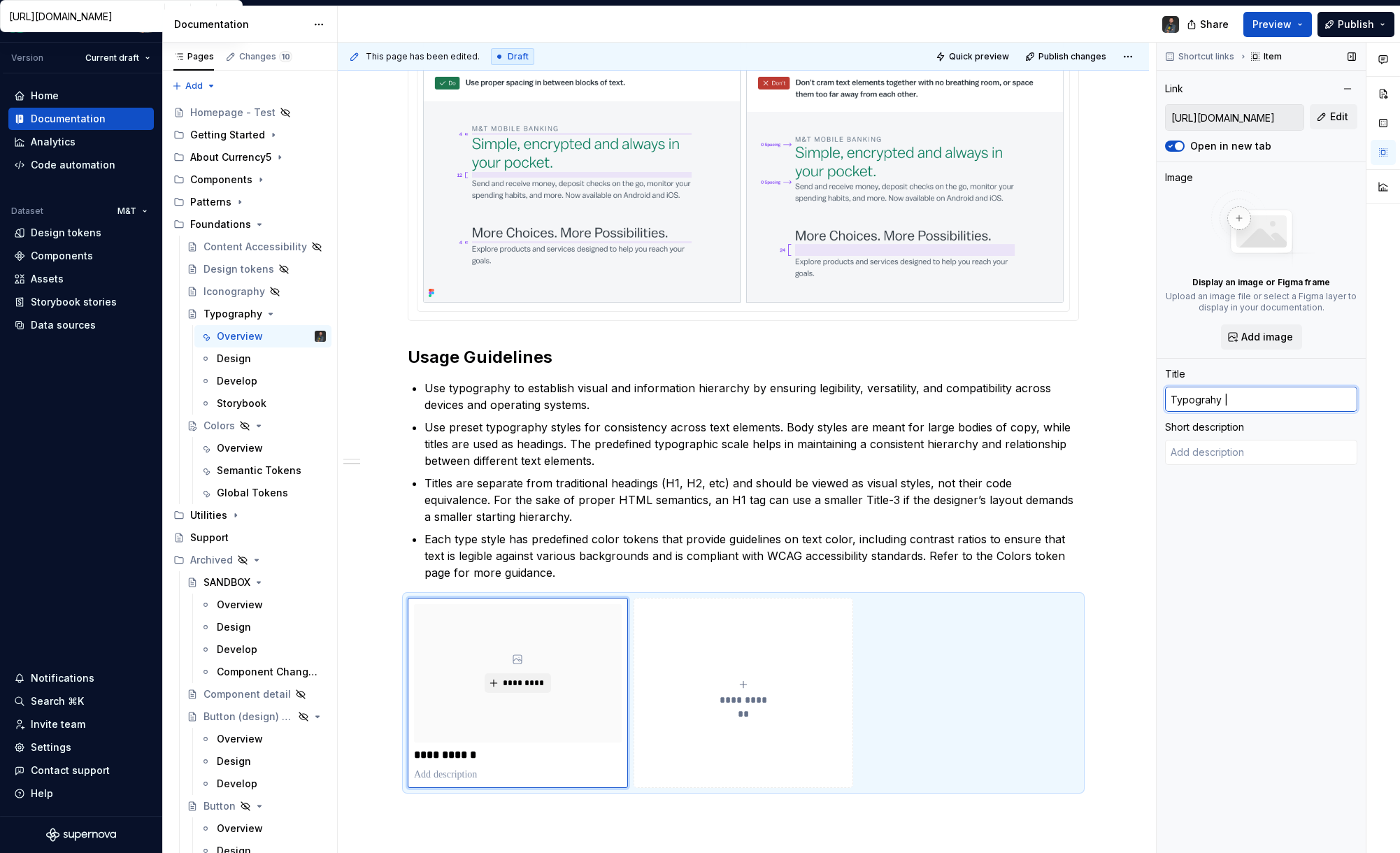
type input "Typograhy |"
type textarea "*"
type input "Typograhy | F"
type textarea "*"
type input "Typograhy | Fi"
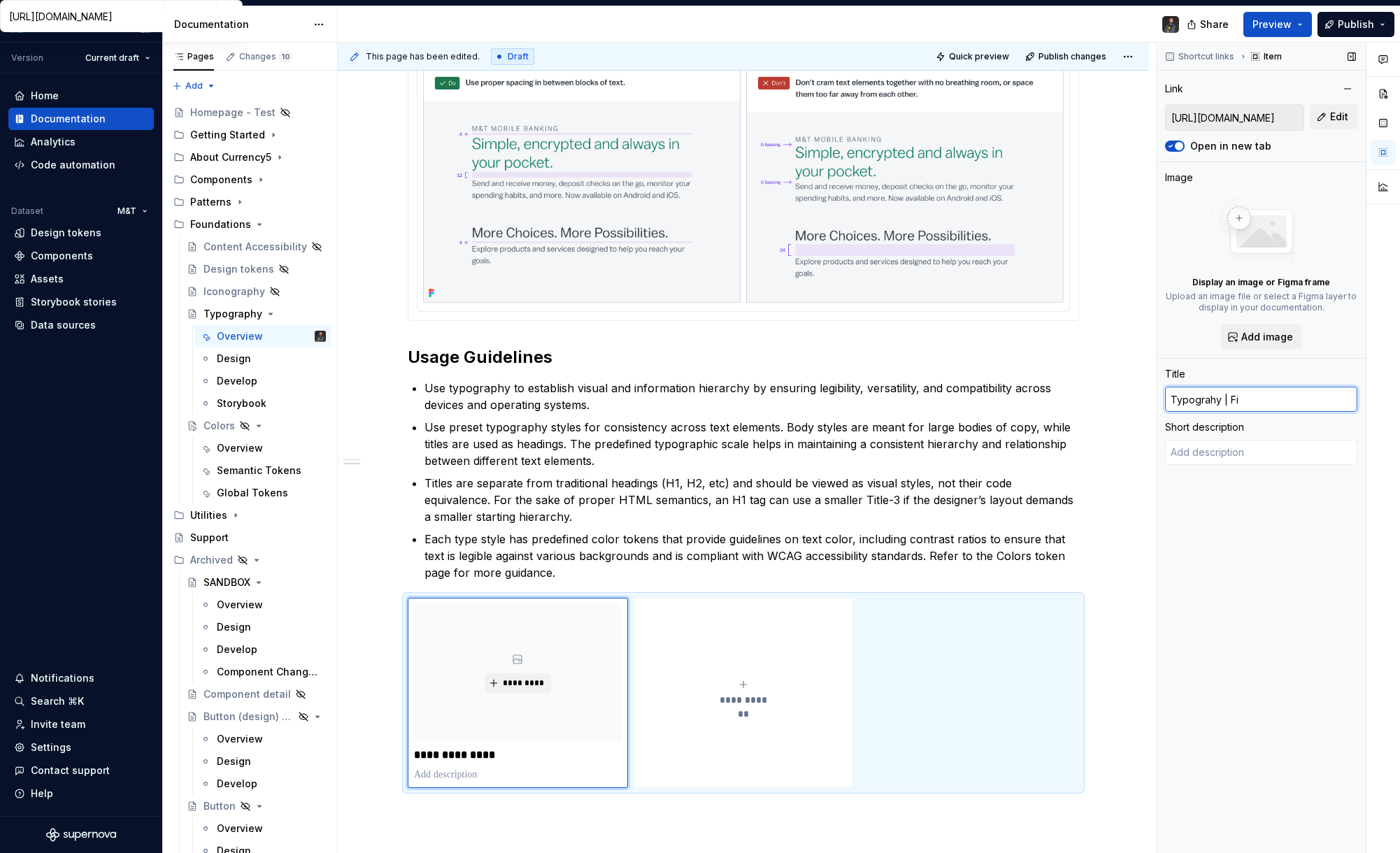
type textarea "*"
type input "Typograhy | Fig"
type textarea "*"
type input "Typograhy | Figm"
type textarea "*"
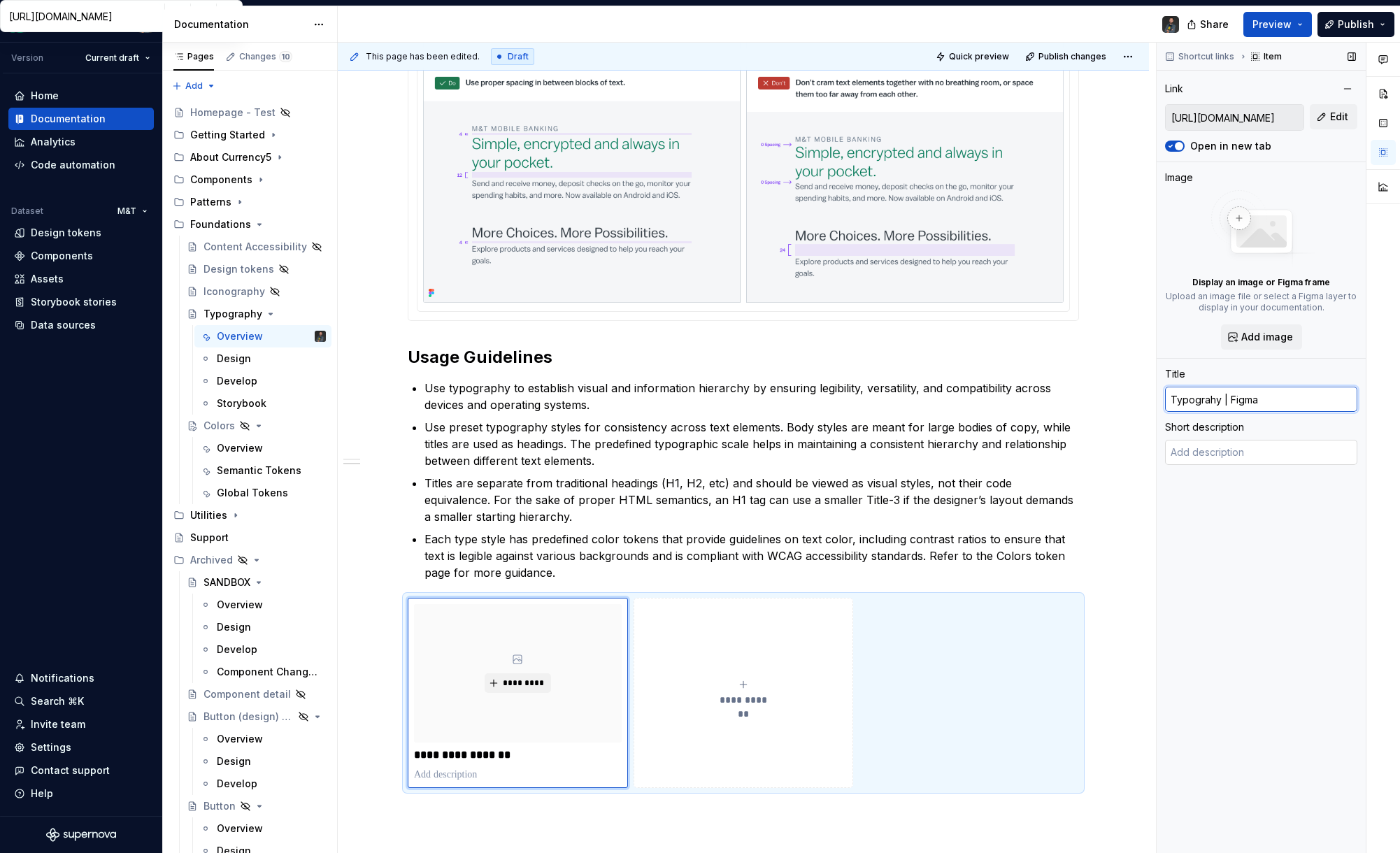
type input "Typograhy | Figma"
click at [1211, 456] on textarea at bounding box center [1261, 452] width 192 height 25
click at [1204, 455] on textarea at bounding box center [1261, 452] width 192 height 25
type textarea "*"
type textarea "F"
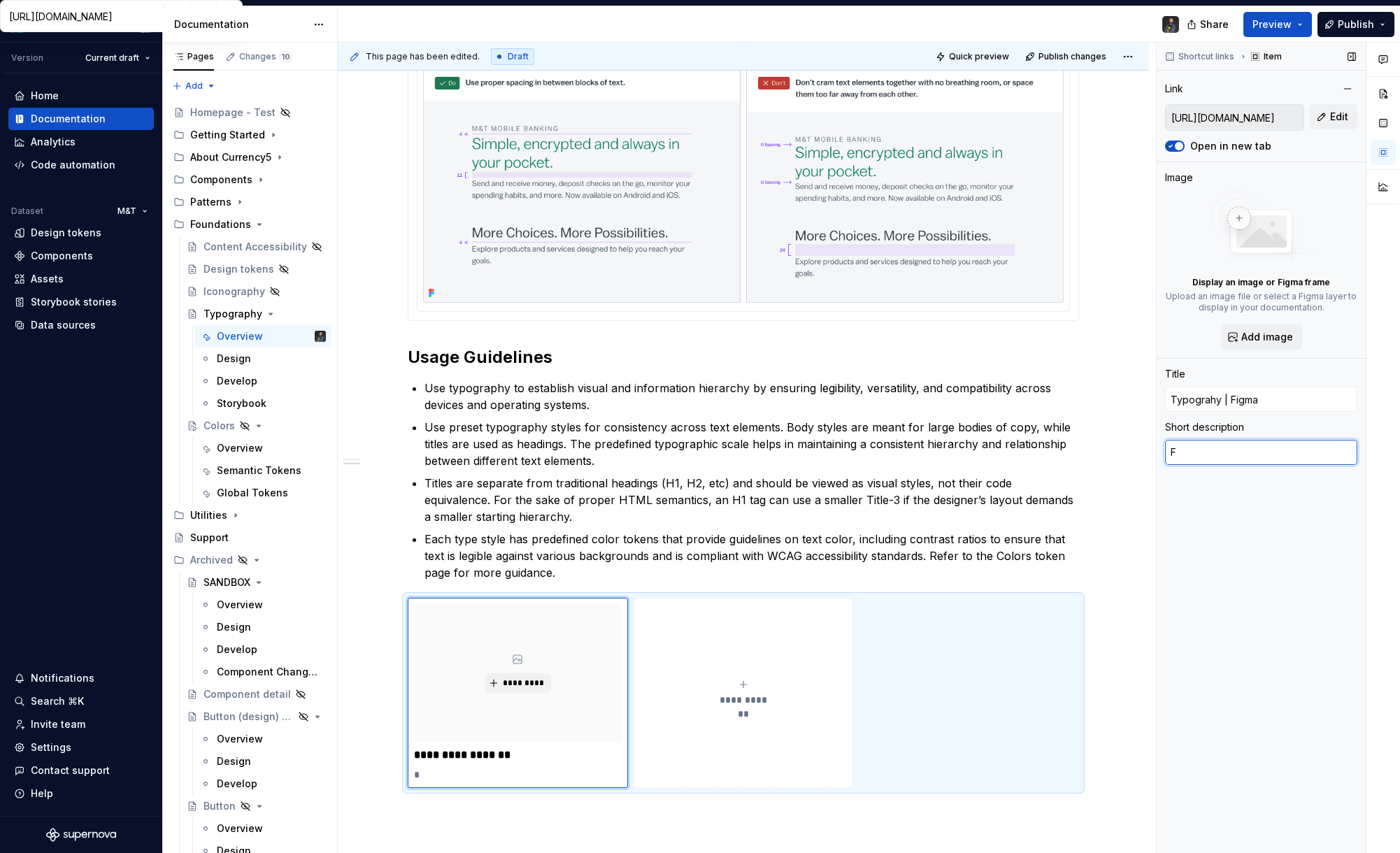
type textarea "*"
type textarea "Fi"
type textarea "*"
type textarea "Find"
type textarea "*"
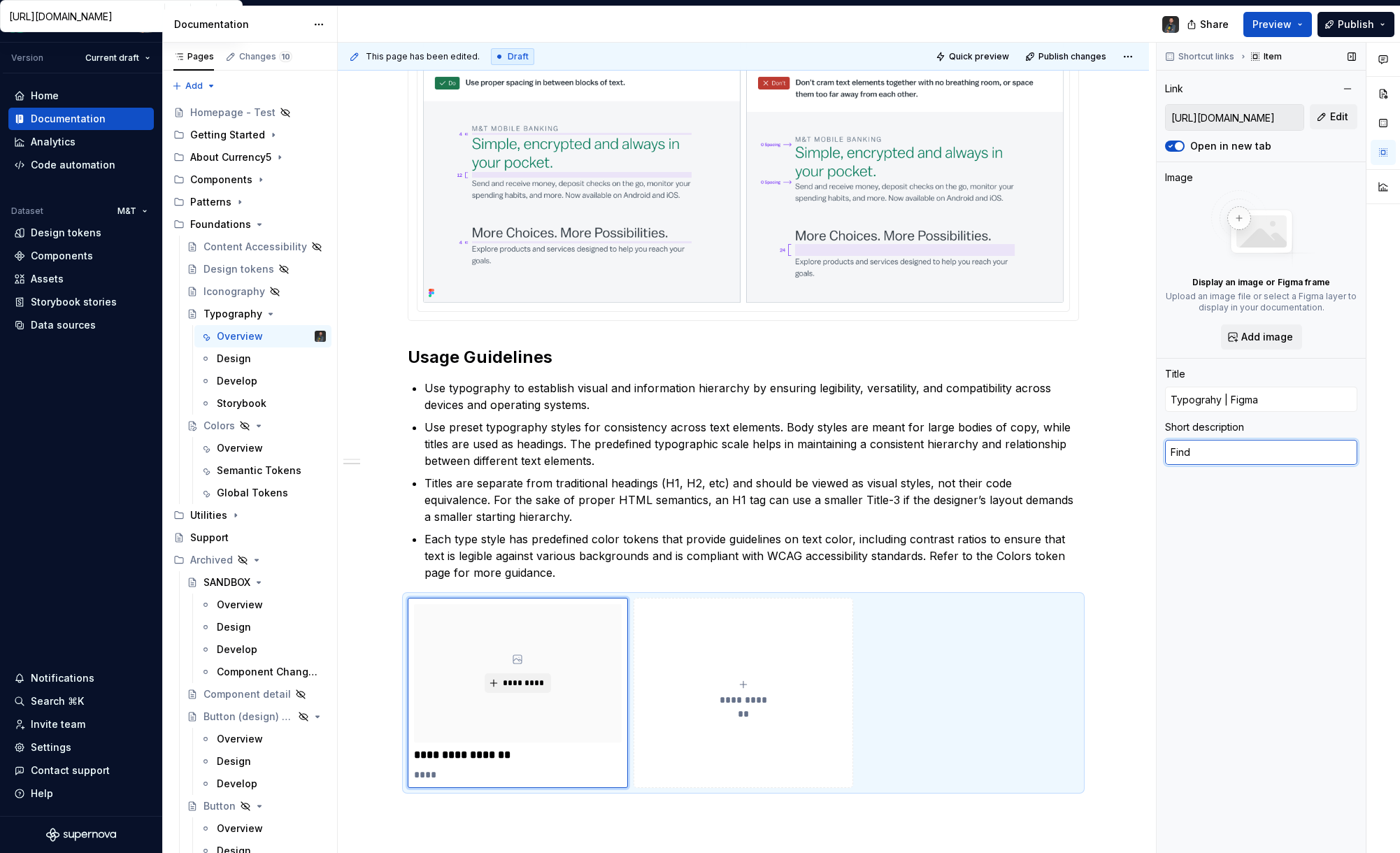
type textarea "Find"
type textarea "*"
type textarea "Find m"
type textarea "*"
type textarea "Find mo"
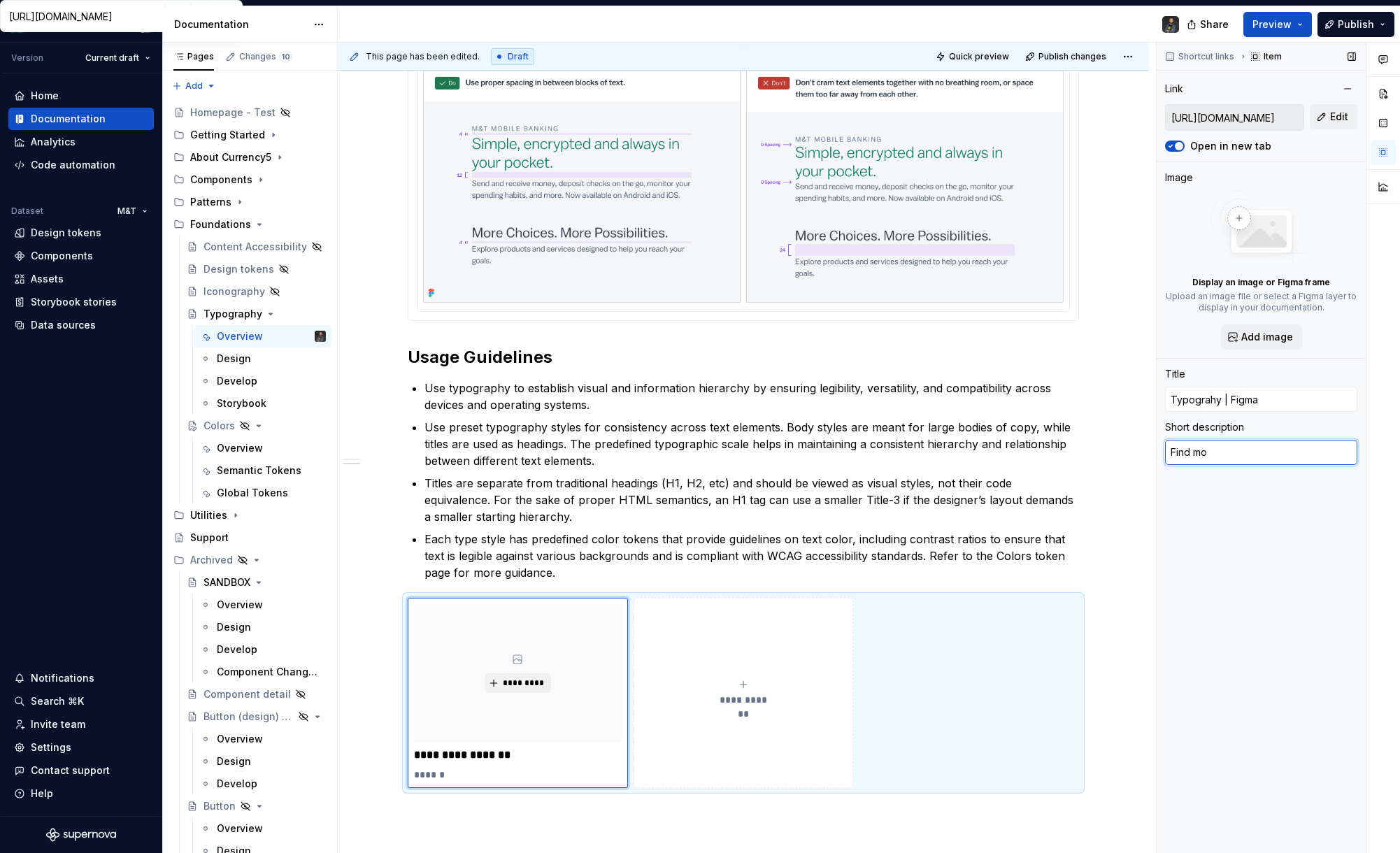
type textarea "*"
type textarea "Find mor"
type textarea "*"
type textarea "Find more"
type textarea "*"
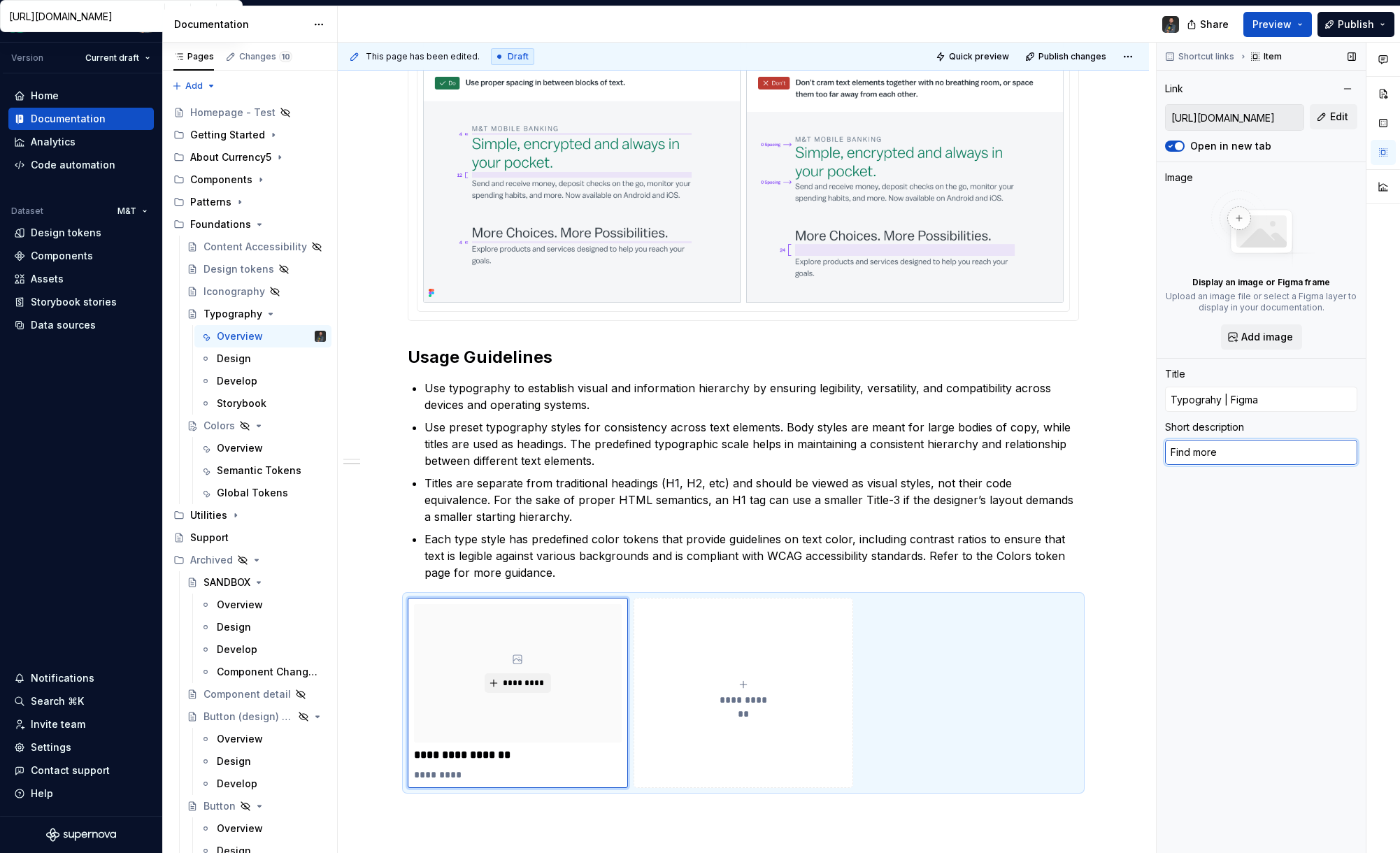
type textarea "Find more"
type textarea "*"
type textarea "Find more"
type textarea "*"
type textarea "Find more"
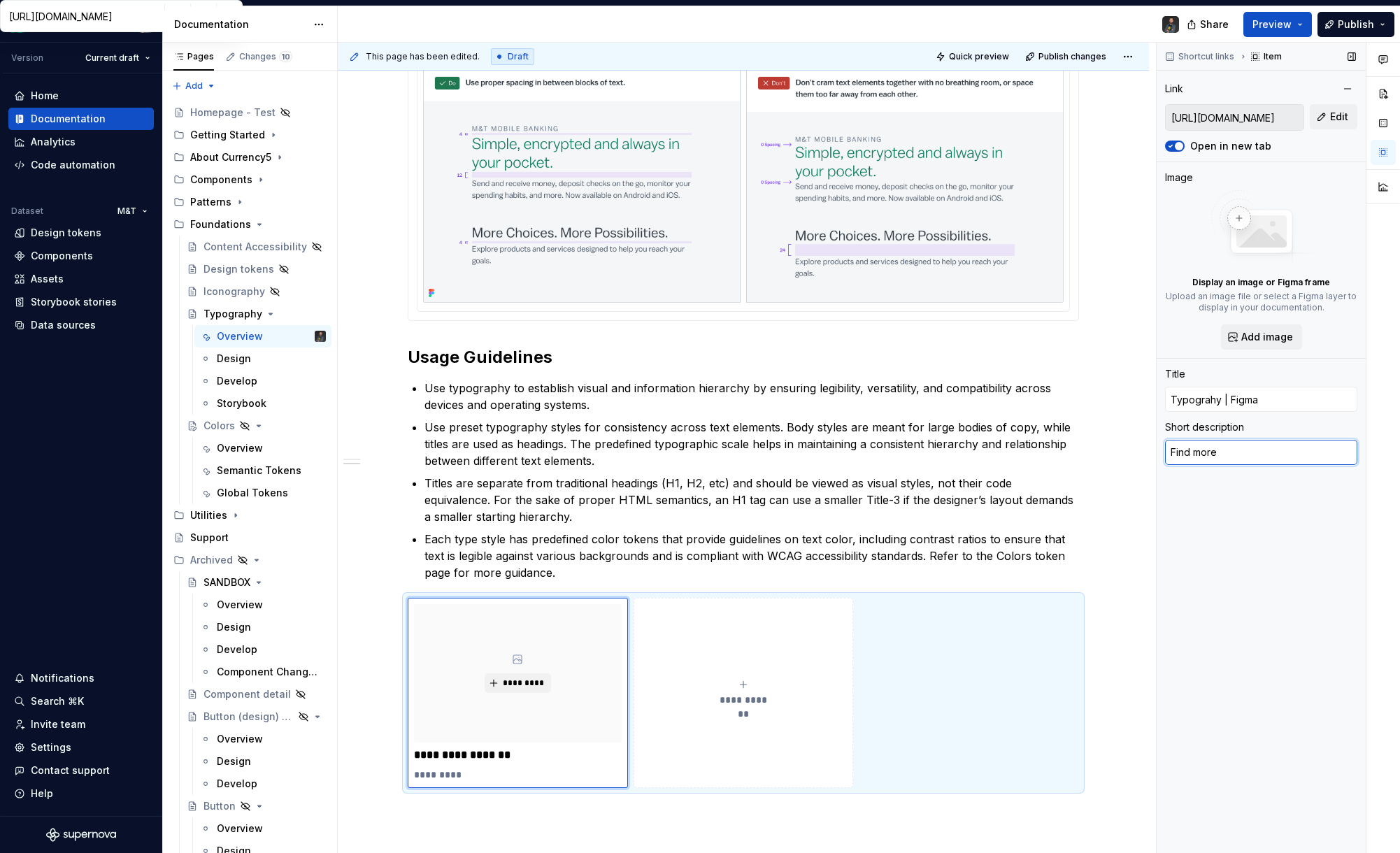
type textarea "*"
type textarea "Find more"
type textarea "*"
type textarea "Find more"
type textarea "*"
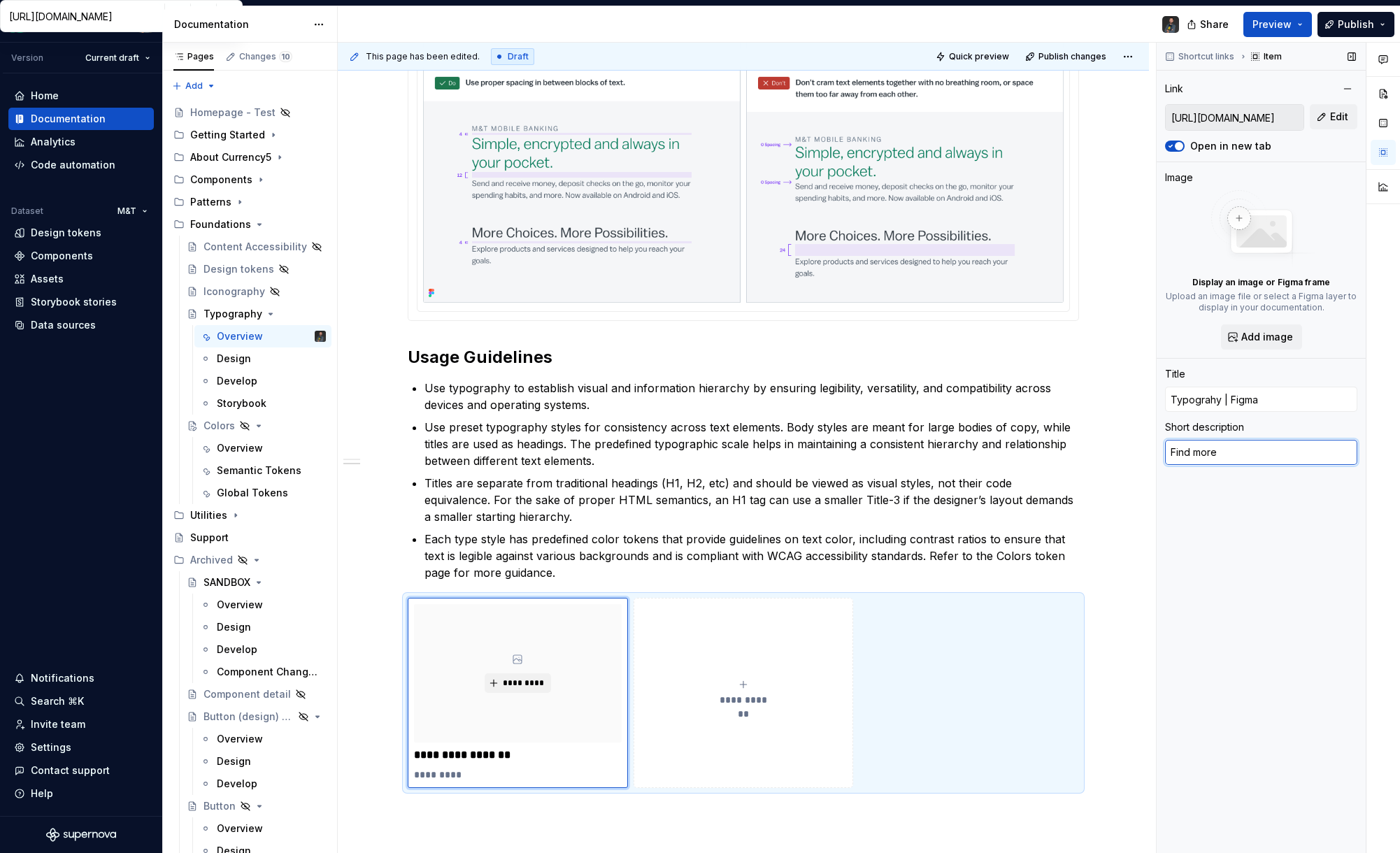
type textarea "Find more"
type textarea "*"
type textarea "Find more"
type textarea "*"
type textarea "Find more"
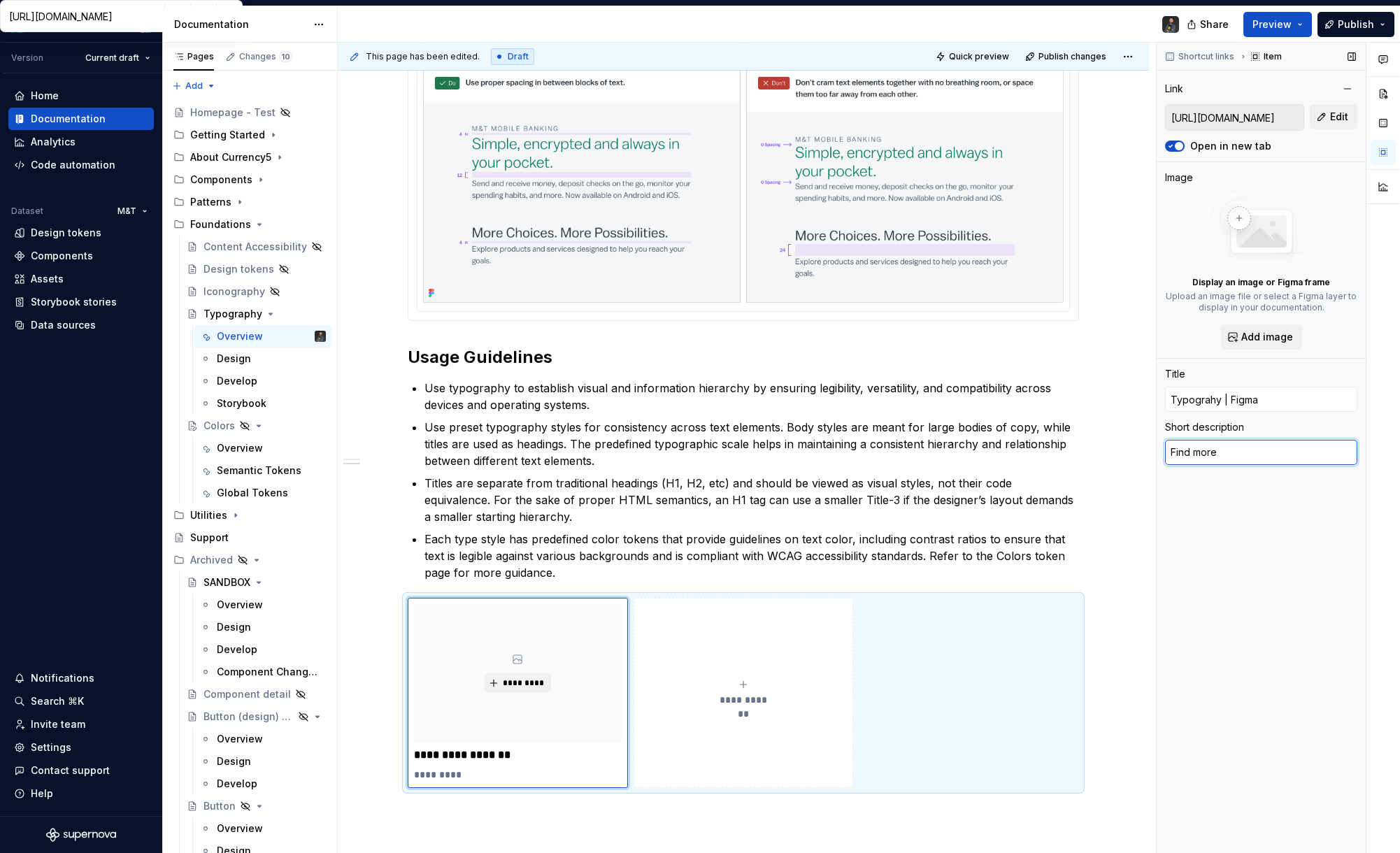
type textarea "*"
type textarea "Find more i"
type textarea "*"
type textarea "Find more in"
type textarea "*"
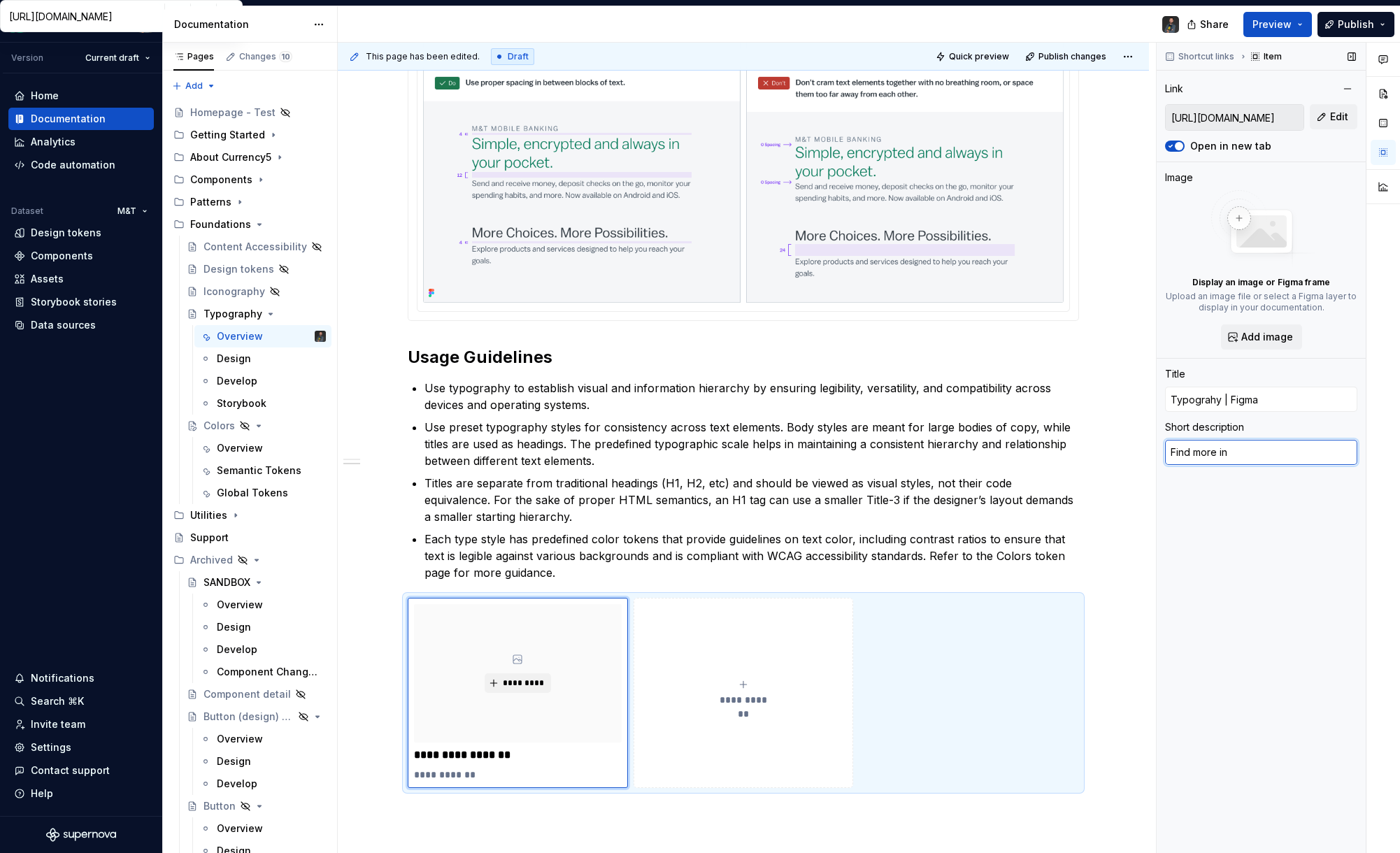
type textarea "Find more inf"
type textarea "*"
type textarea "Find more info"
type textarea "*"
type textarea "Find more infor"
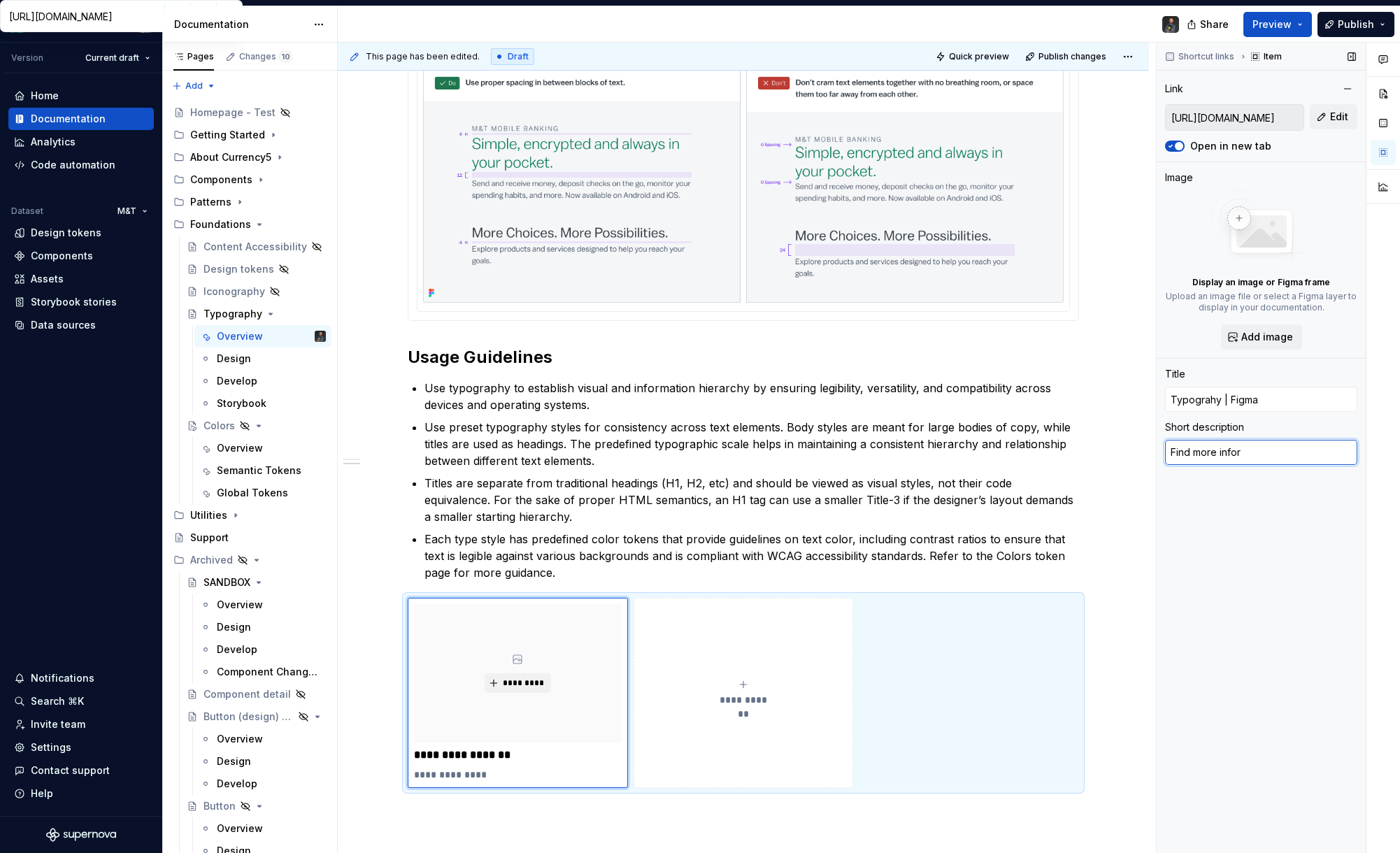
type textarea "*"
type textarea "Find more inform"
type textarea "*"
type textarea "Find more informa"
type textarea "*"
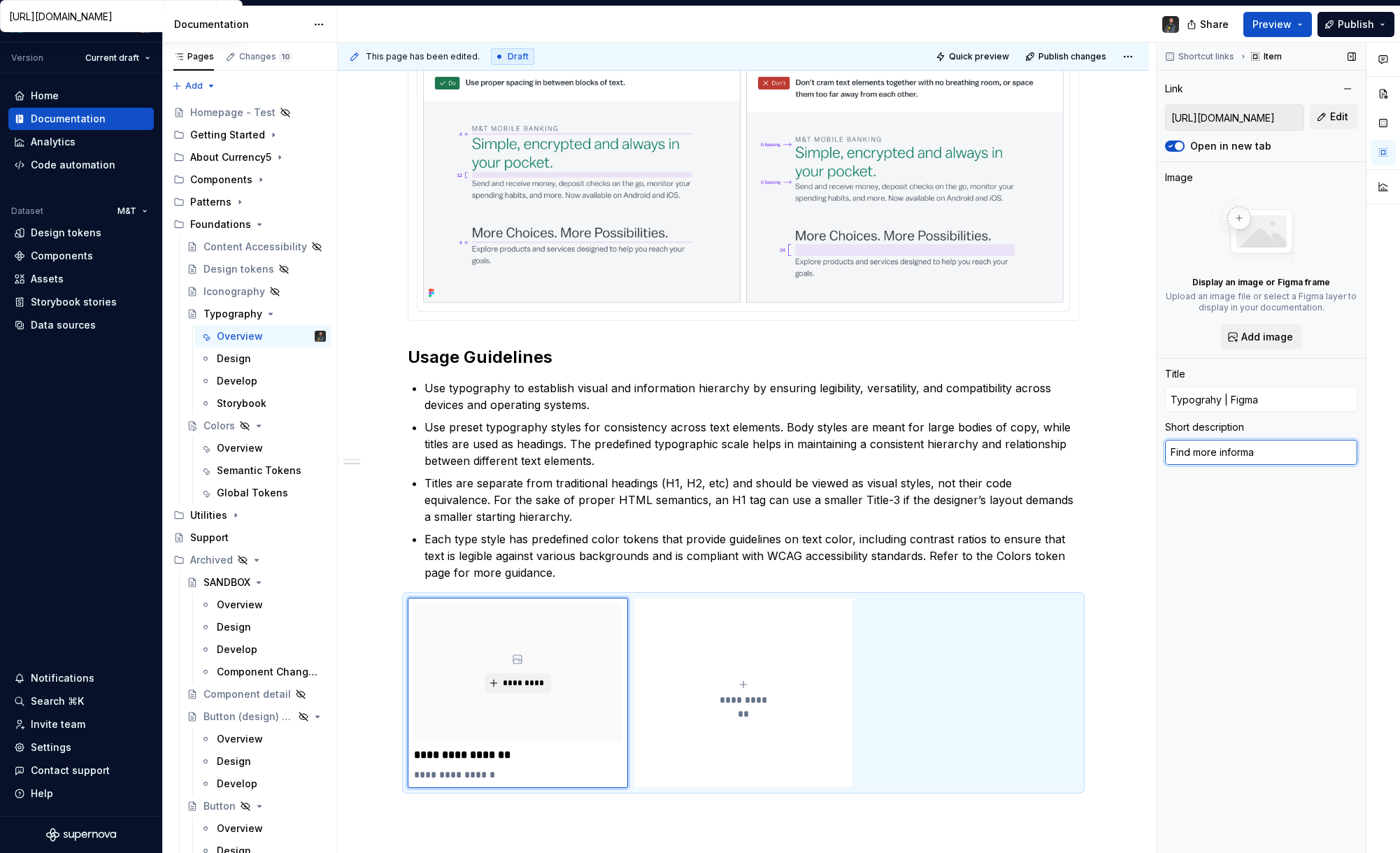
type textarea "Find more informat"
type textarea "*"
type textarea "Find more informati"
type textarea "*"
type textarea "Find more informatio"
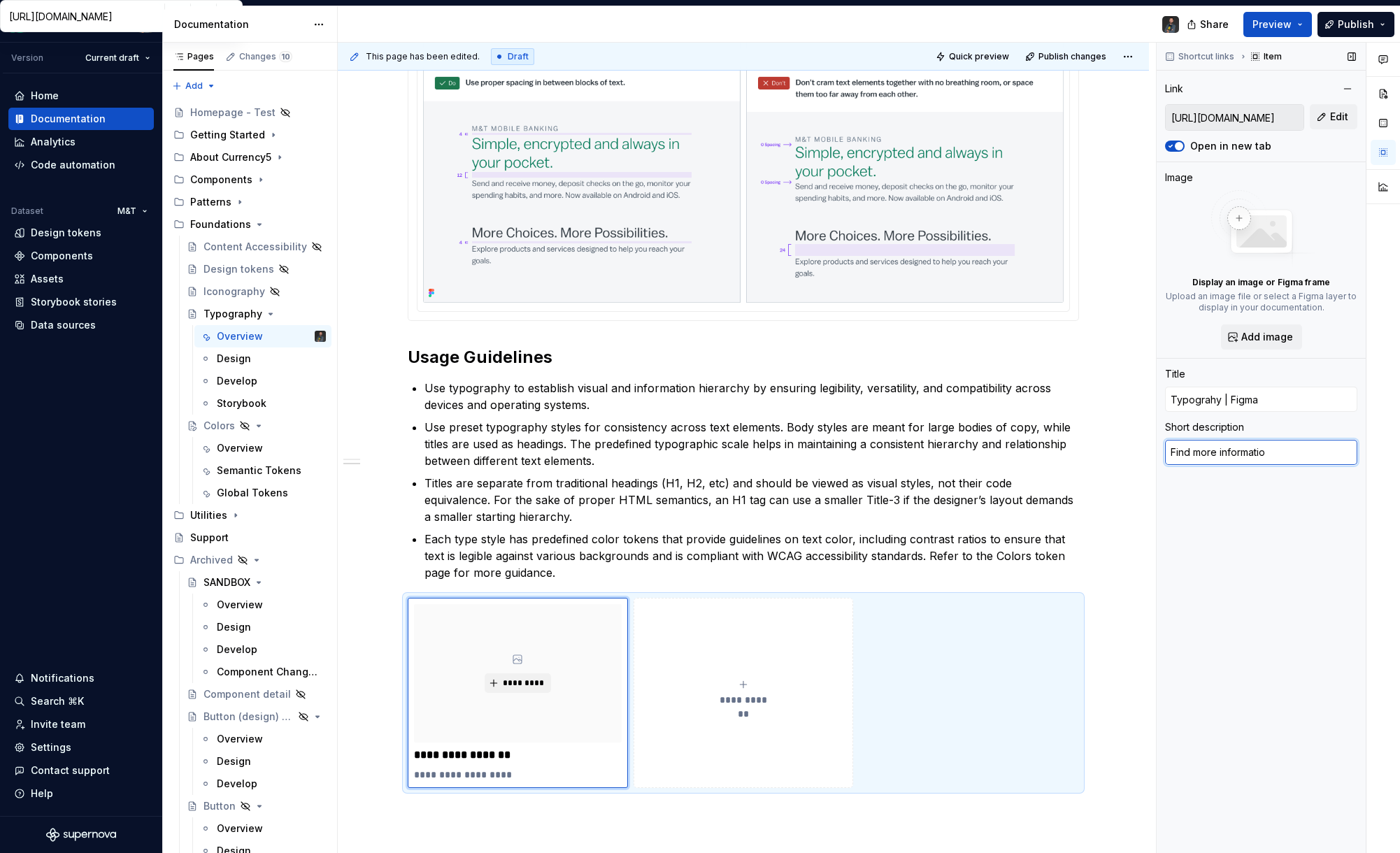
type textarea "*"
type textarea "Find more information"
type textarea "*"
type textarea "Find more information"
type textarea "*"
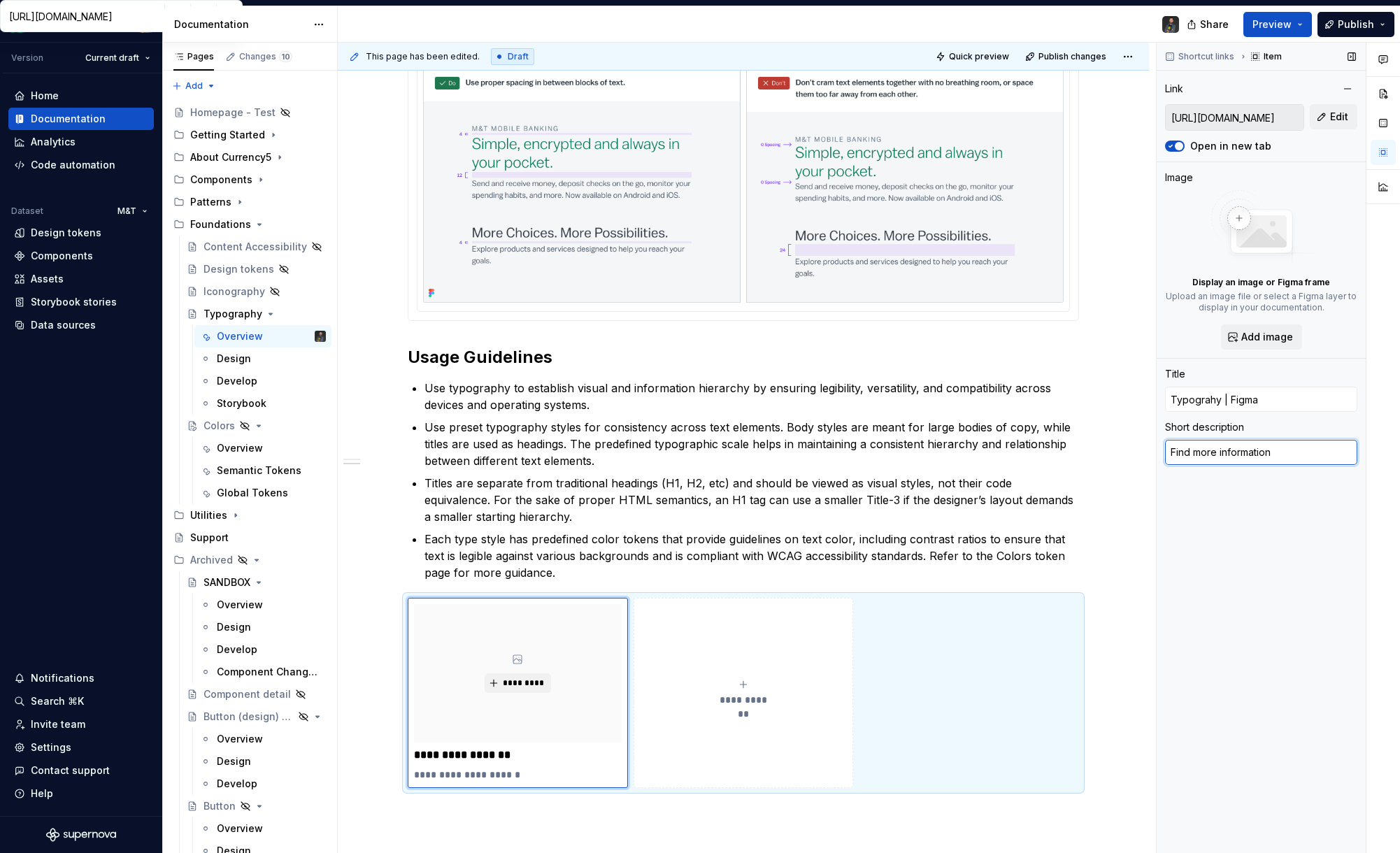
type textarea "Find more information"
type textarea "*"
type textarea "Find more information"
type textarea "*"
type textarea "Find more information"
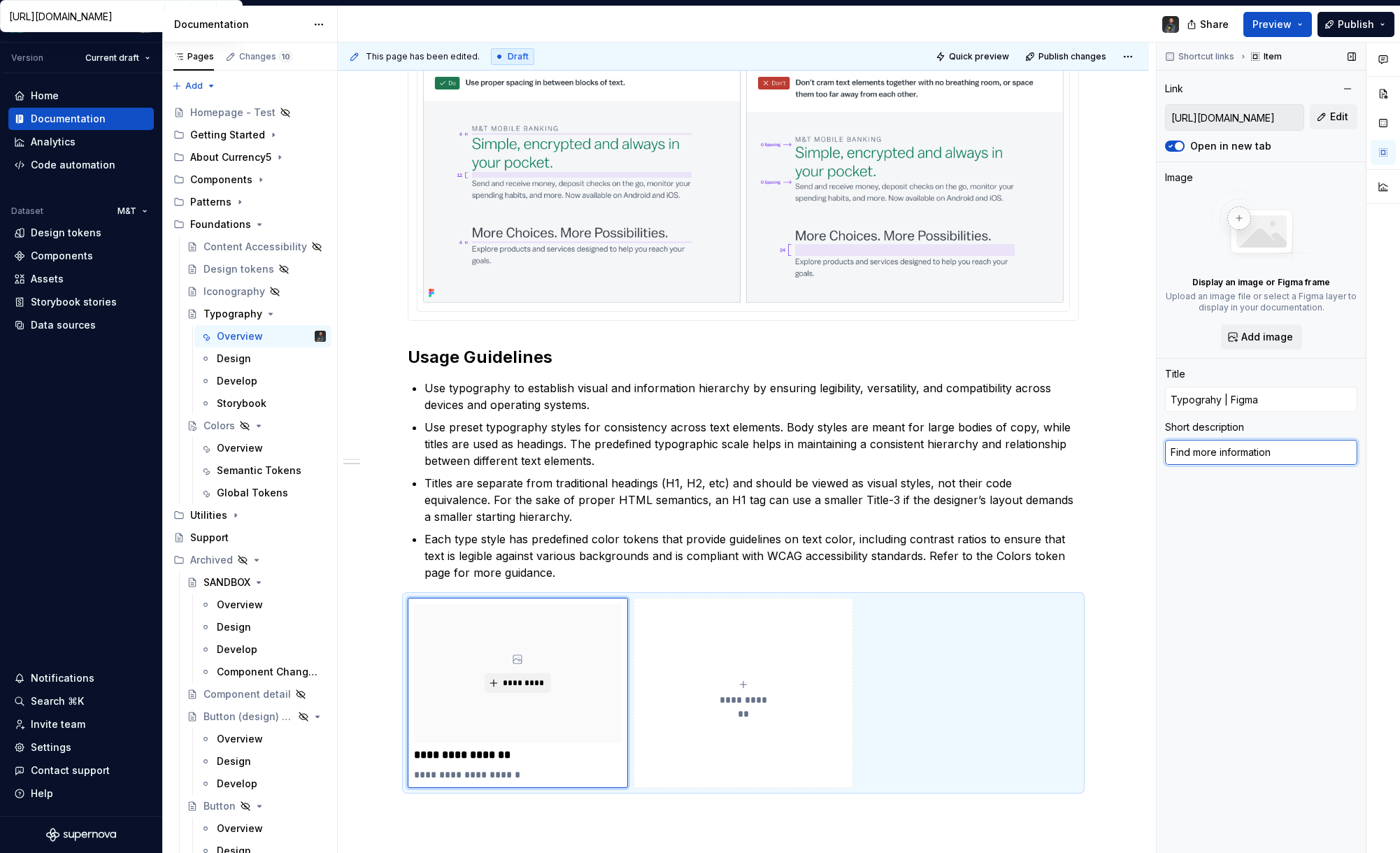
type textarea "*"
type textarea "Find more information a"
type textarea "*"
type textarea "Find more information ab"
type textarea "*"
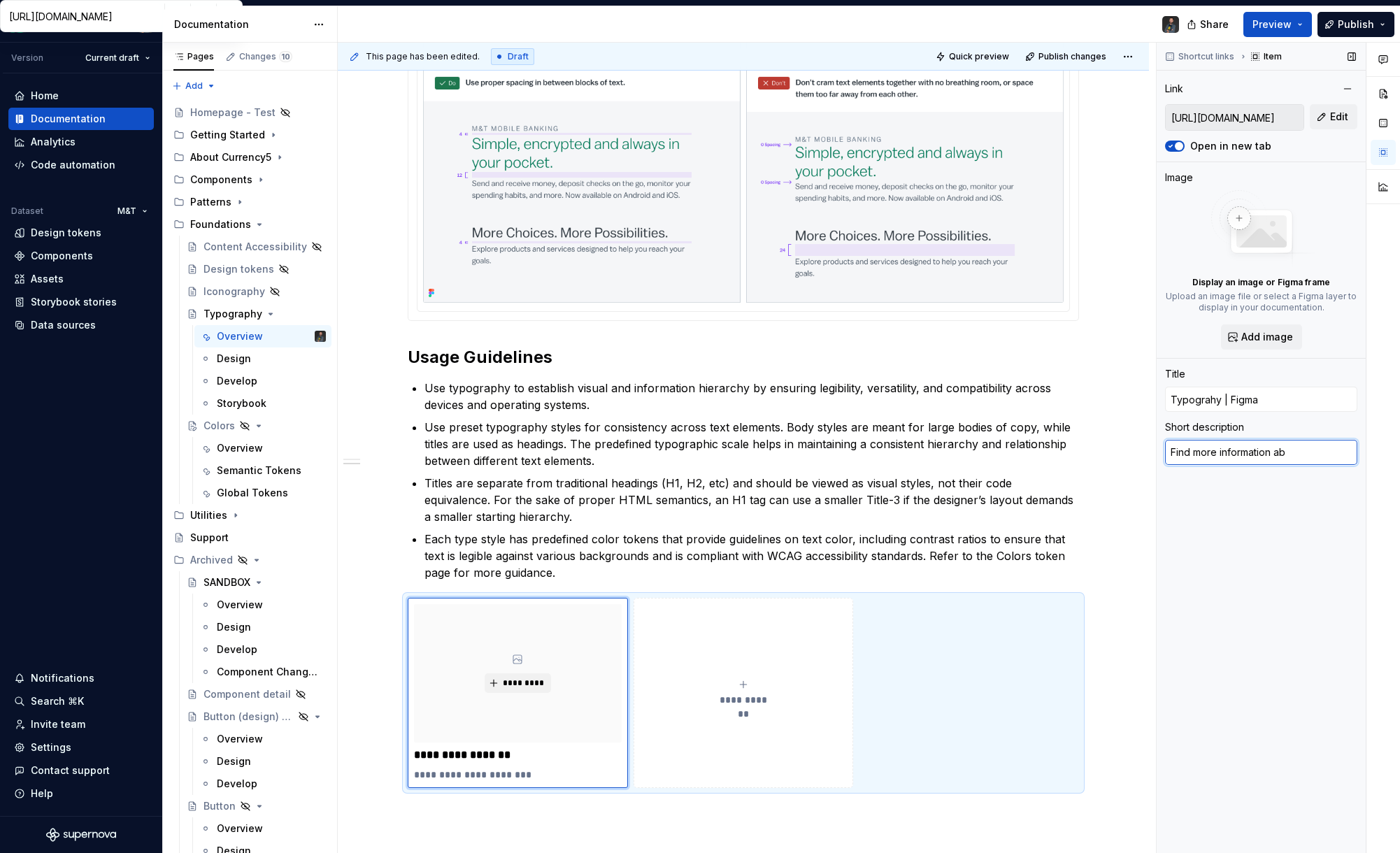
type textarea "Find more information abo"
type textarea "*"
type textarea "Find more information abou"
type textarea "*"
type textarea "Find more information about"
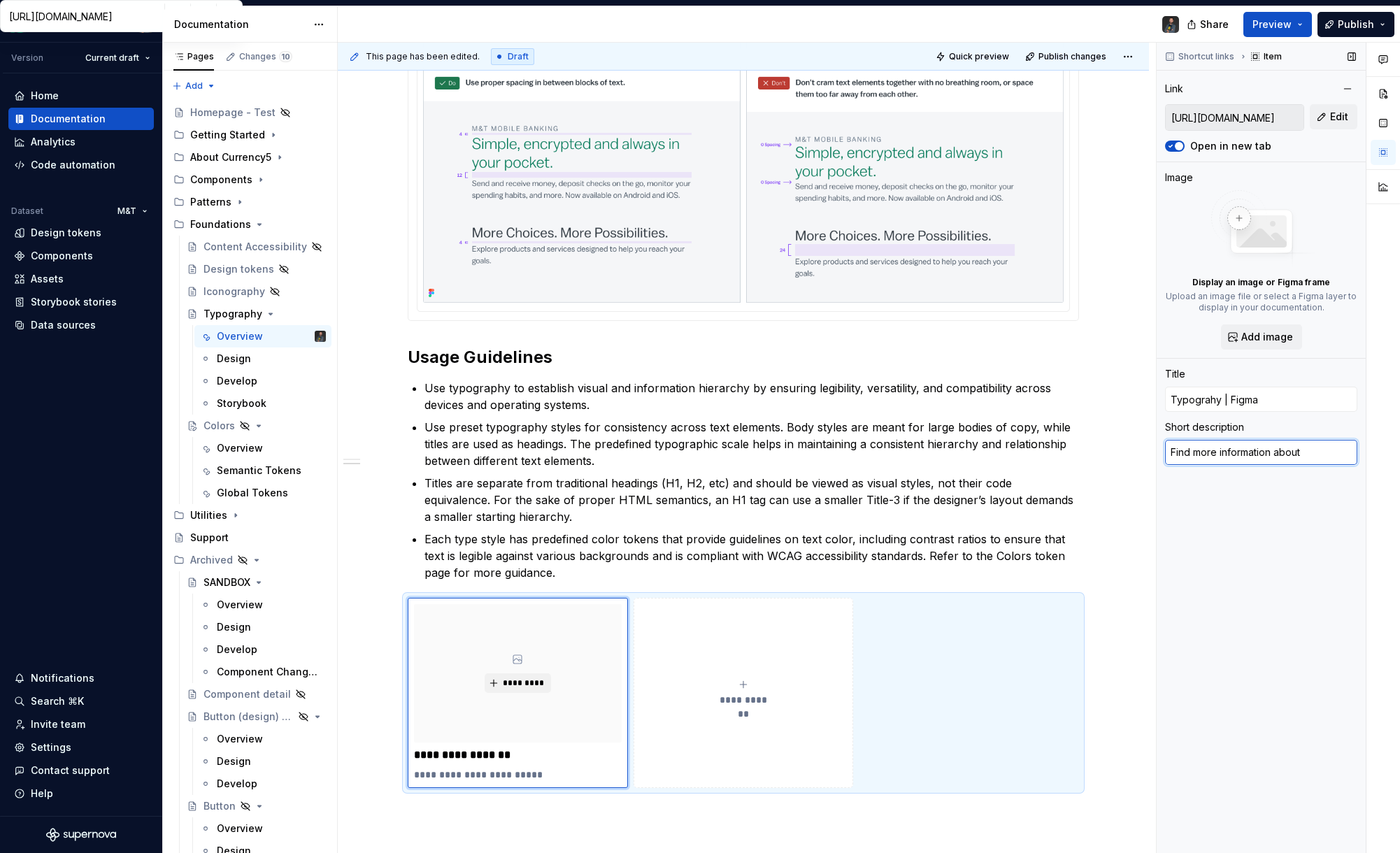
type textarea "*"
type textarea "Find more information about"
type textarea "*"
type textarea "Find more information about T"
type textarea "*"
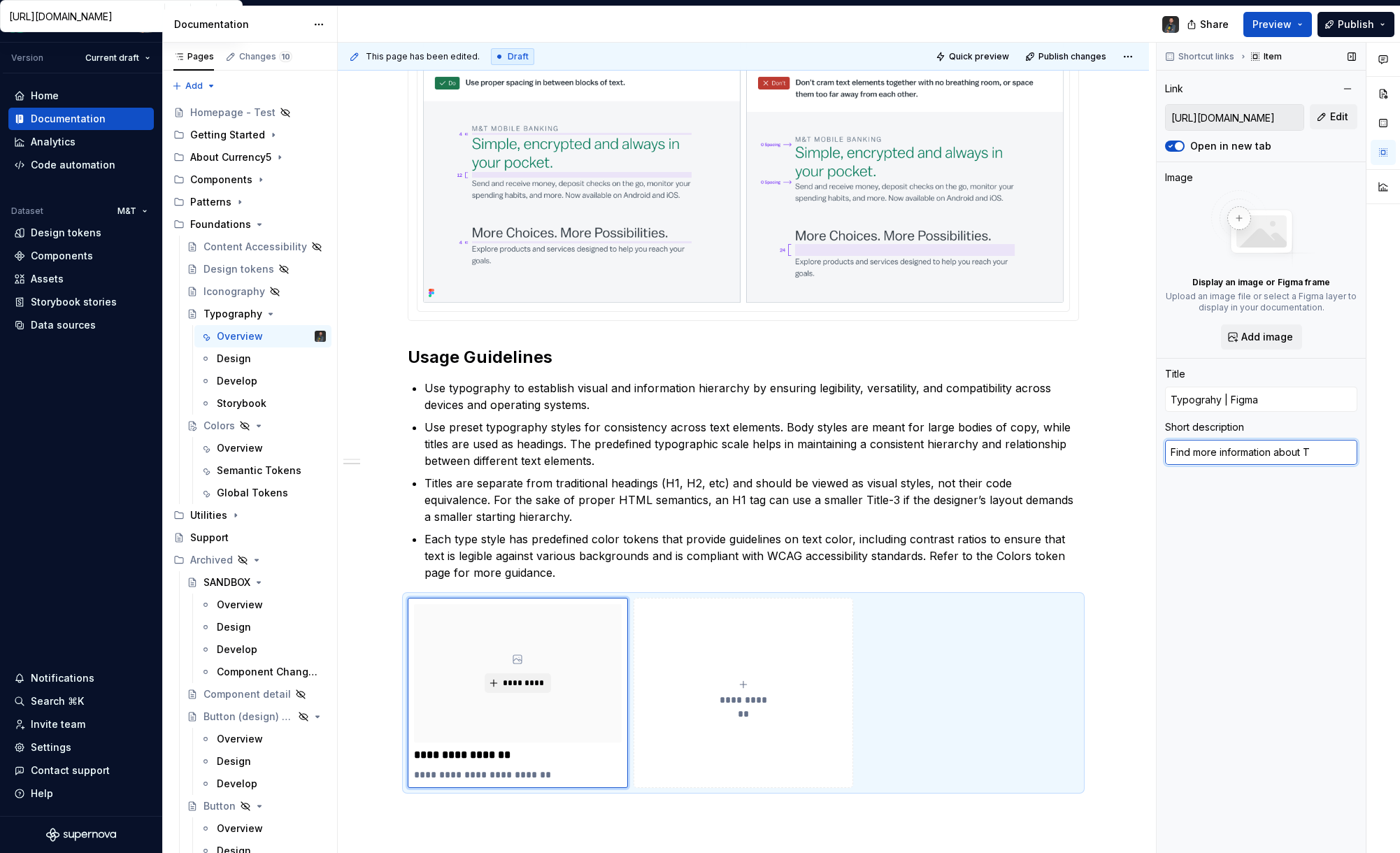
type textarea "Find more information about Ty"
type textarea "*"
type textarea "Find more information about Typ"
type textarea "*"
type textarea "Find more information about Typo"
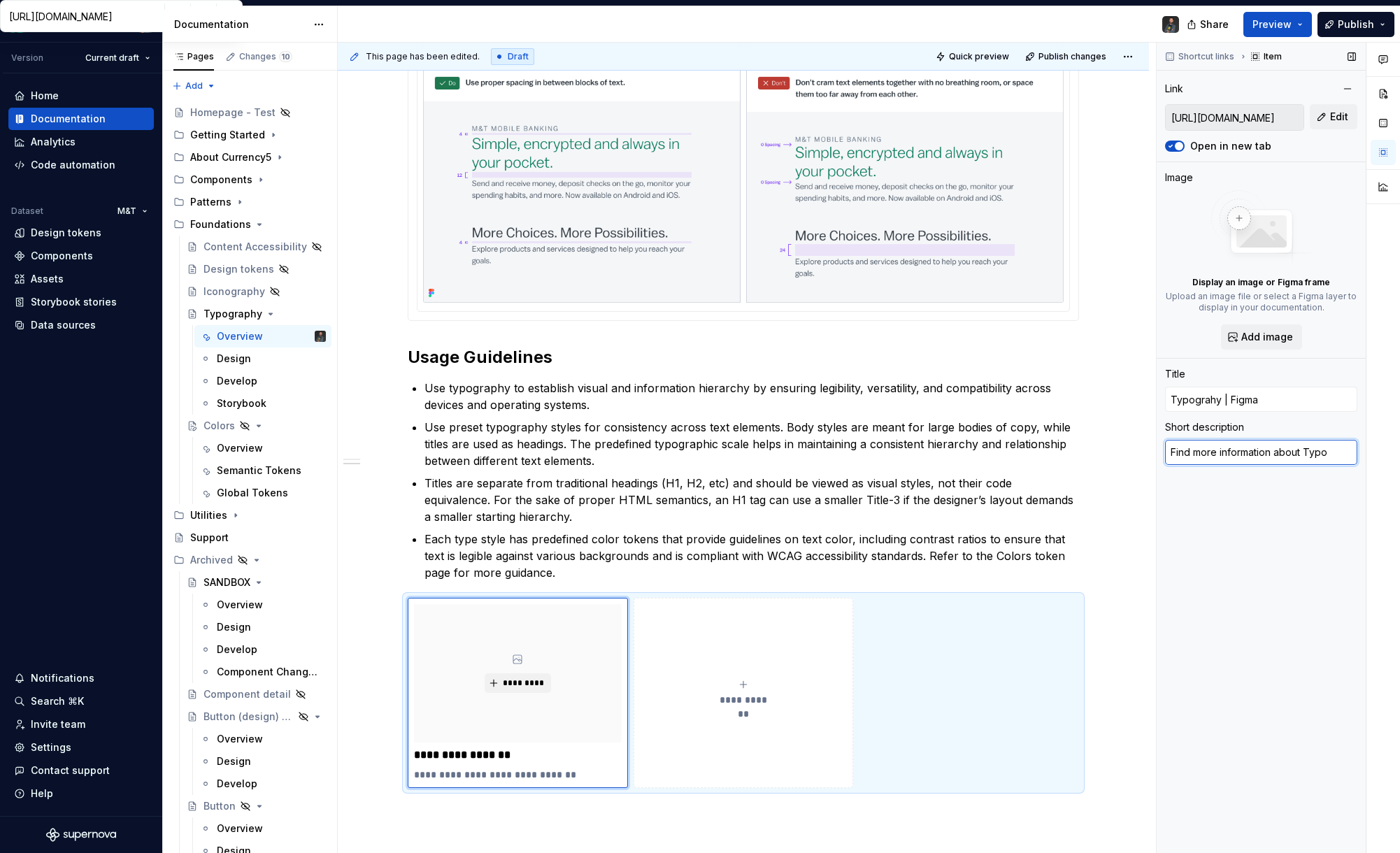
type textarea "*"
type textarea "Find more information about Typog"
type textarea "*"
type textarea "Find more information about Typogr"
type textarea "*"
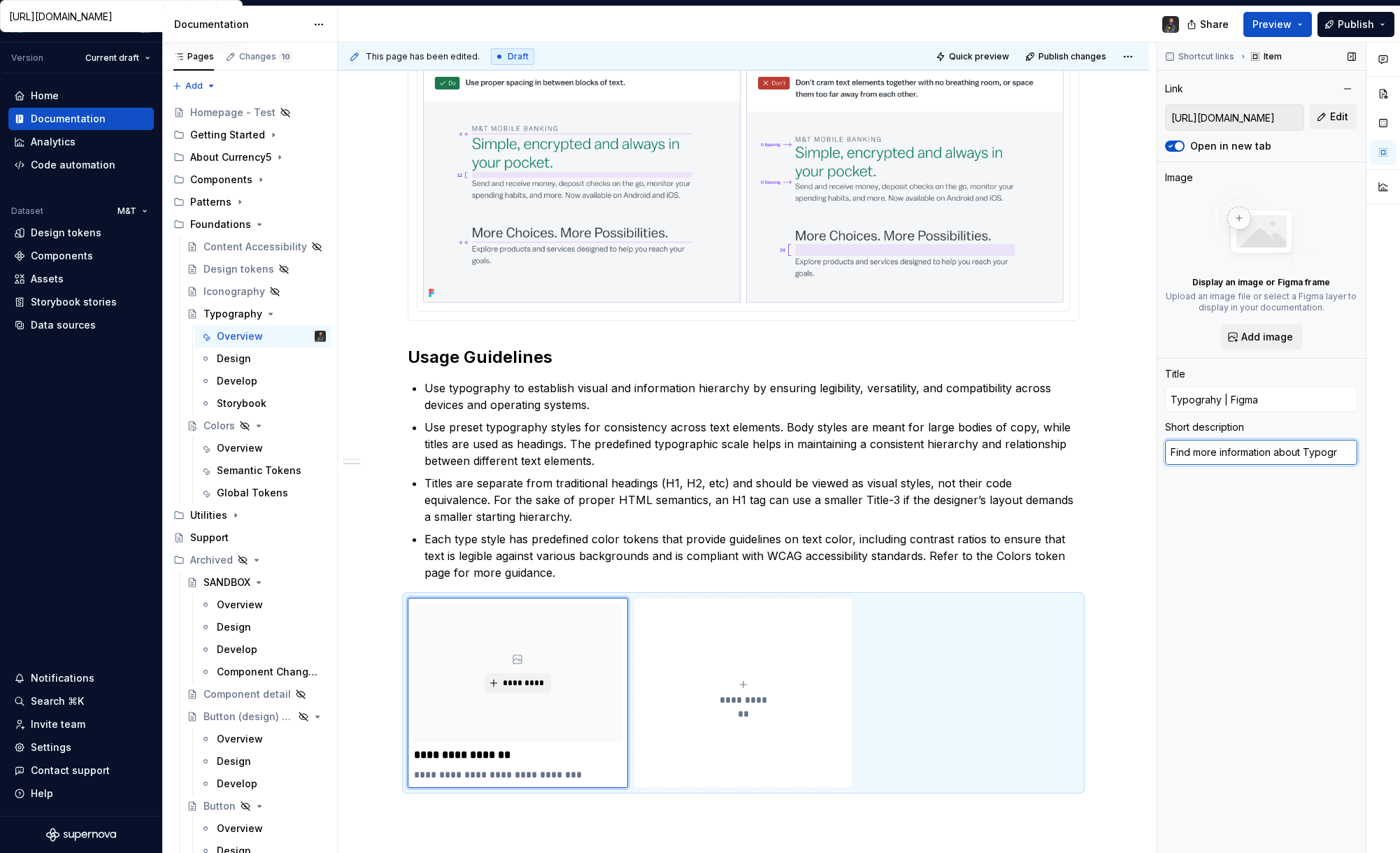
type textarea "Find more information about Typogra"
type textarea "*"
type textarea "Find more information about Typograp"
type textarea "*"
type textarea "Find more information about Typograph"
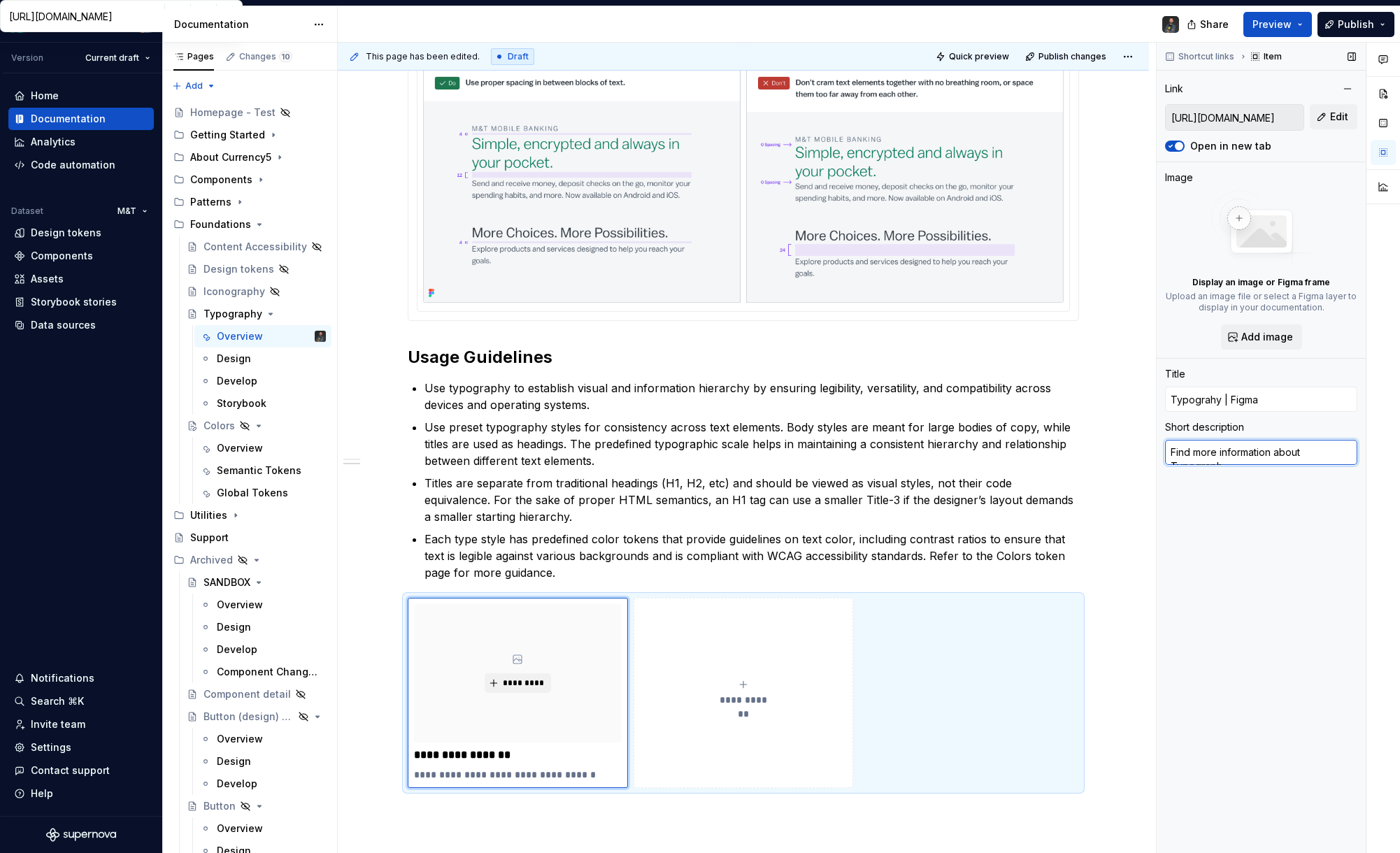
type textarea "*"
type textarea "Find more information about Typography"
type textarea "*"
type textarea "Find more information about Typography"
type textarea "*"
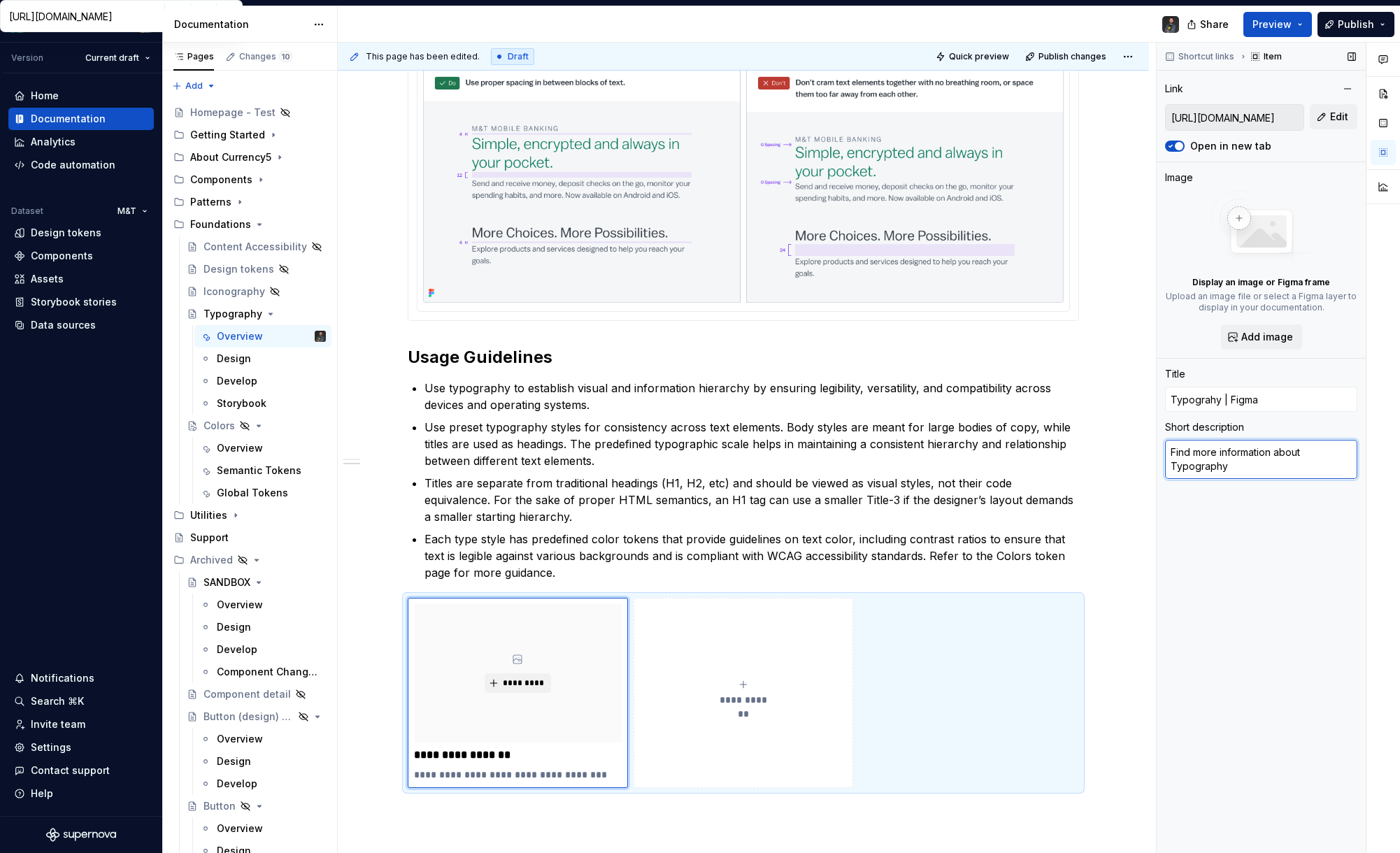
type textarea "Find more information about Typography i"
type textarea "*"
type textarea "Find more information about Typography in"
type textarea "*"
type textarea "Find more information about Typography in"
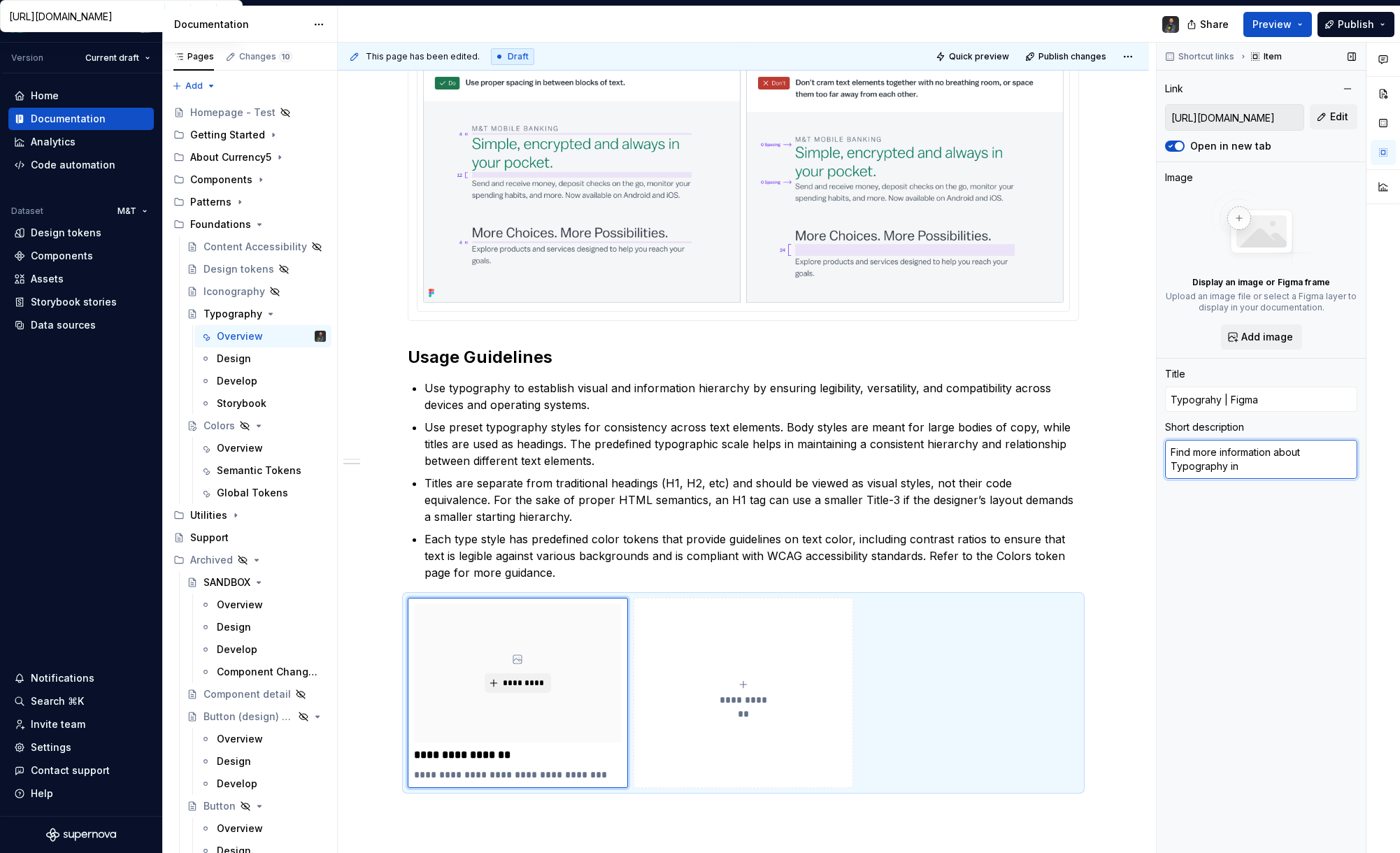
type textarea "*"
type textarea "Find more information about Typography in t"
type textarea "*"
type textarea "Find more information about Typography in th"
type textarea "*"
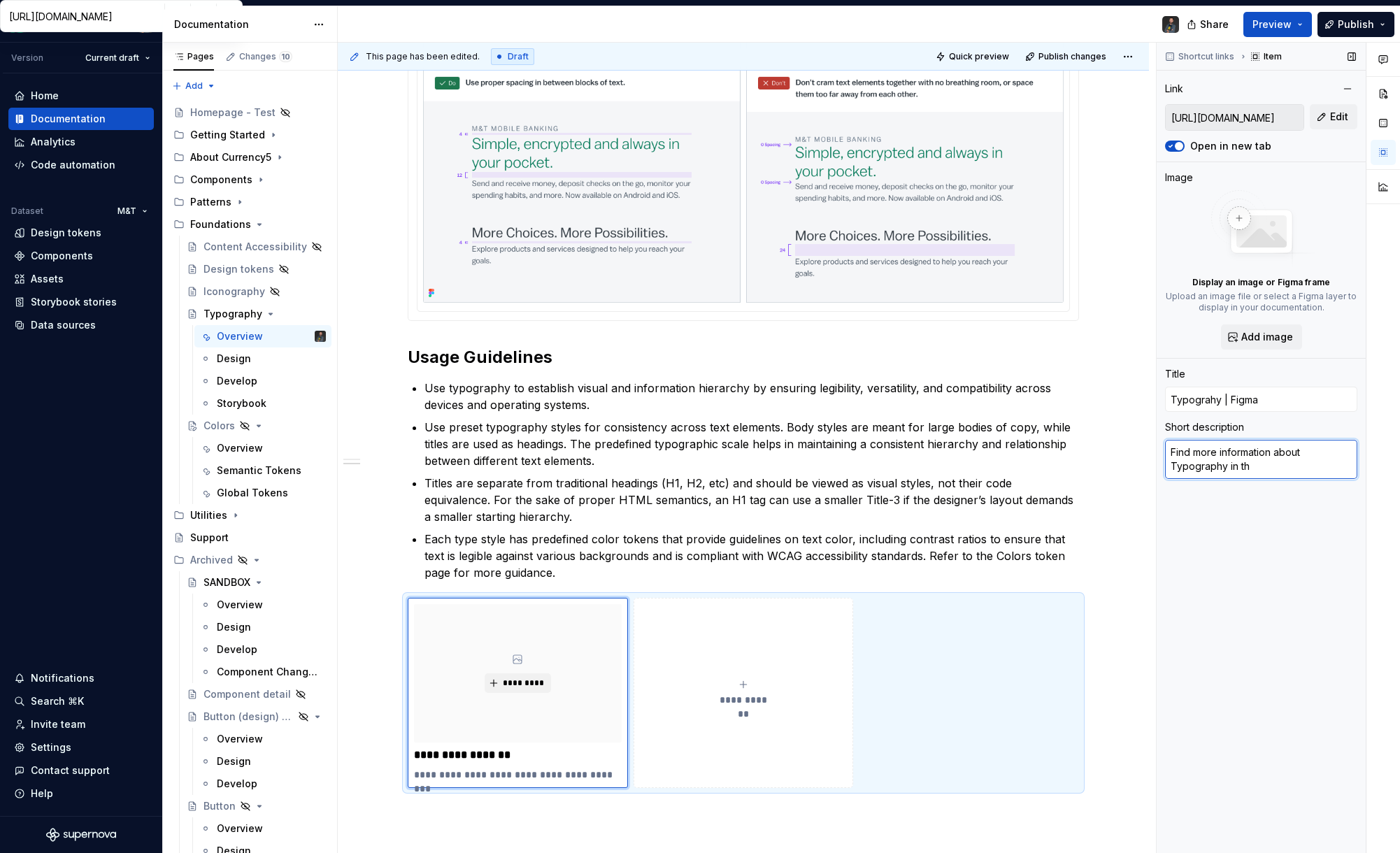
type textarea "Find more information about Typography in the"
type textarea "*"
type textarea "Find more information about Typography in the"
type textarea "*"
type textarea "Find more information about Typography in the CI"
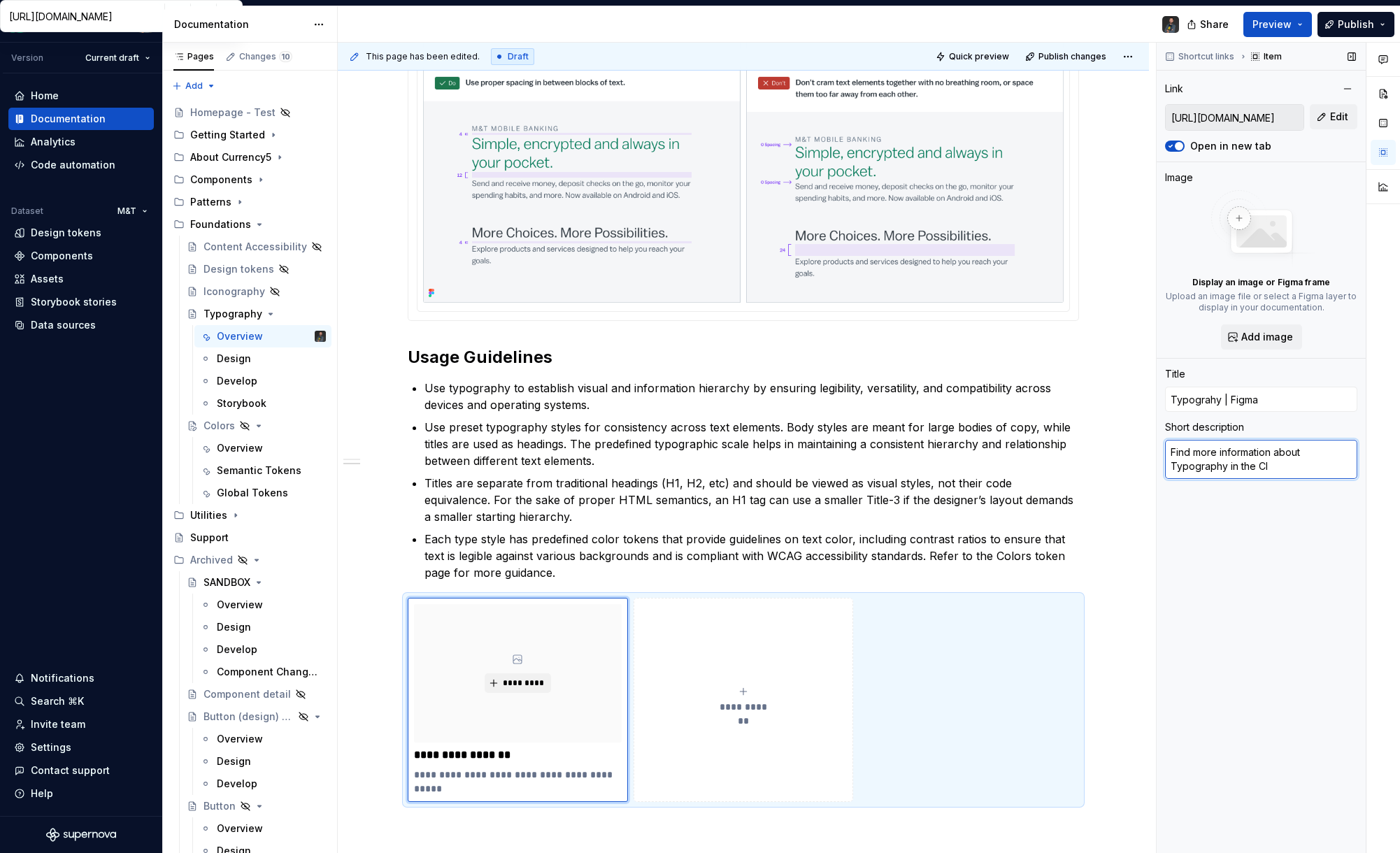
type textarea "*"
type textarea "Find more information about Typography in the CIU"
type textarea "*"
type textarea "Find more information about Typography in the CI"
type textarea "*"
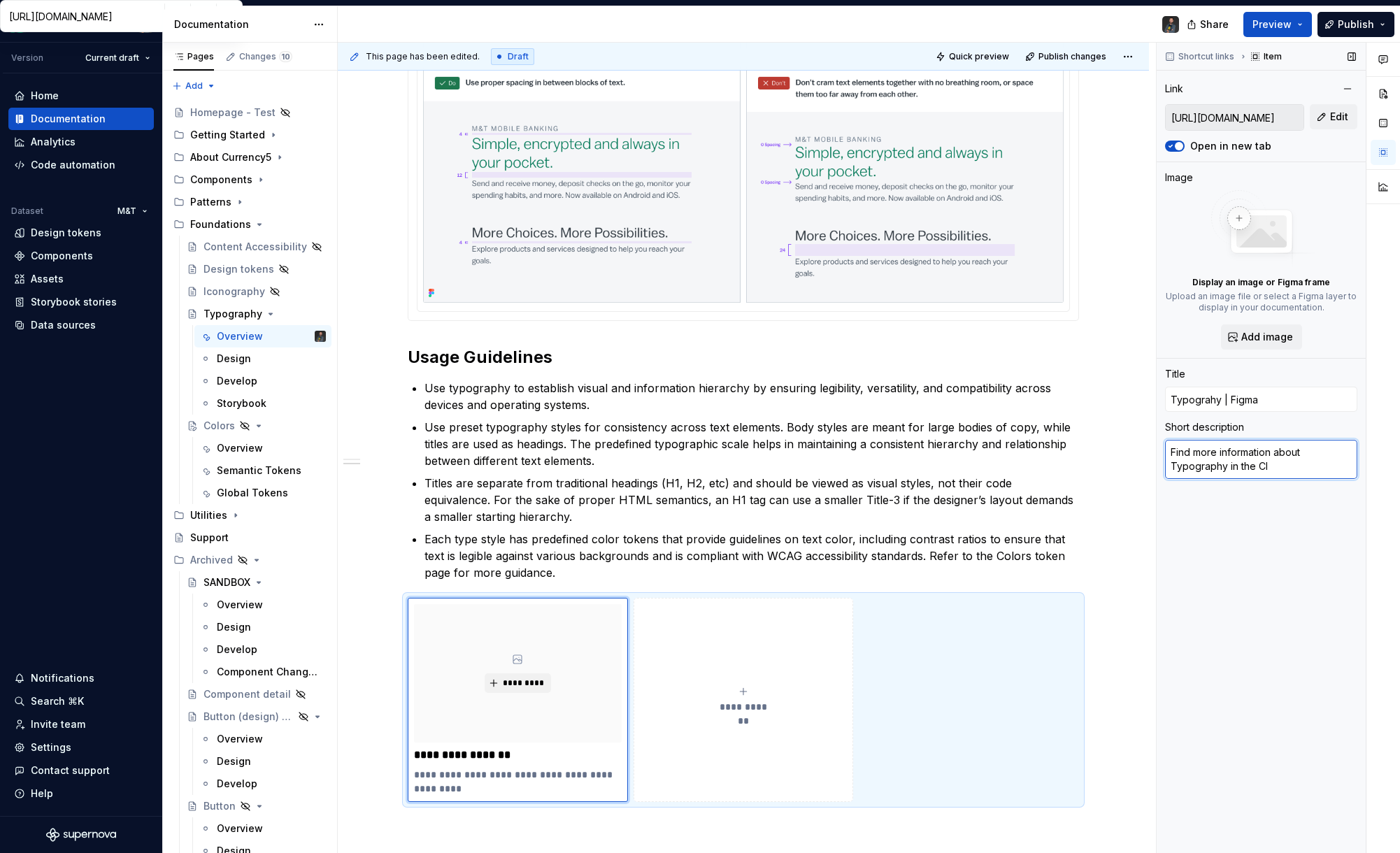
type textarea "Find more information about Typography in the C"
type textarea "*"
type textarea "Find more information about Typography in the Ci"
type textarea "*"
type textarea "Find more information about Typography in the C"
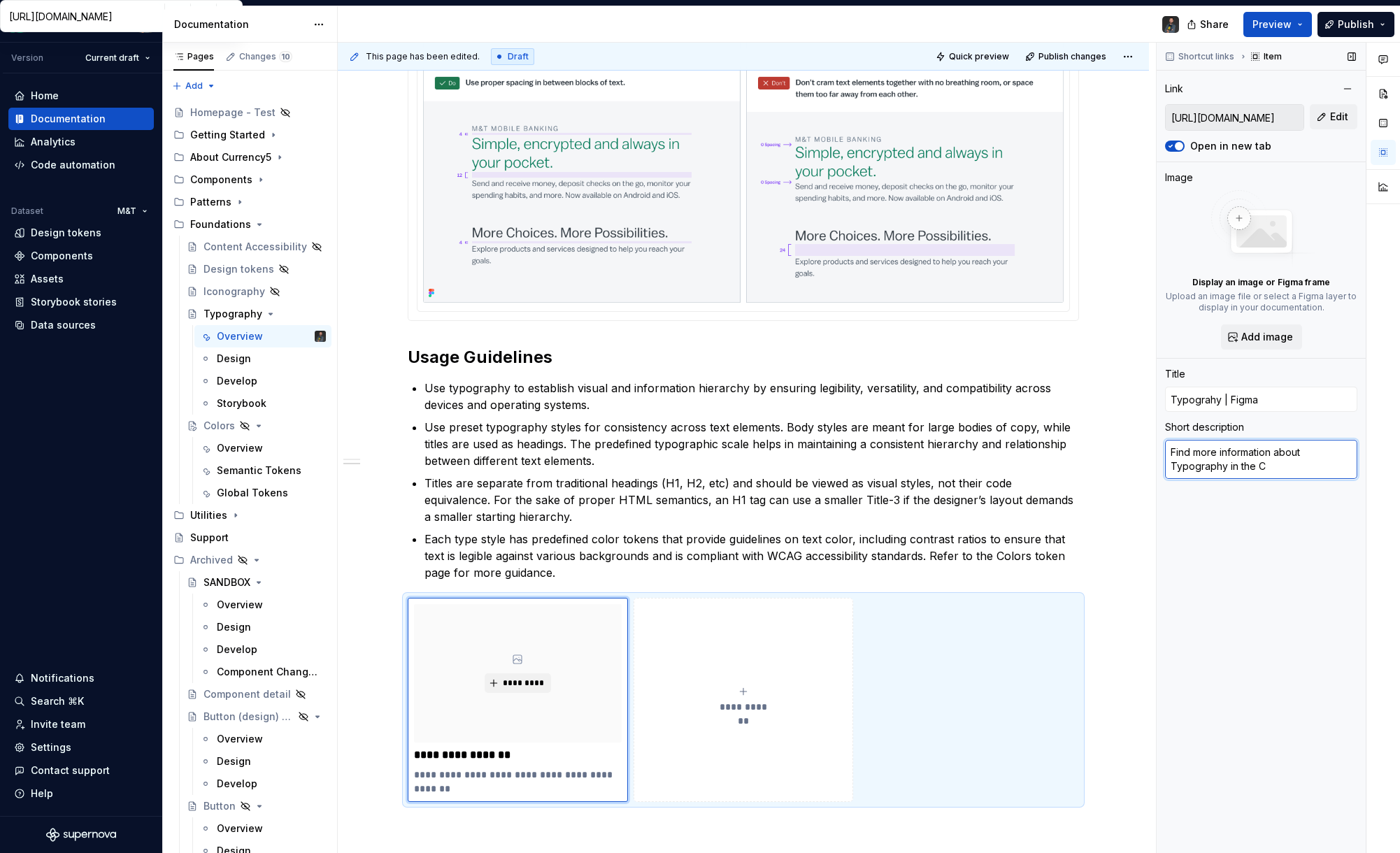
type textarea "*"
type textarea "Find more information about Typography in the Cu"
type textarea "*"
type textarea "Find more information about Typography in the Cur"
type textarea "*"
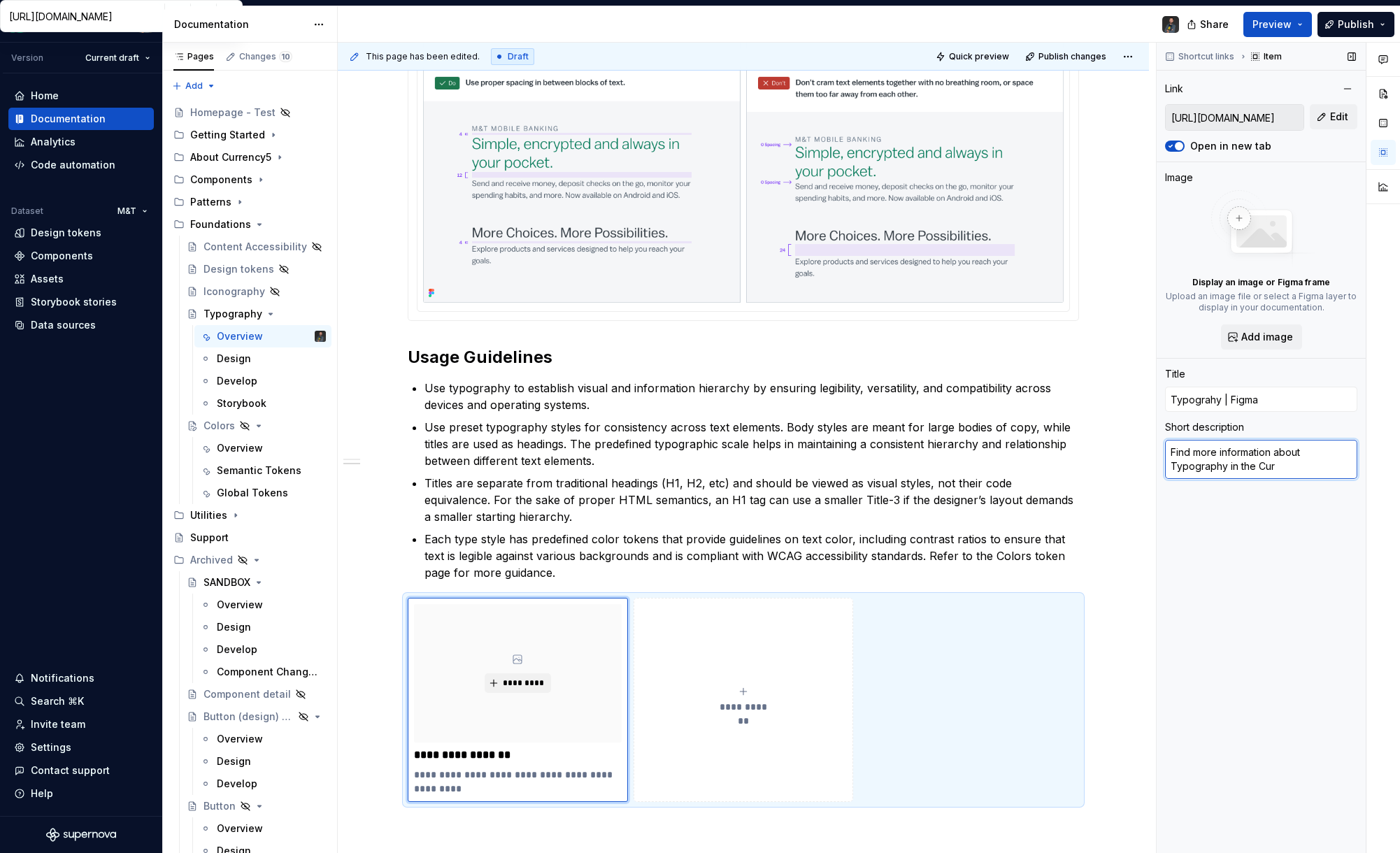
type textarea "Find more information about Typography in the Curr"
type textarea "*"
type textarea "Find more information about Typography in the Curre"
type textarea "*"
type textarea "Find more information about Typography in the Curren"
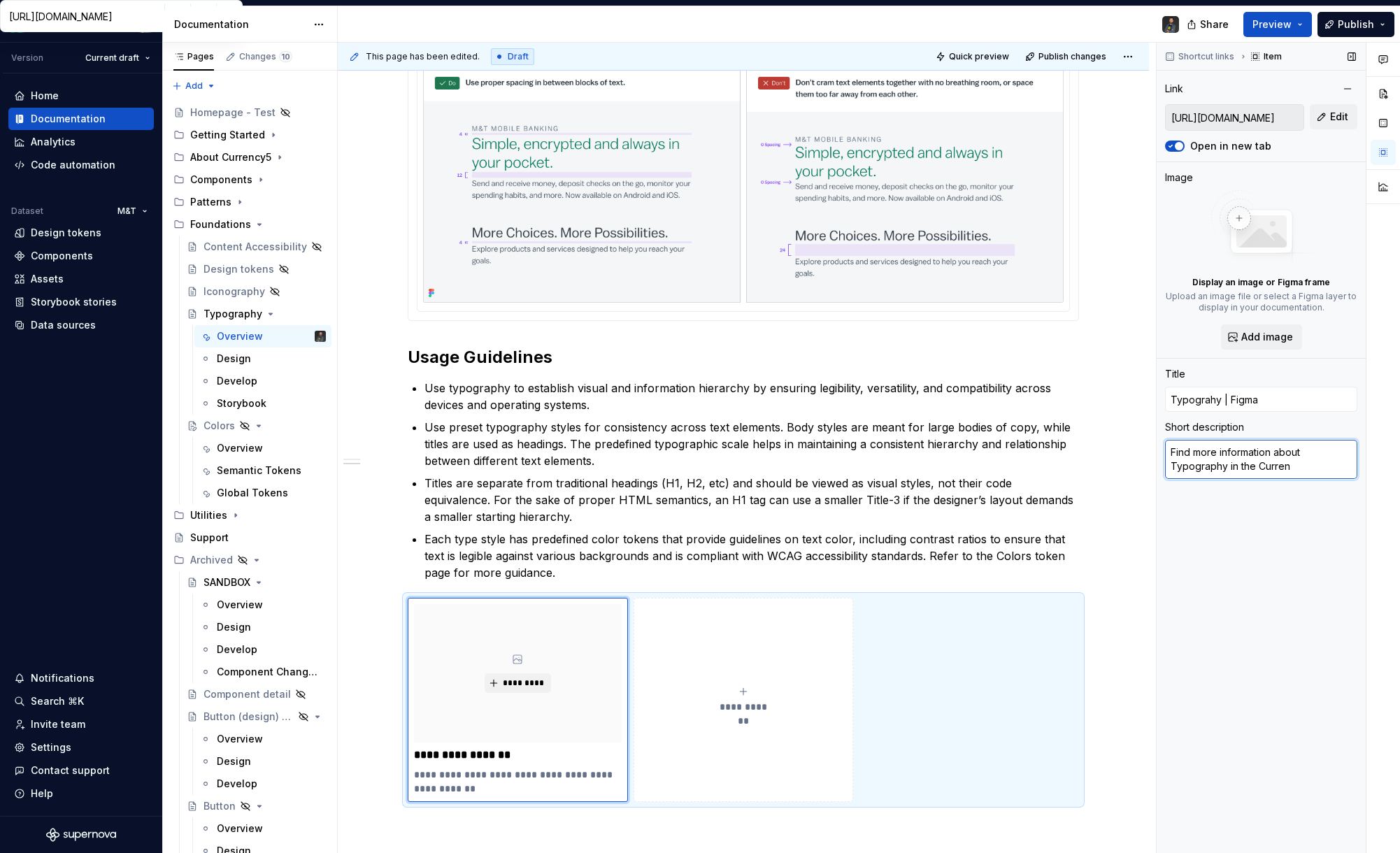
type textarea "*"
type textarea "Find more information about Typography in the Currenc"
type textarea "*"
type textarea "Find more information about Typography in the Currency"
type textarea "*"
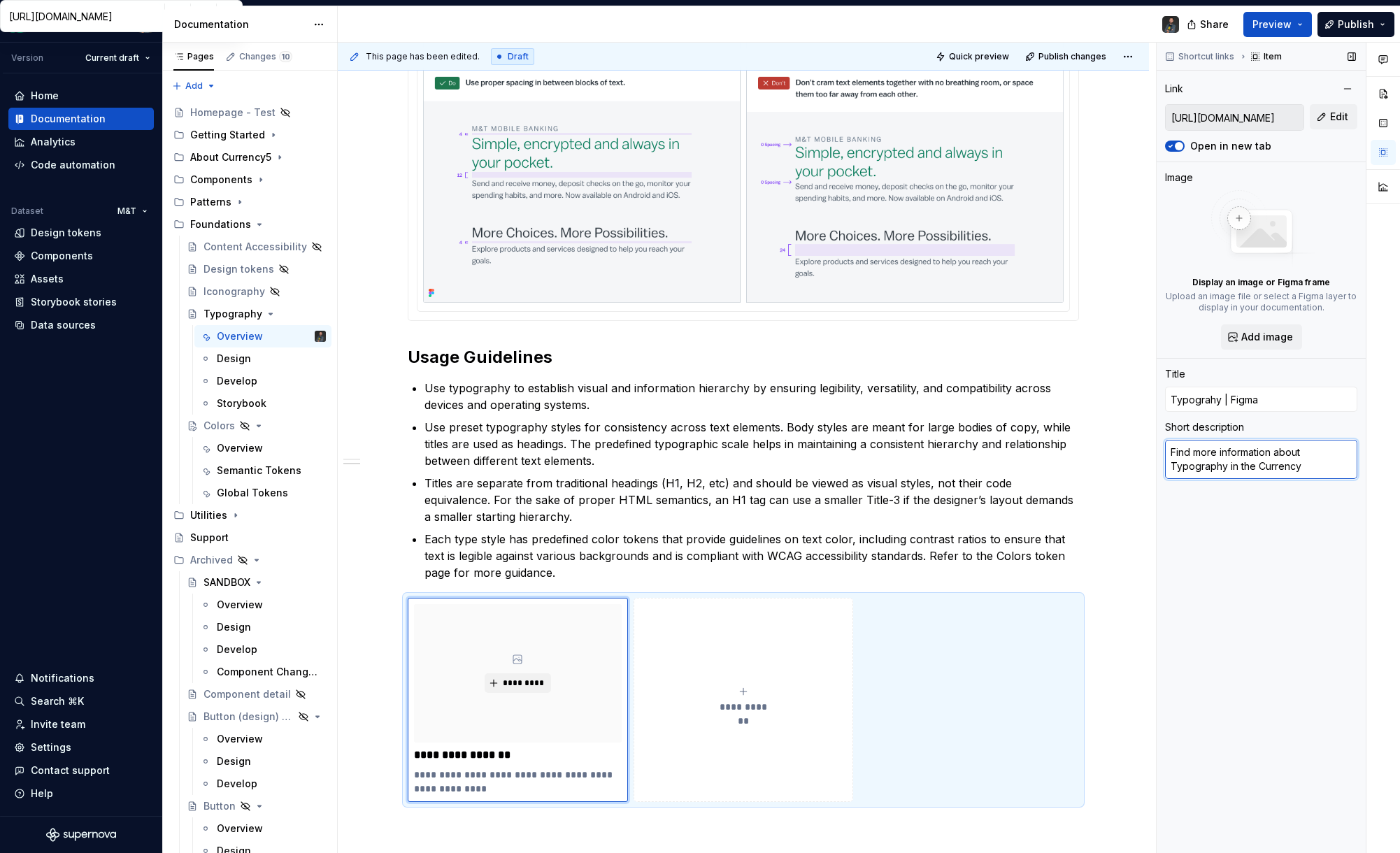
type textarea "Find more information about Typography in the Currency5"
type textarea "*"
type textarea "Find more information about Typography in the Currency5"
type textarea "*"
type textarea "Find more information about Typography in the Currency5 F"
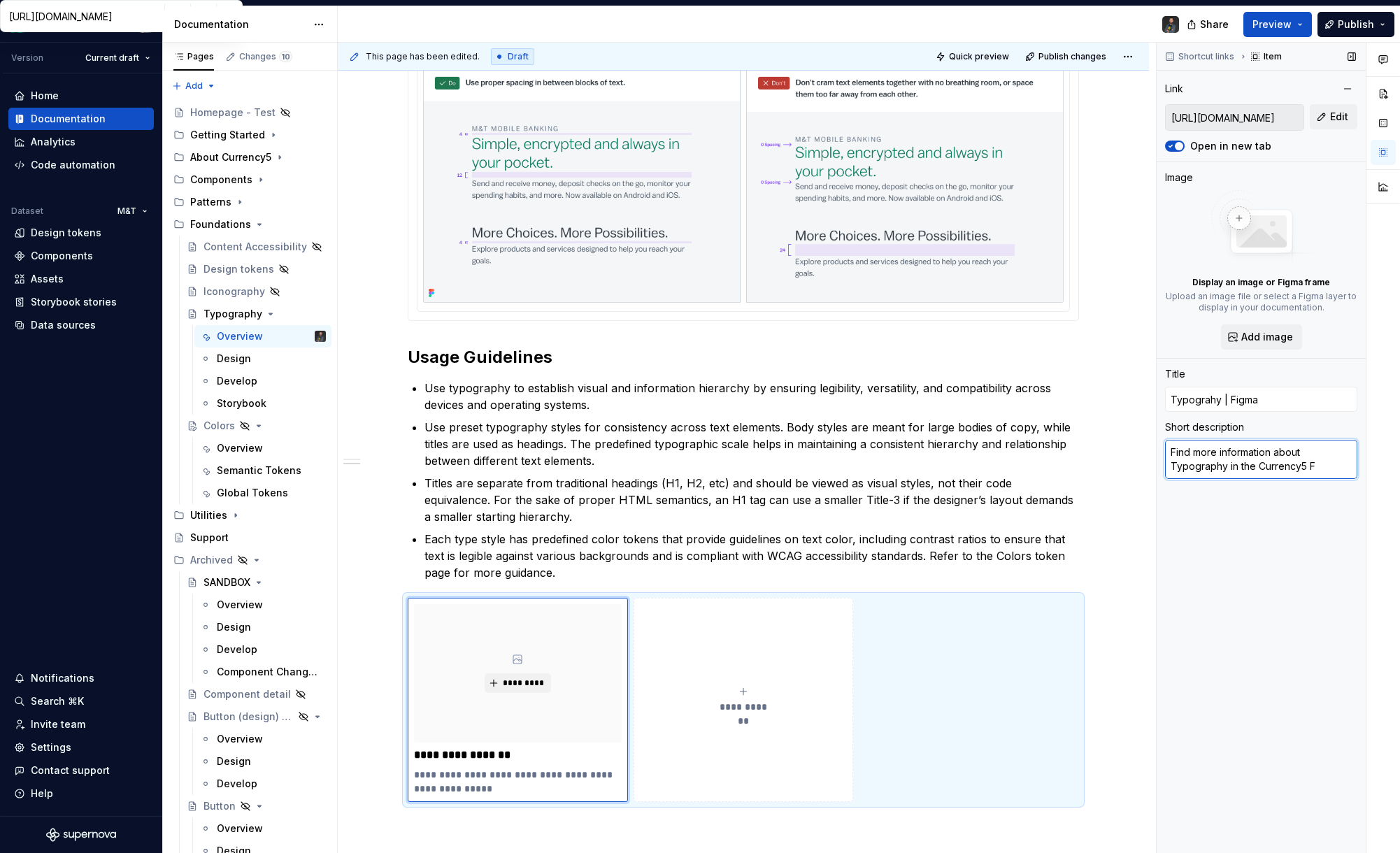
type textarea "*"
type textarea "Find more information about Typography in the Currency5 Fi"
type textarea "*"
type textarea "Find more information about Typography in the Currency5 Fig"
type textarea "*"
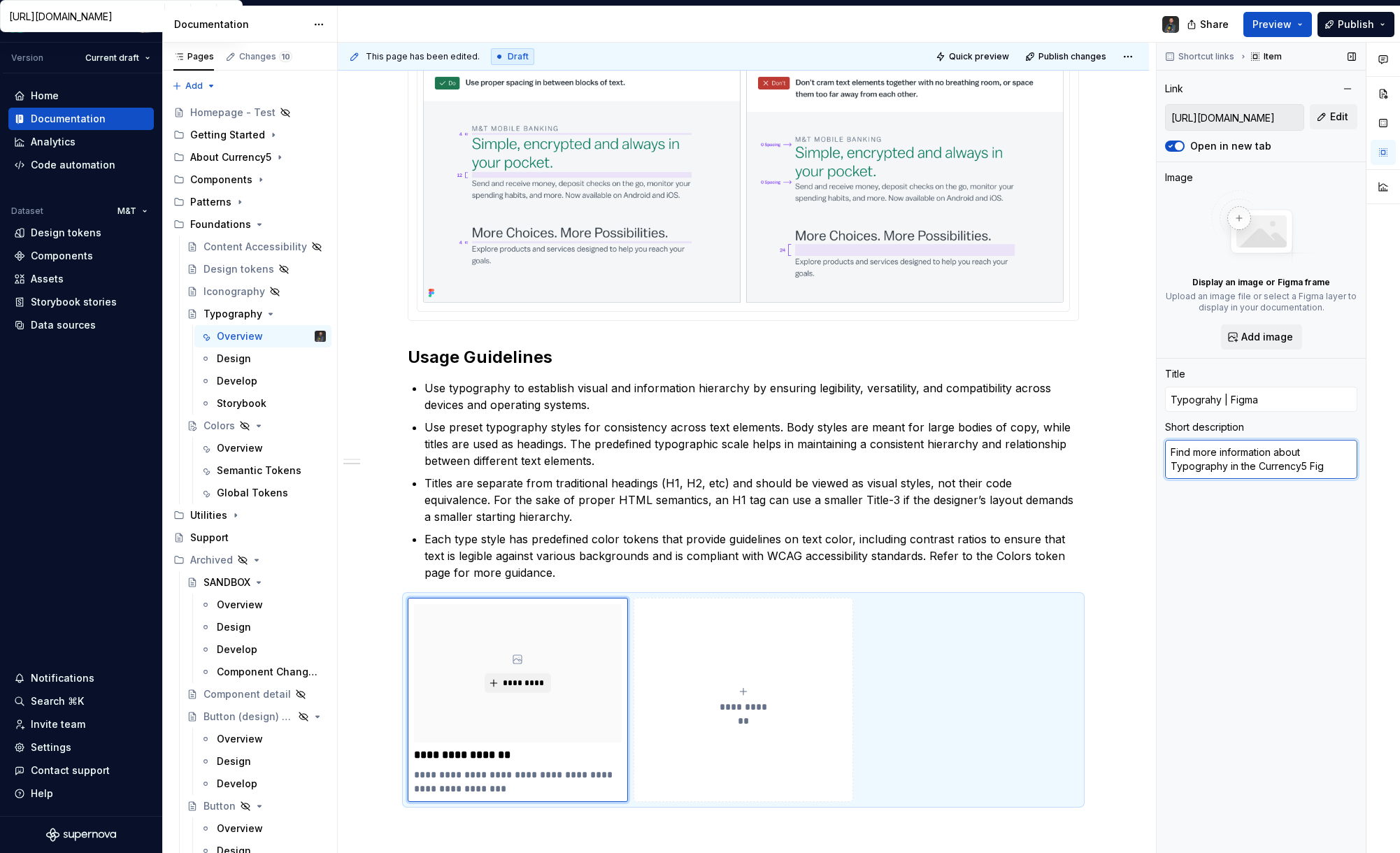
type textarea "Find more information about Typography in the Currency5 Figm"
type textarea "*"
type textarea "Find more information about Typography in the Currency5 Figma"
type textarea "*"
type textarea "Find more information about Typography in the Currency5 Figma"
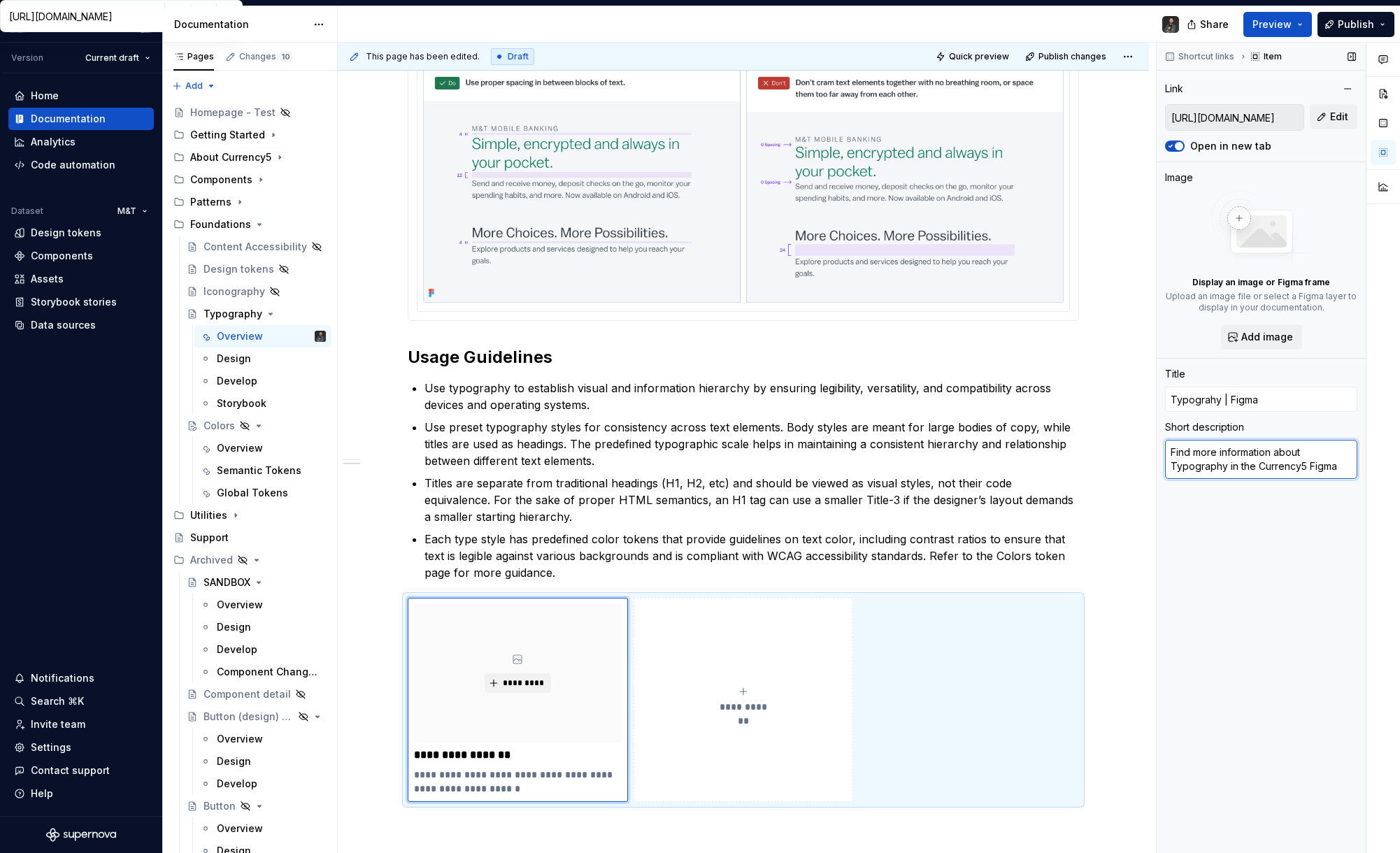
type textarea "*"
type textarea "Find more information about Typography in the Currency5 Figma"
type textarea "*"
type textarea "Find more information about Typography in the Currency5 Figma"
type textarea "*"
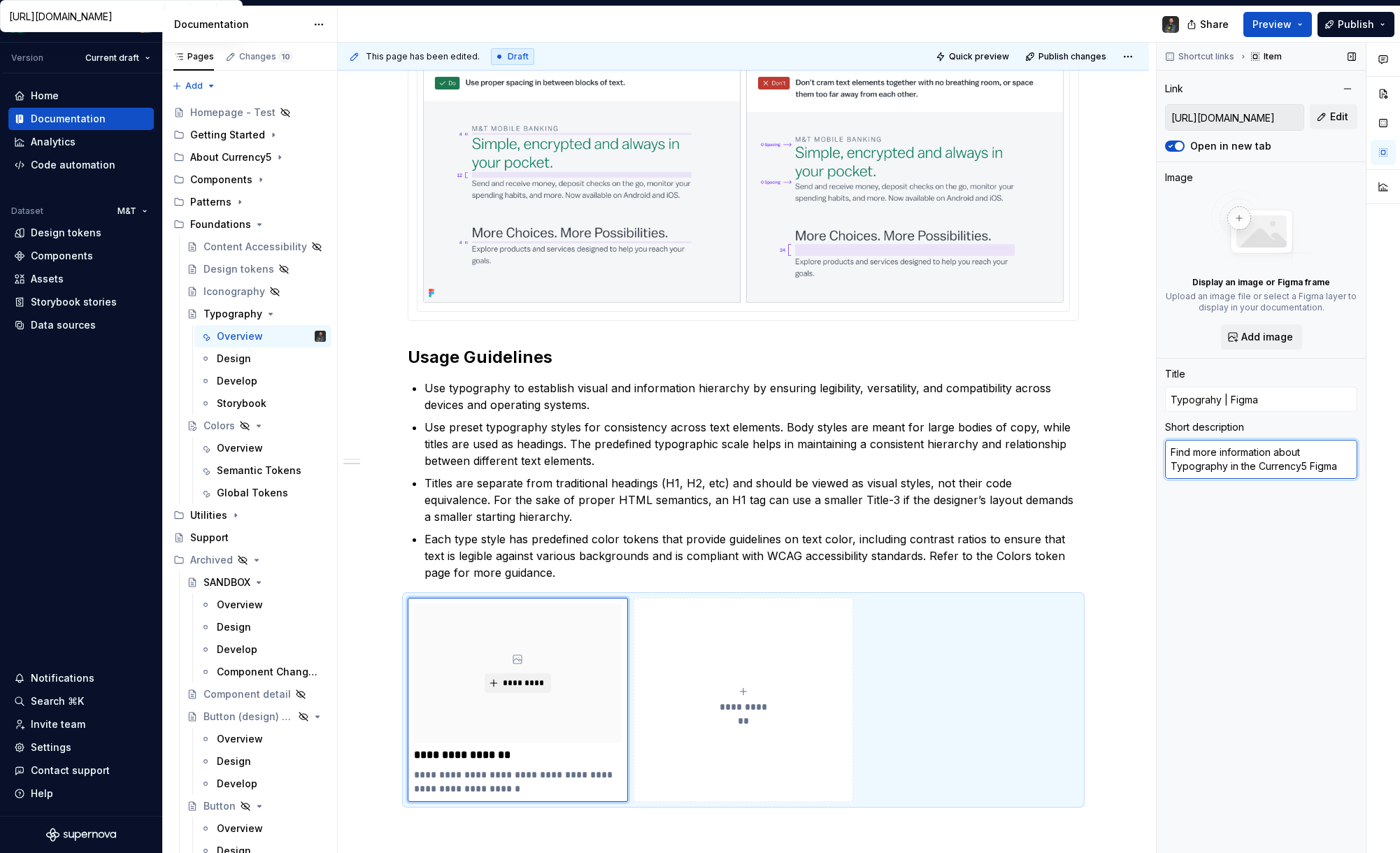
type textarea "Find more information about Typography in the Currency5 Figma"
type textarea "*"
type textarea "Find more information about Typography in the Currency5 Figma"
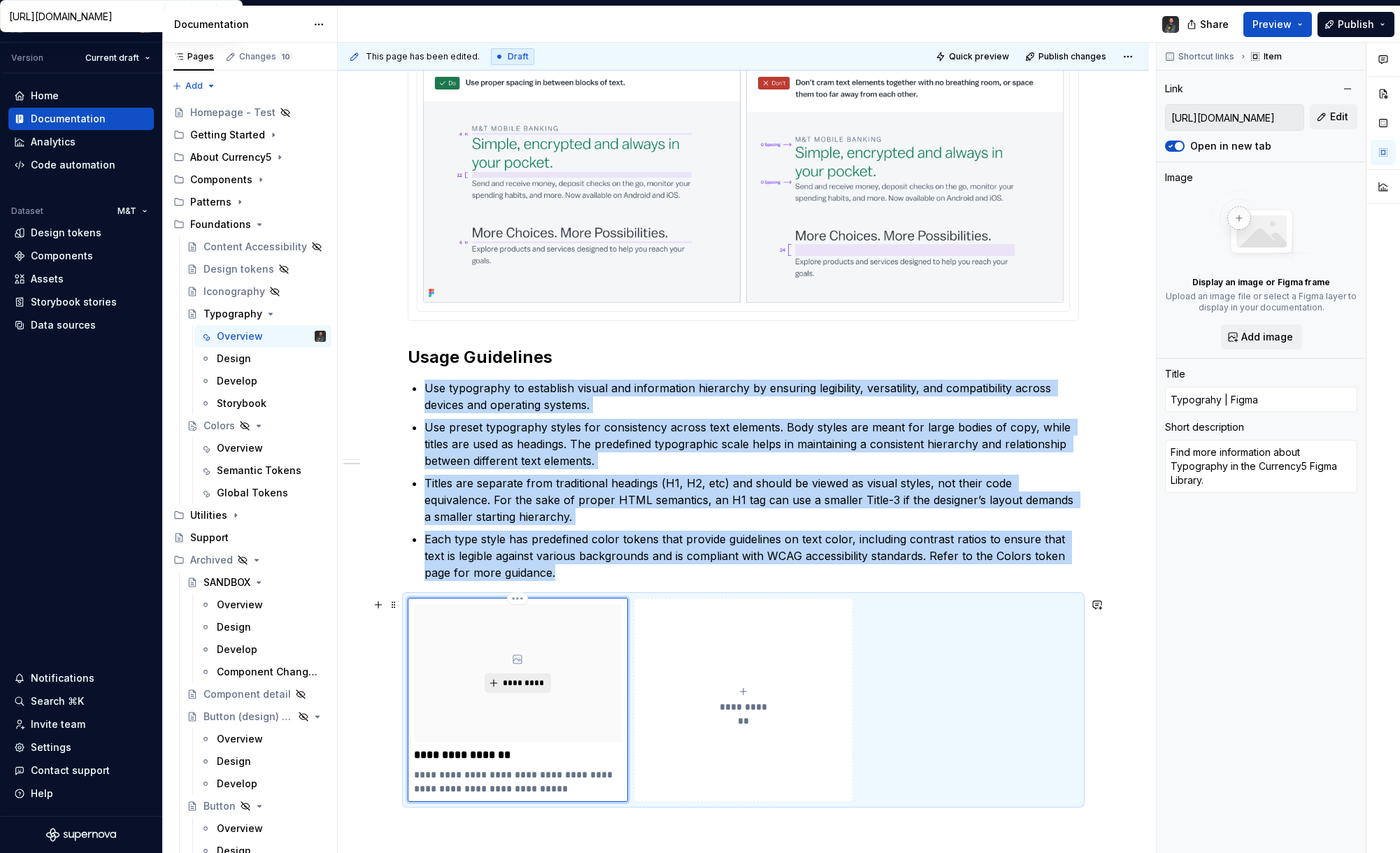
click at [519, 684] on span "*********" at bounding box center [523, 683] width 43 height 11
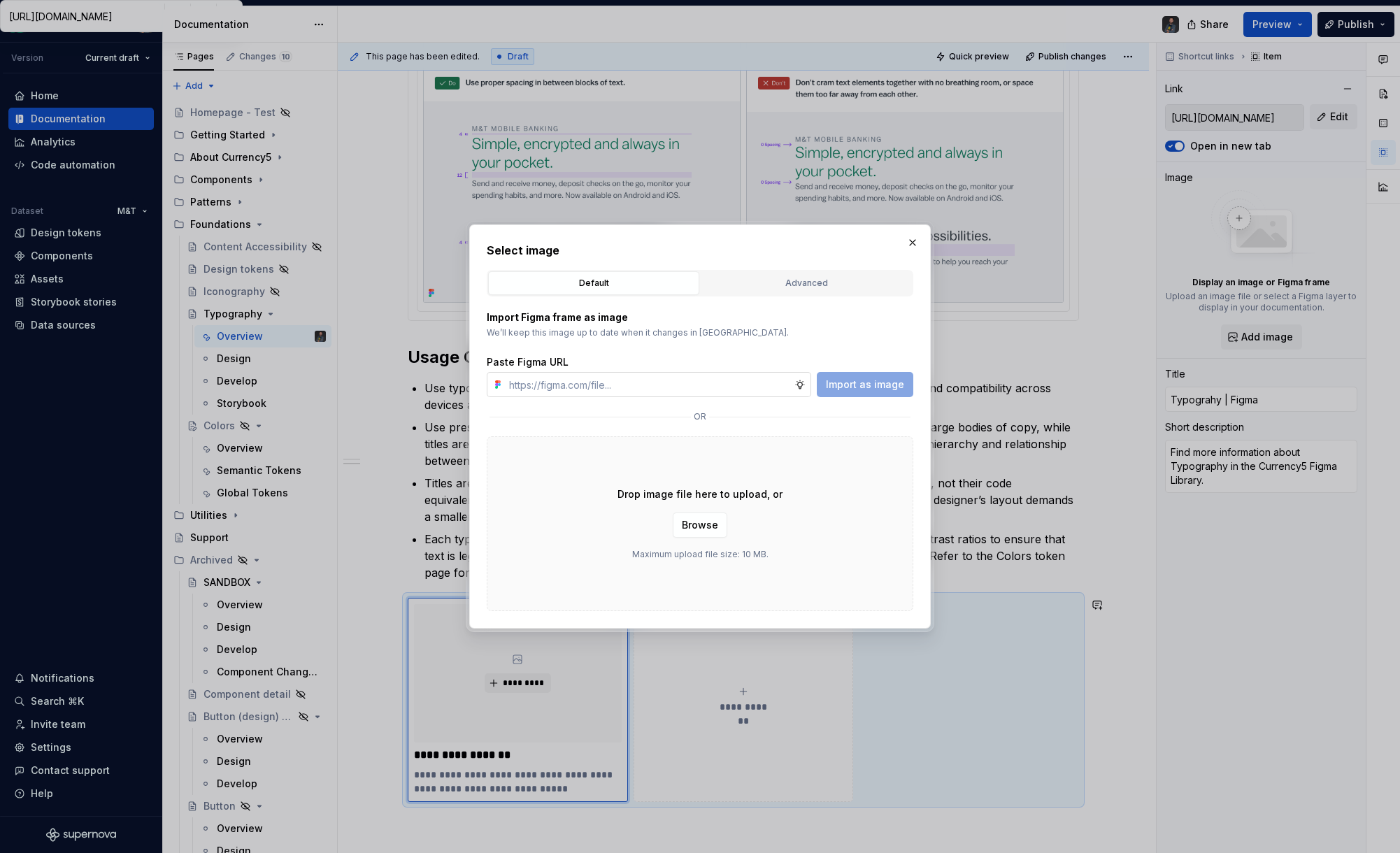
click at [640, 385] on input "text" at bounding box center [649, 385] width 291 height 25
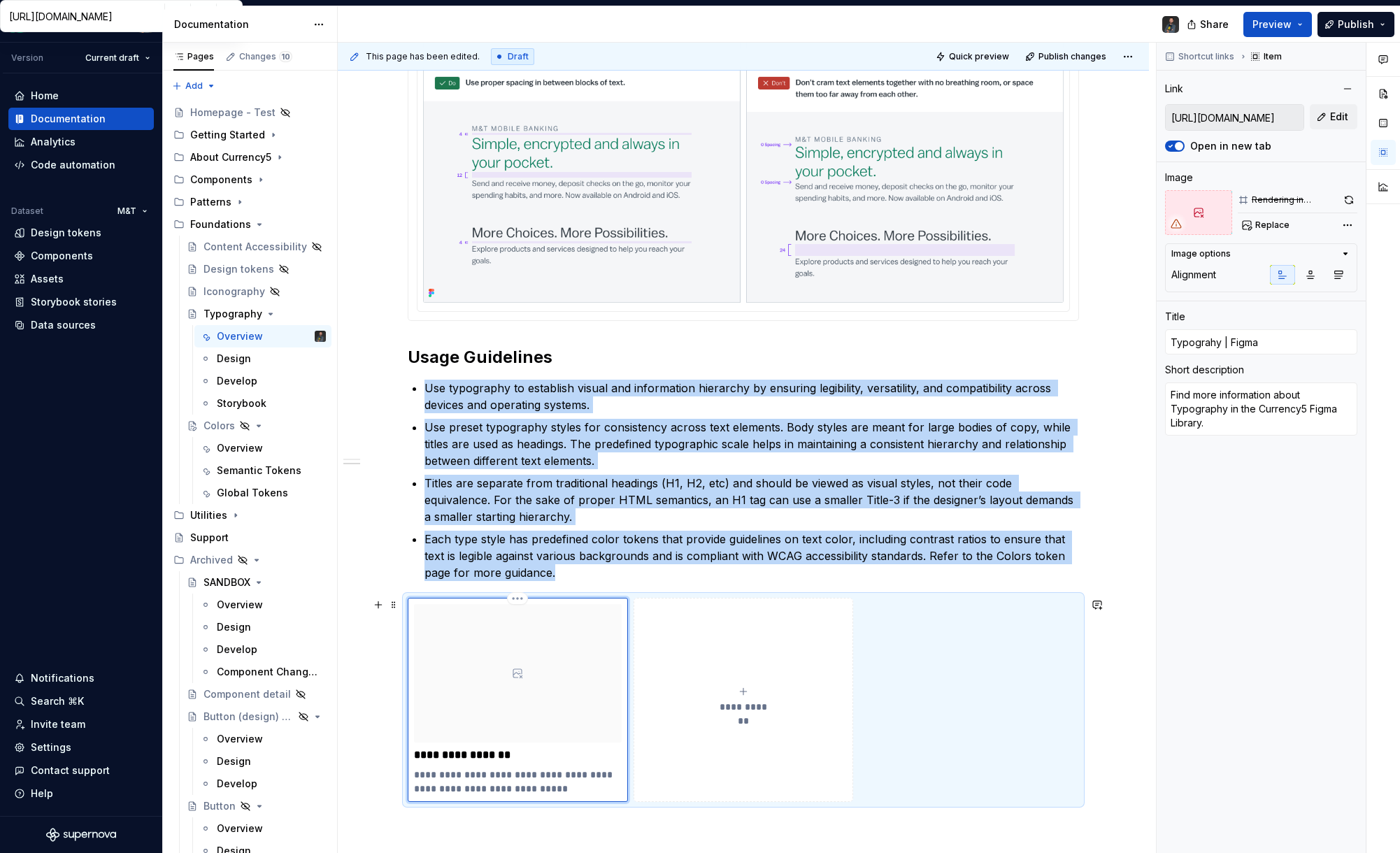
click at [520, 670] on icon at bounding box center [517, 673] width 11 height 11
click at [1283, 224] on span "Replace" at bounding box center [1272, 225] width 34 height 11
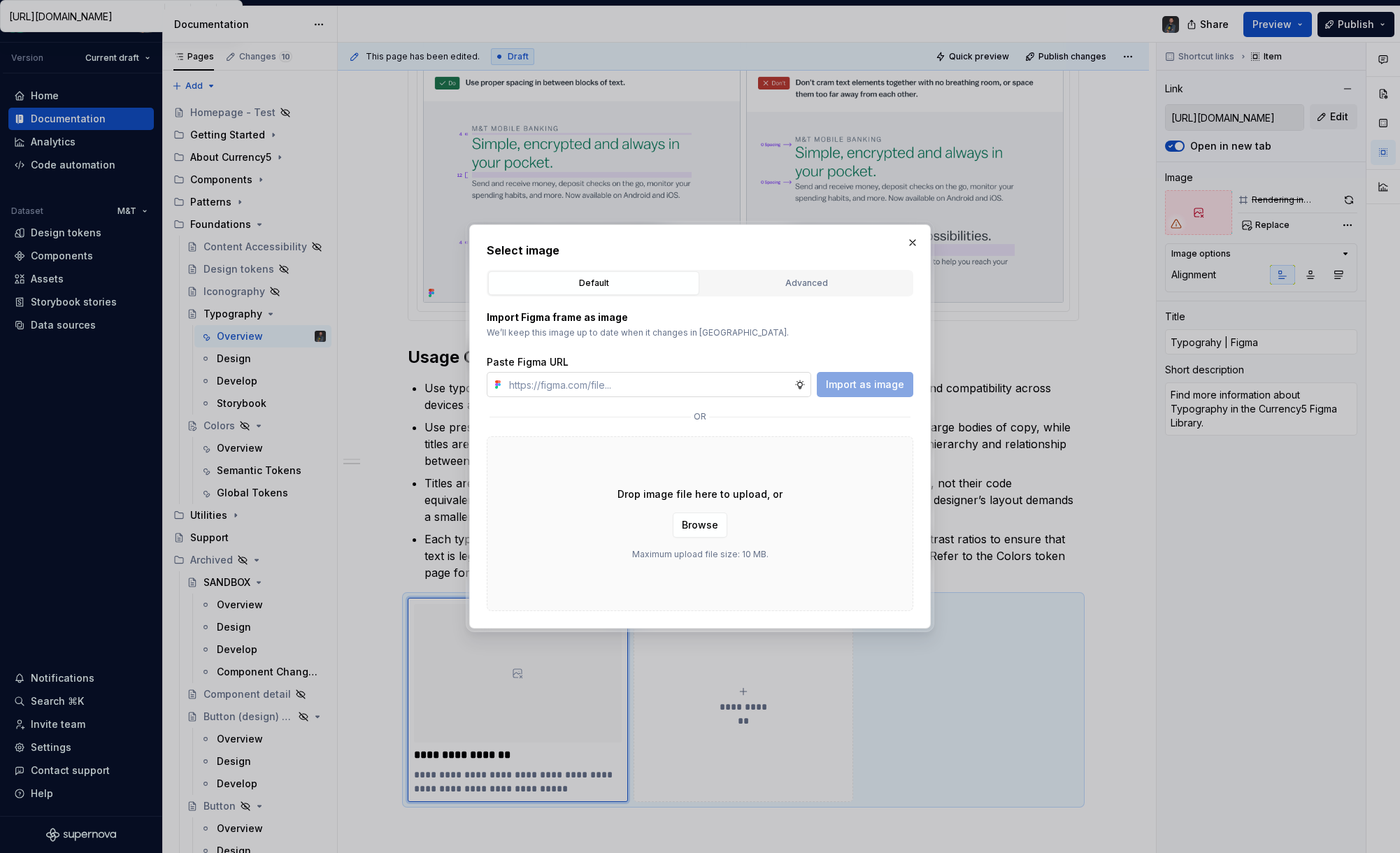
click at [584, 383] on input "text" at bounding box center [649, 385] width 291 height 25
click at [867, 383] on span "Import as image" at bounding box center [865, 384] width 78 height 14
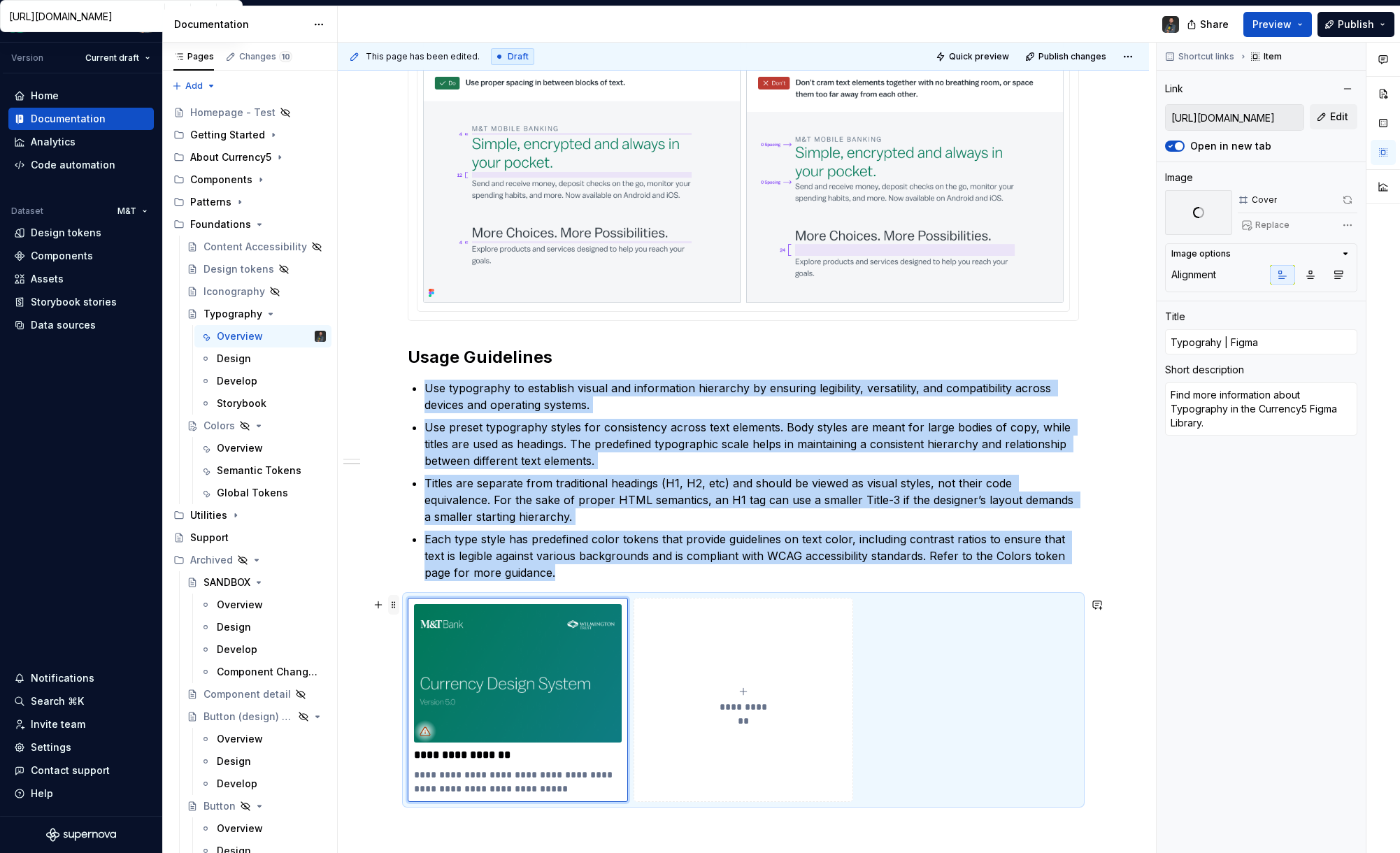
click at [393, 608] on span at bounding box center [393, 604] width 11 height 19
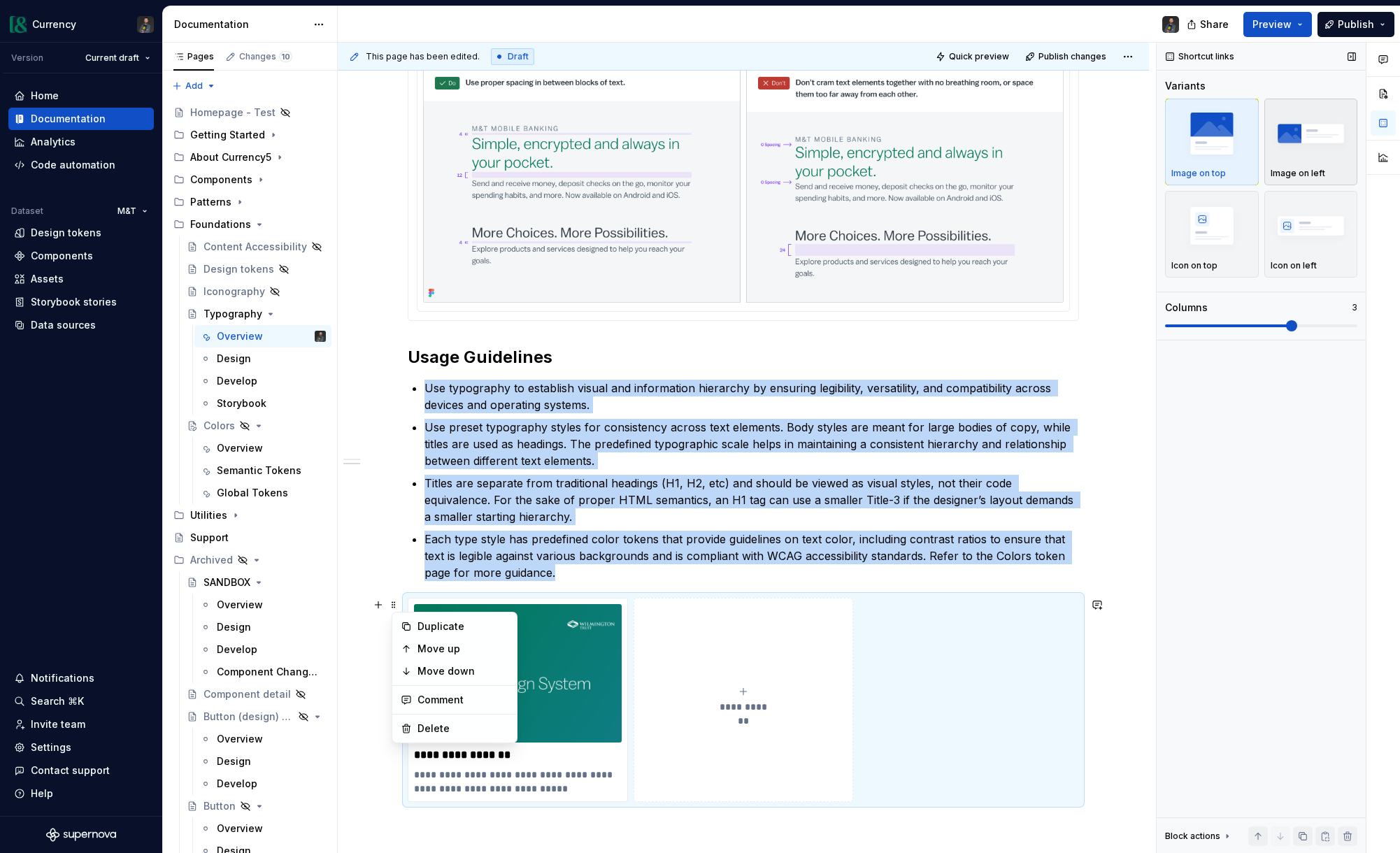
click at [1321, 153] on img "button" at bounding box center [1311, 133] width 81 height 51
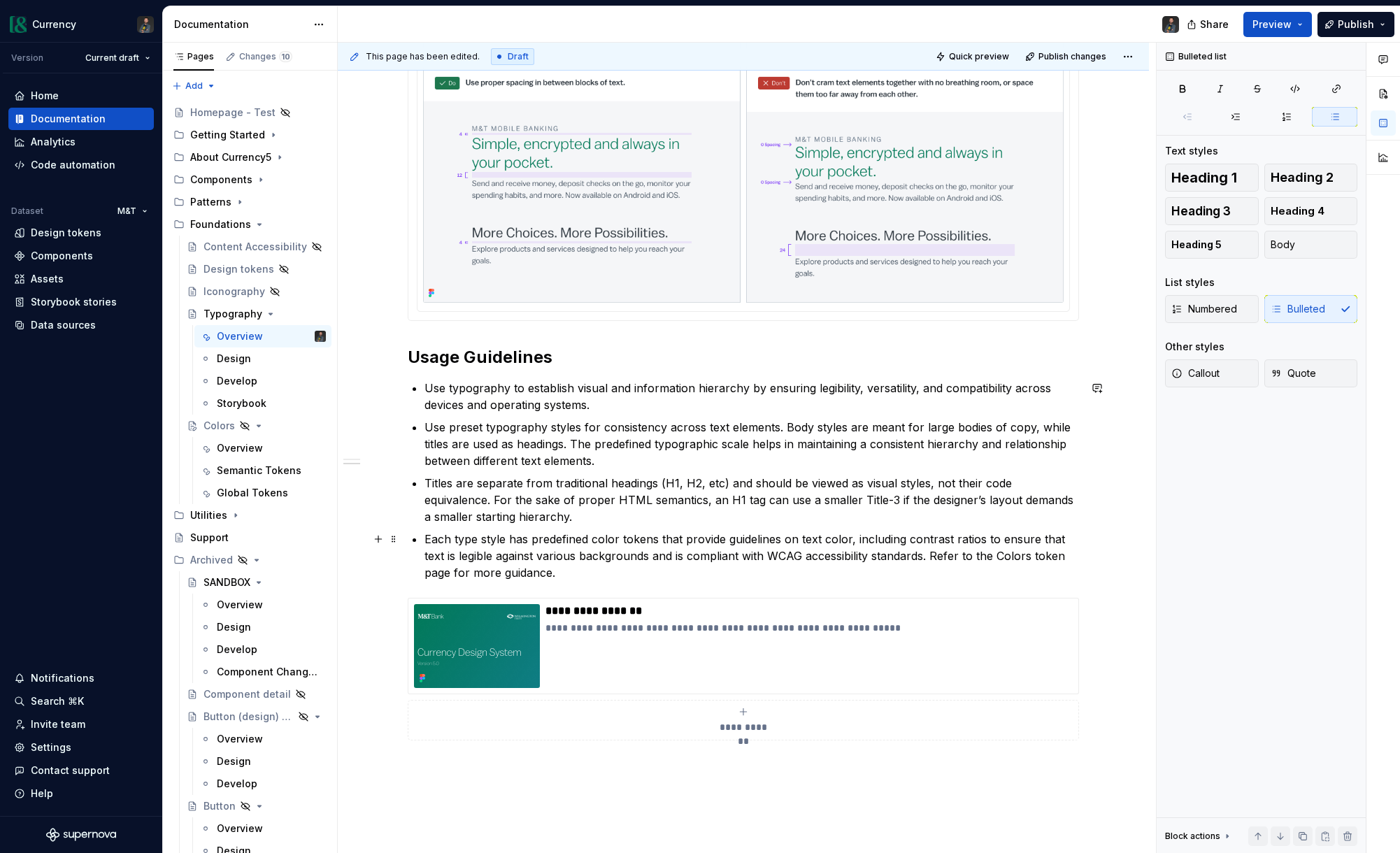
click at [601, 575] on p "Each type style has predefined color tokens that provide guidelines on text col…" at bounding box center [752, 556] width 655 height 50
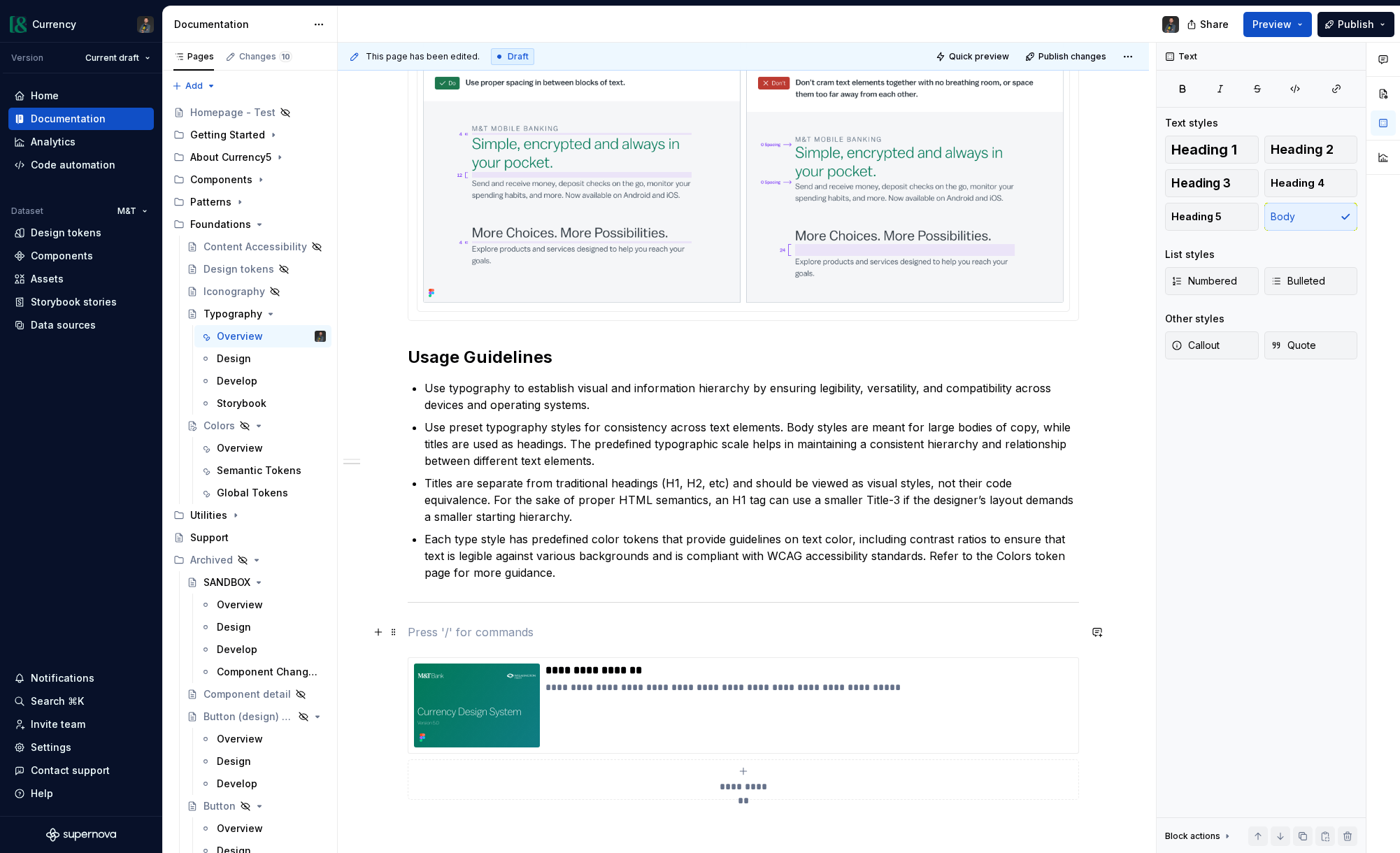
click at [488, 631] on p at bounding box center [743, 632] width 671 height 17
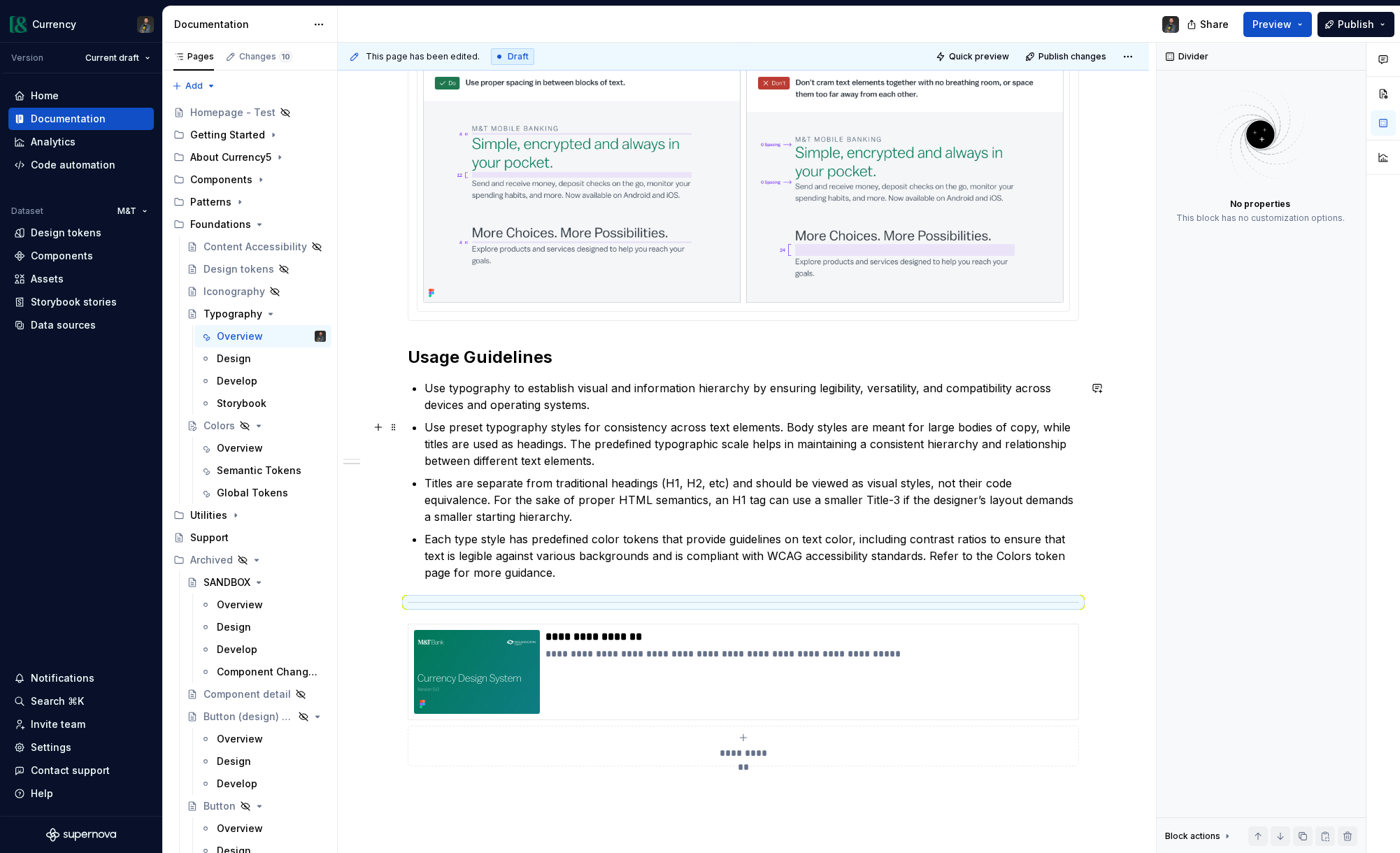
click at [554, 458] on p "Use preset typography styles for consistency across text elements. Body styles …" at bounding box center [752, 444] width 655 height 50
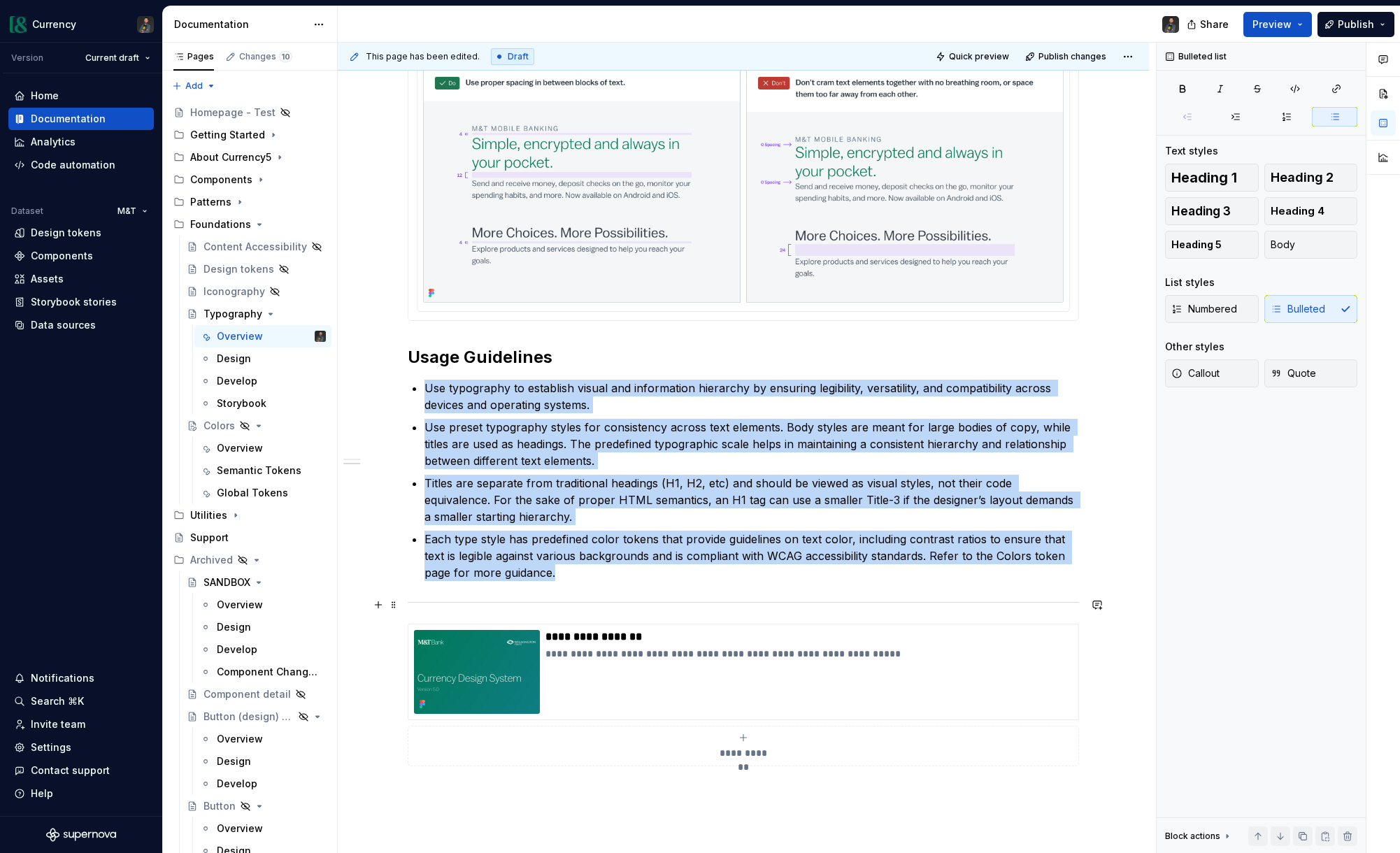
click at [620, 604] on div at bounding box center [743, 602] width 671 height 9
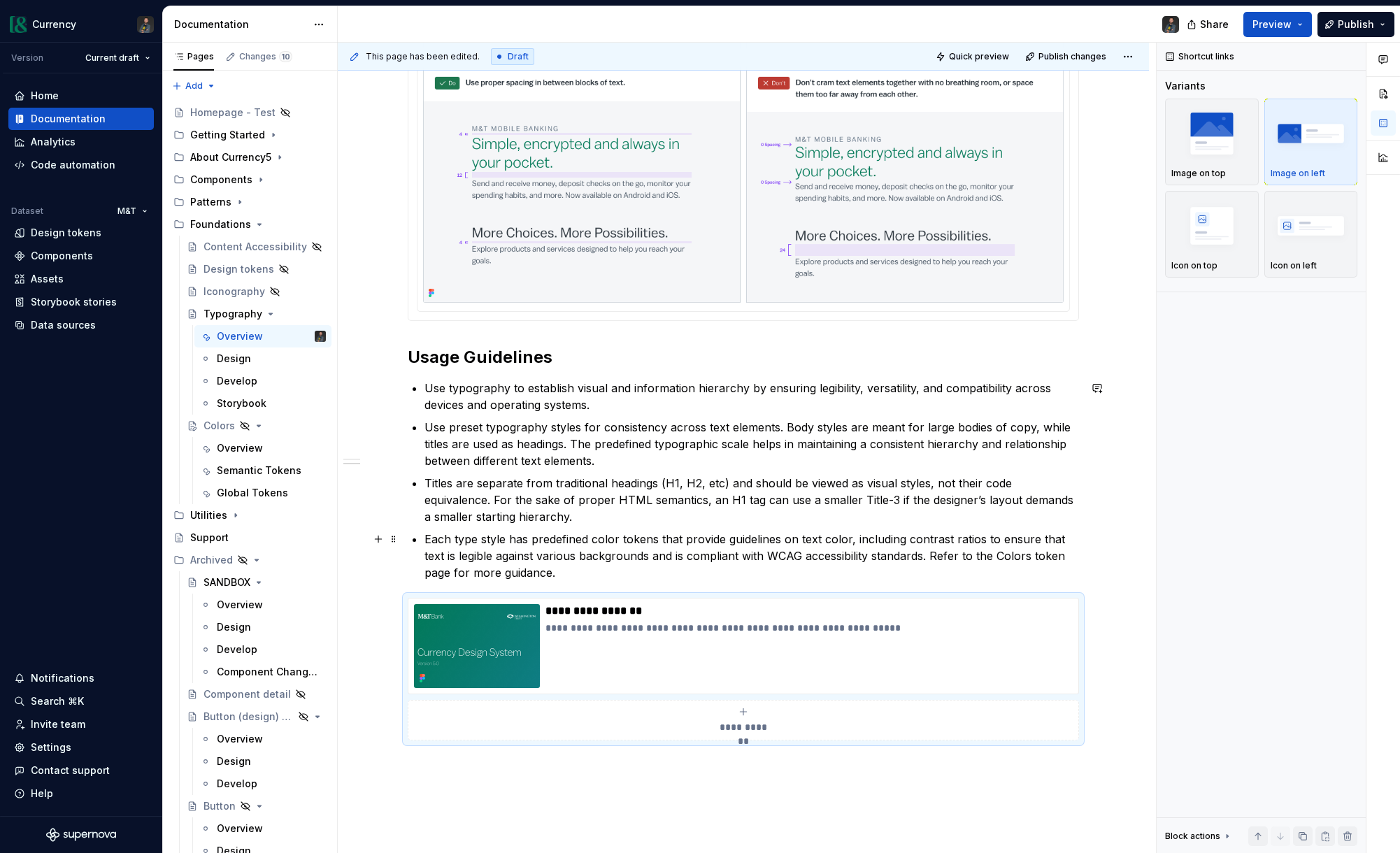
click at [587, 575] on p "Each type style has predefined color tokens that provide guidelines on text col…" at bounding box center [752, 556] width 655 height 50
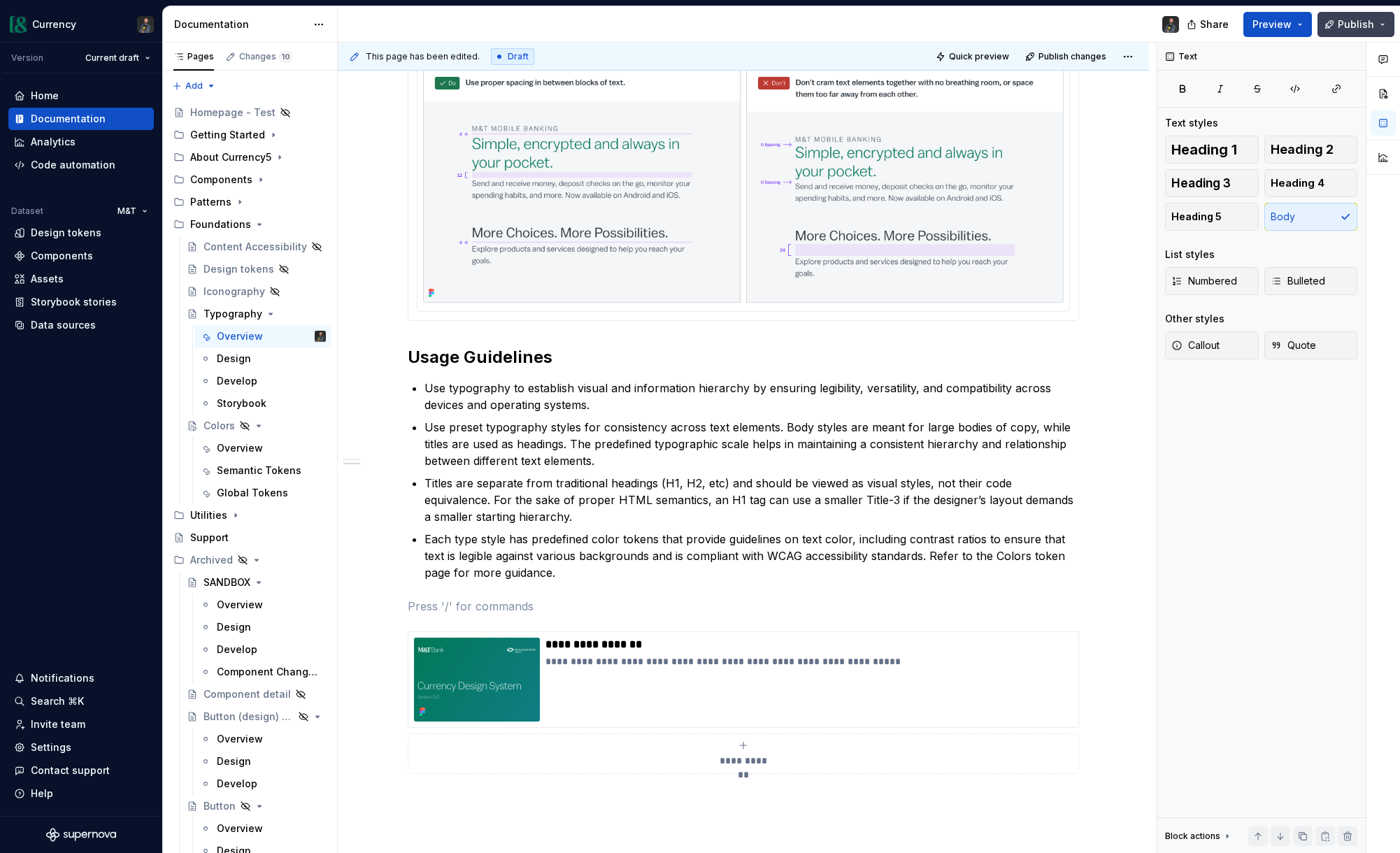
click at [1383, 25] on button "Publish" at bounding box center [1356, 24] width 77 height 25
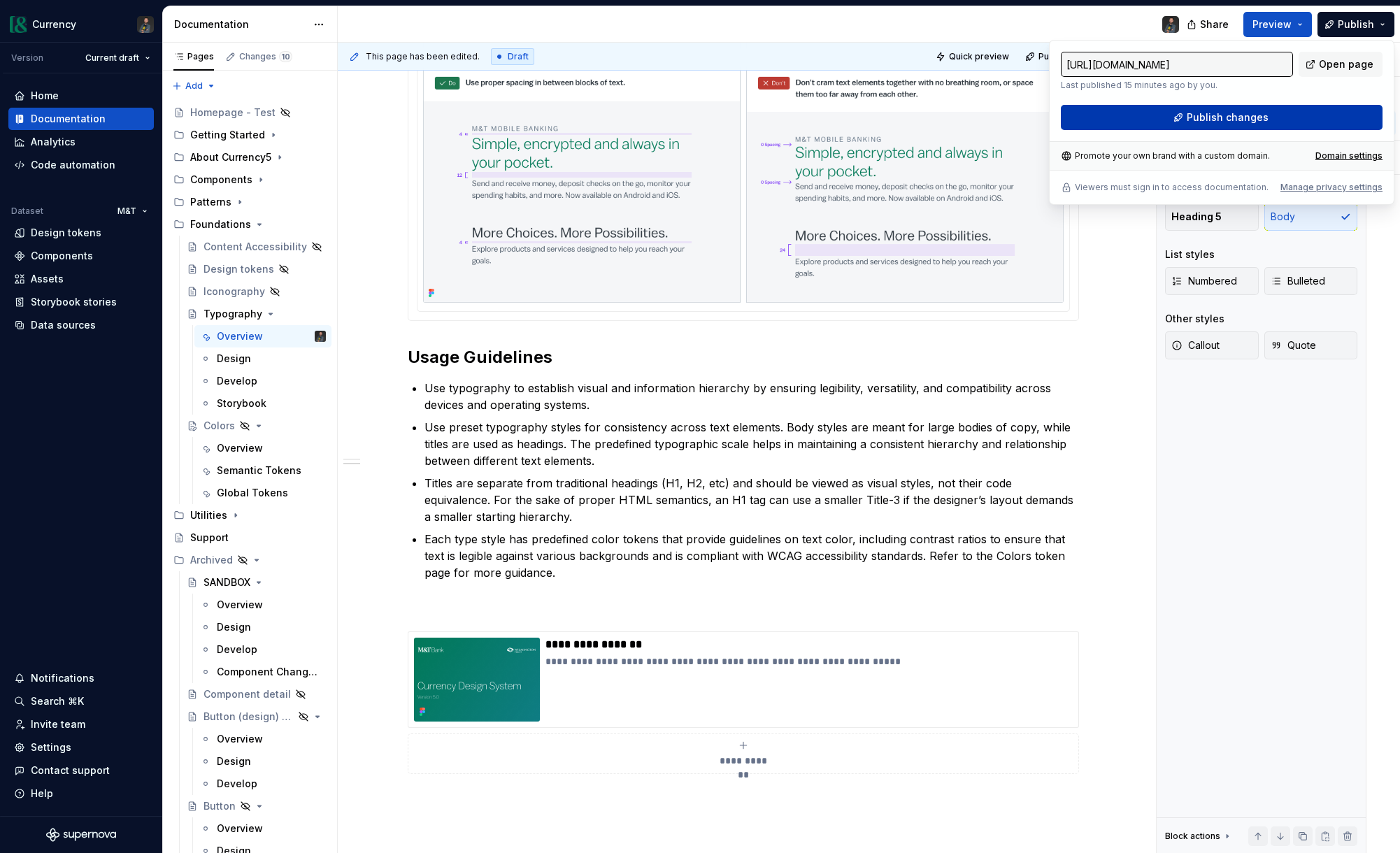
click at [1217, 118] on span "Publish changes" at bounding box center [1228, 117] width 82 height 14
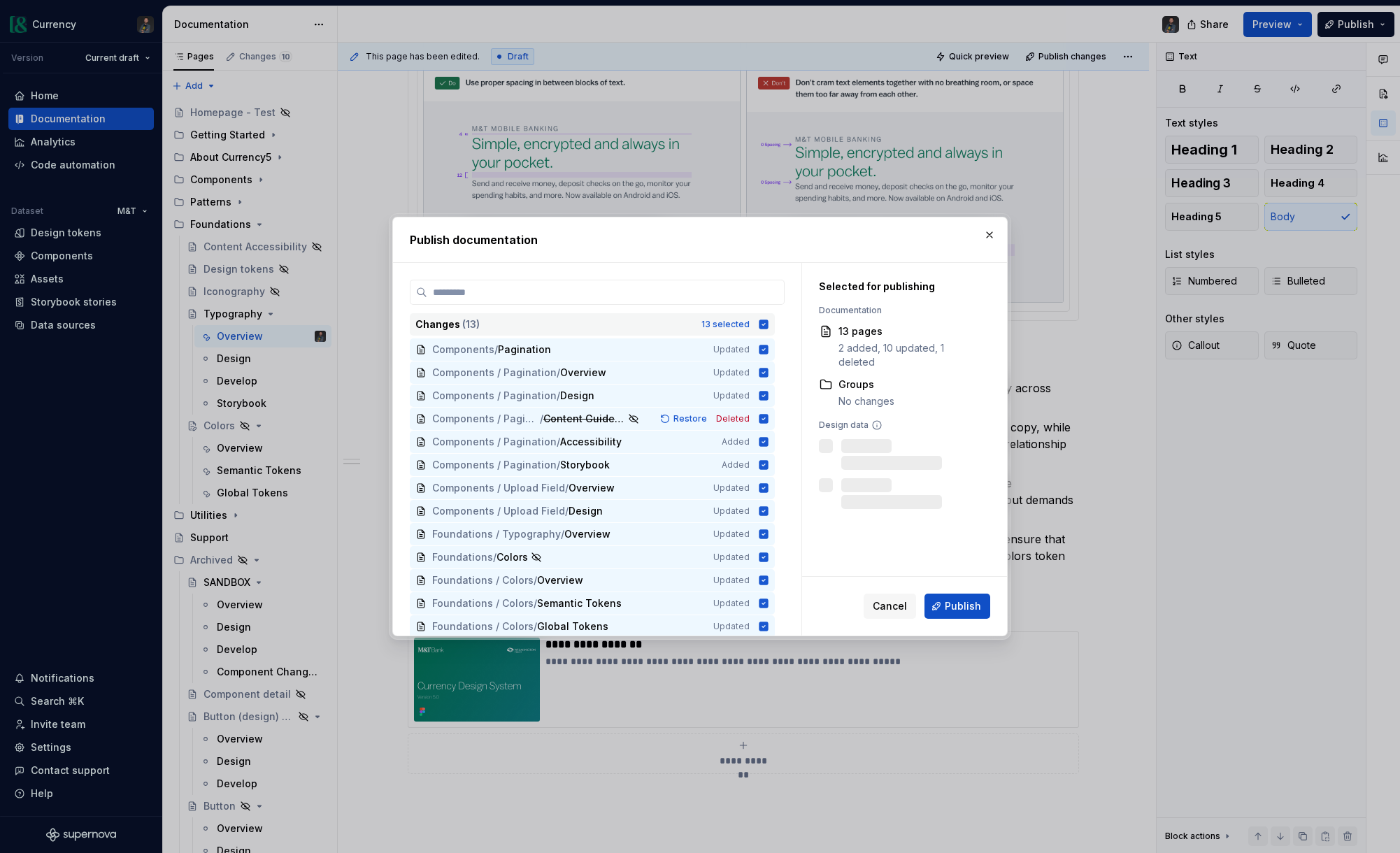
click at [769, 321] on icon at bounding box center [764, 324] width 9 height 9
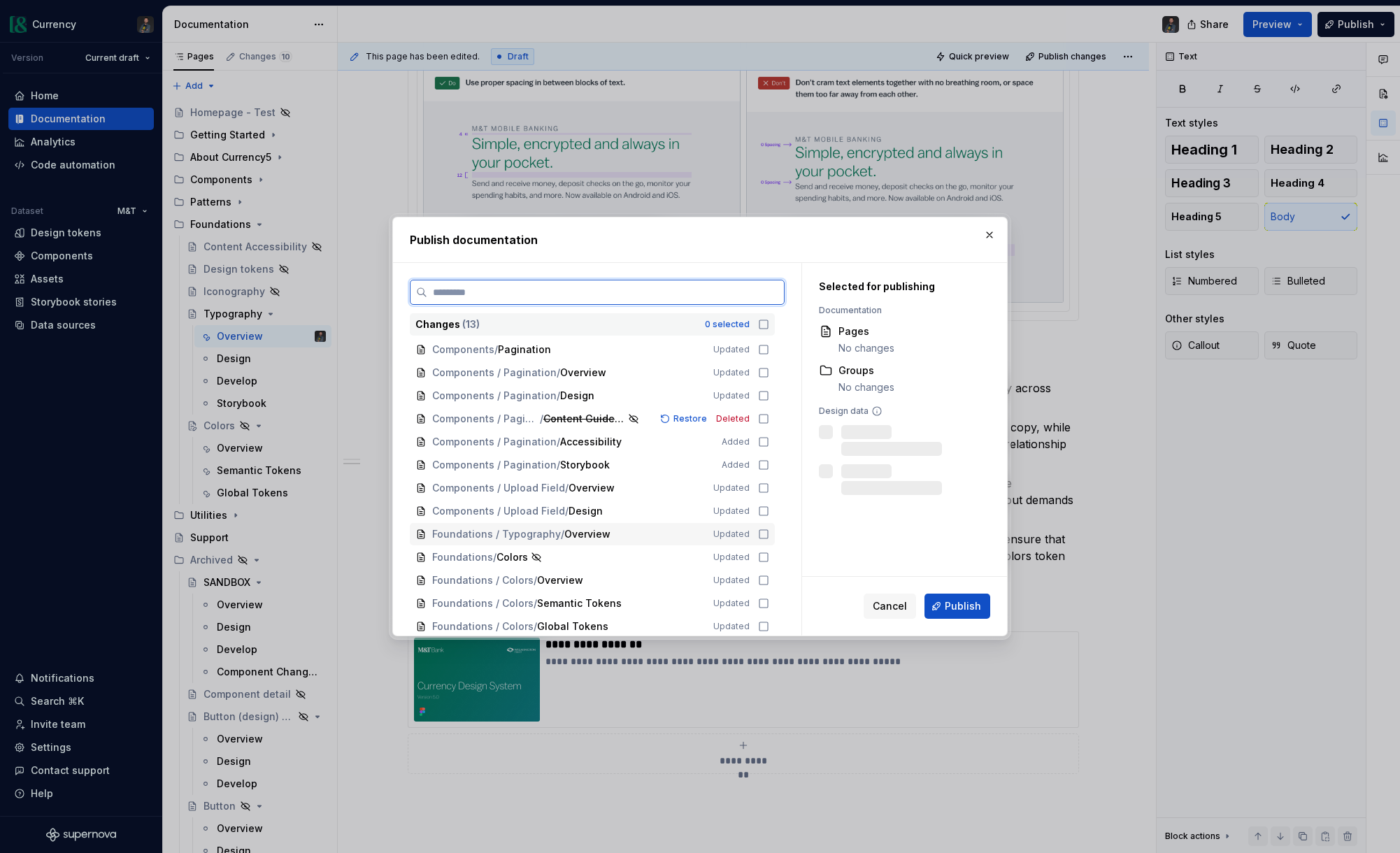
click at [770, 532] on icon at bounding box center [763, 533] width 11 height 11
click at [945, 607] on button "Publish" at bounding box center [958, 606] width 66 height 25
